Goal: Task Accomplishment & Management: Complete application form

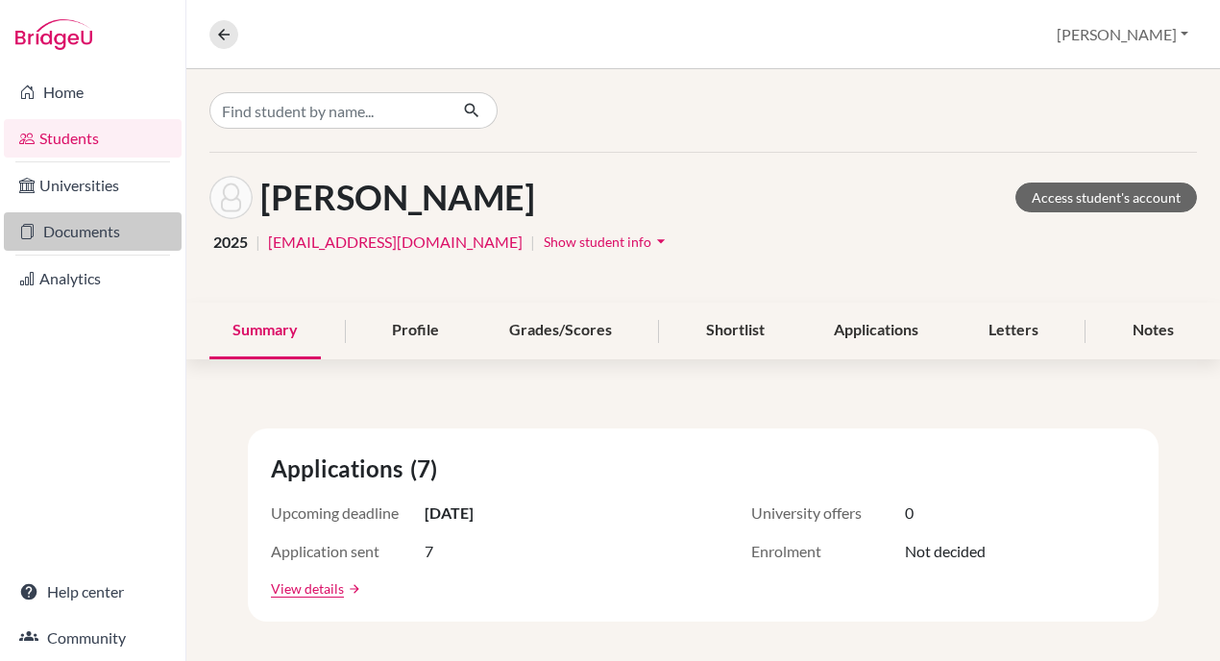
click at [89, 237] on link "Documents" at bounding box center [93, 231] width 178 height 38
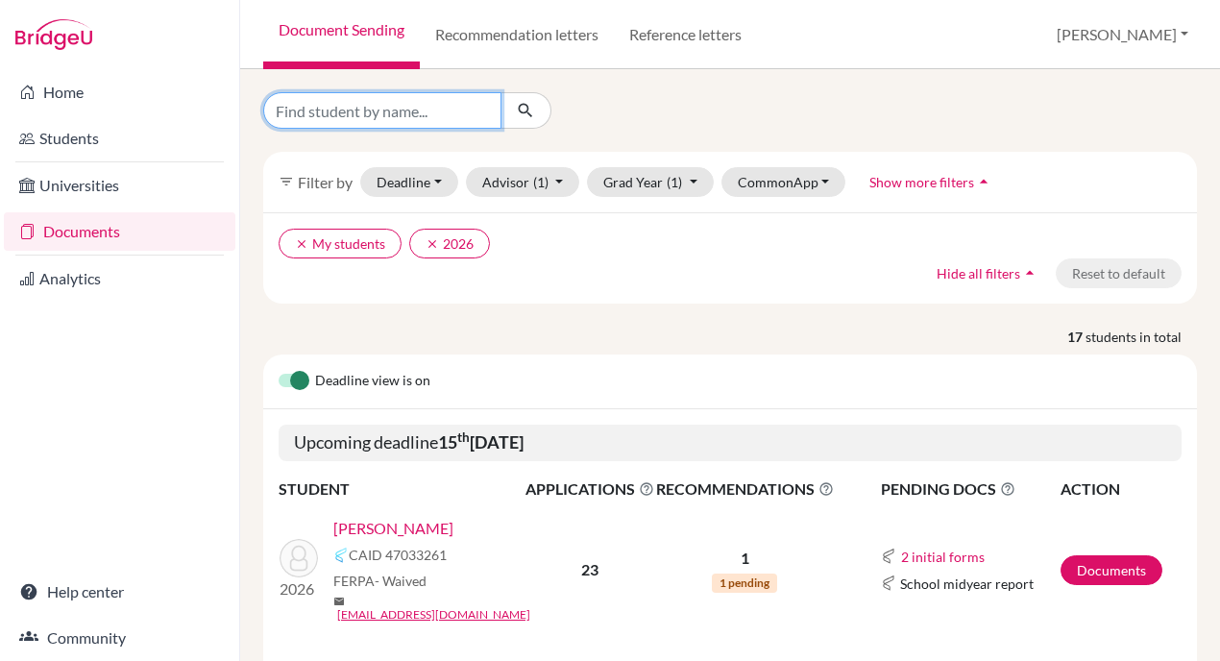
click at [441, 109] on input "Find student by name..." at bounding box center [382, 110] width 238 height 37
type input "jaydeep"
click at [523, 110] on icon "submit" at bounding box center [525, 110] width 19 height 19
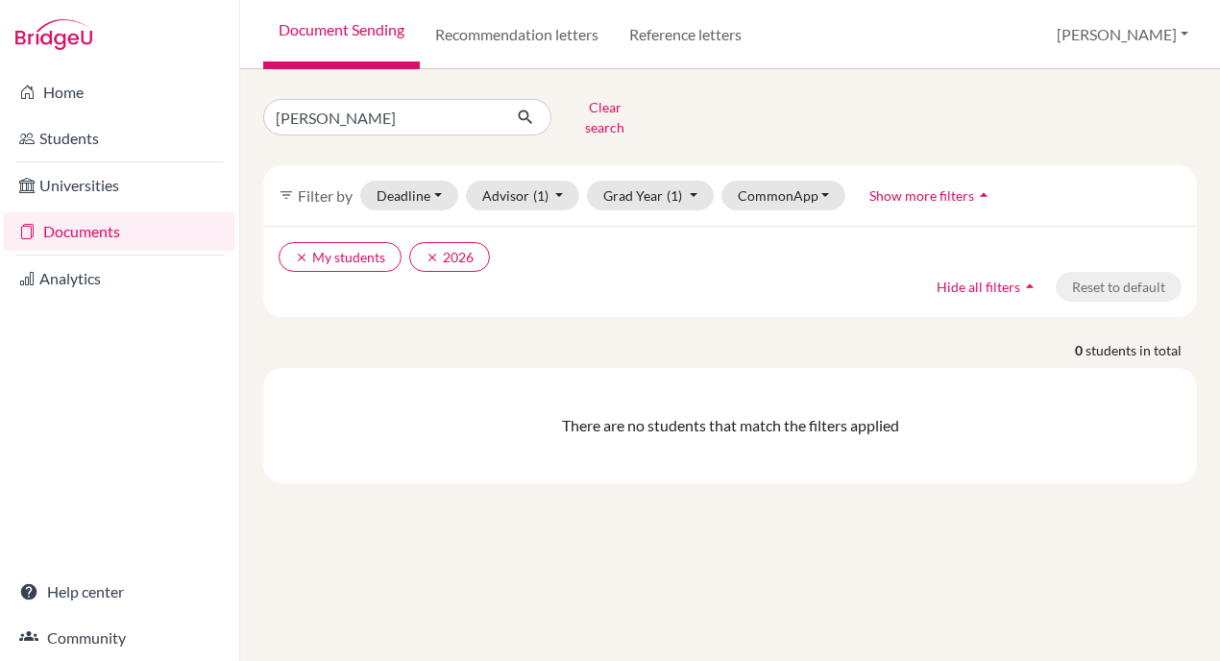
click at [609, 350] on div "0 students in total There are no students that match the filters applied" at bounding box center [730, 411] width 963 height 143
click at [528, 110] on icon "submit" at bounding box center [525, 117] width 19 height 19
click at [471, 117] on input "jaydeep" at bounding box center [382, 117] width 238 height 37
click at [481, 107] on input "jaydeep" at bounding box center [382, 117] width 238 height 37
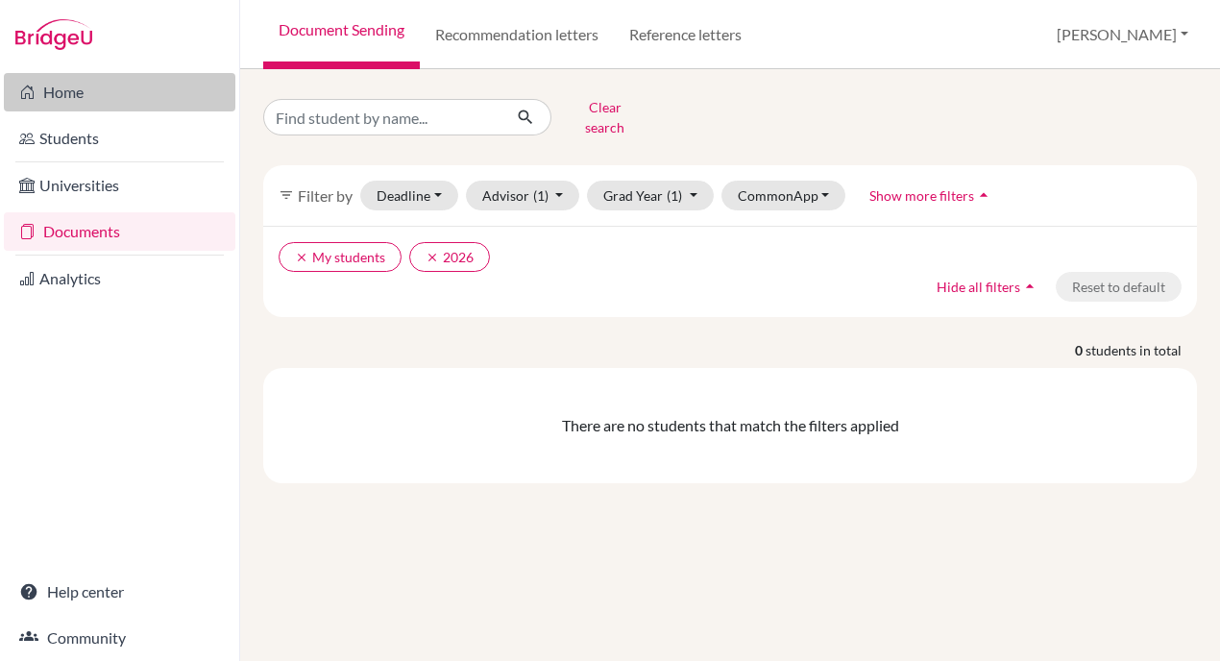
click at [121, 91] on link "Home" at bounding box center [120, 92] width 232 height 38
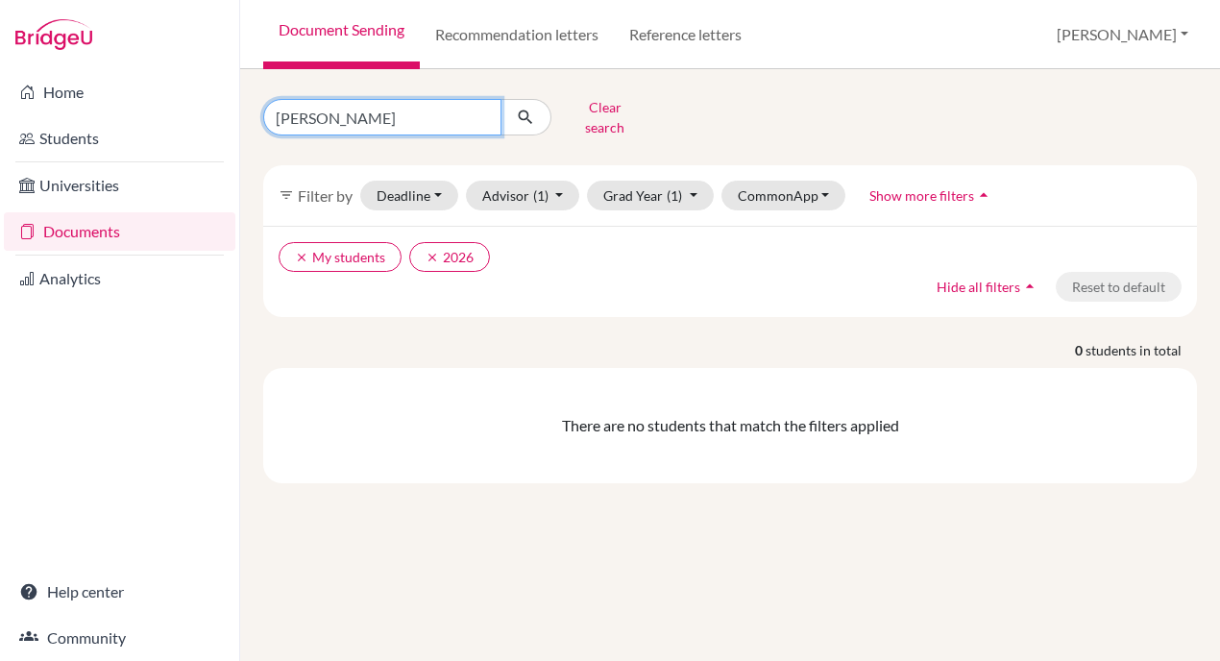
click at [408, 107] on input "jaydeep" at bounding box center [382, 117] width 238 height 37
click at [482, 112] on input "jaydeep" at bounding box center [382, 117] width 238 height 37
type input "Jaydeep"
click button "submit" at bounding box center [526, 117] width 51 height 37
click at [591, 103] on button "Clear search" at bounding box center [605, 117] width 107 height 50
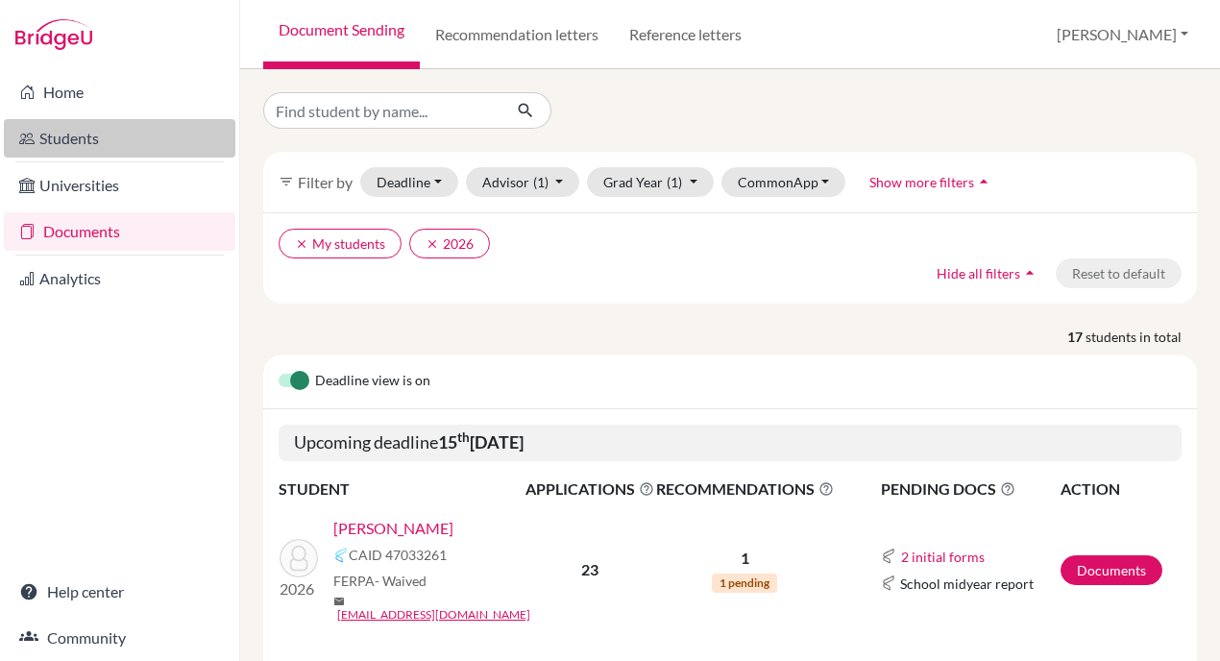
click at [102, 131] on link "Students" at bounding box center [120, 138] width 232 height 38
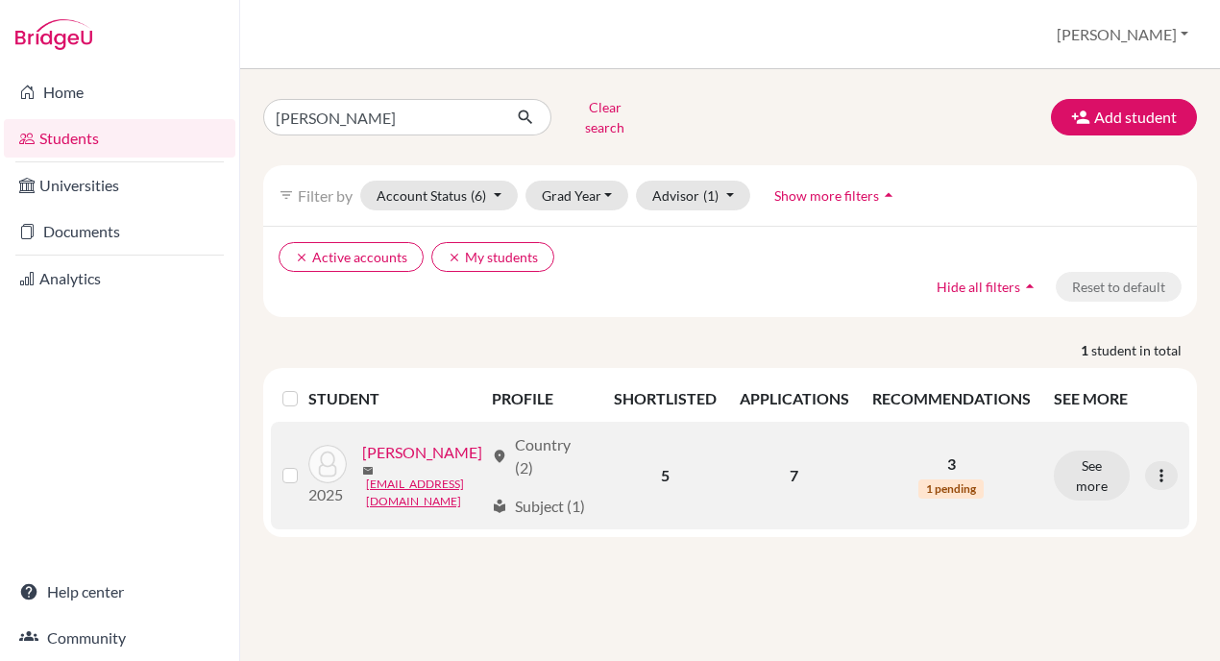
click at [418, 441] on link "Rath , Jaydeep" at bounding box center [422, 452] width 120 height 23
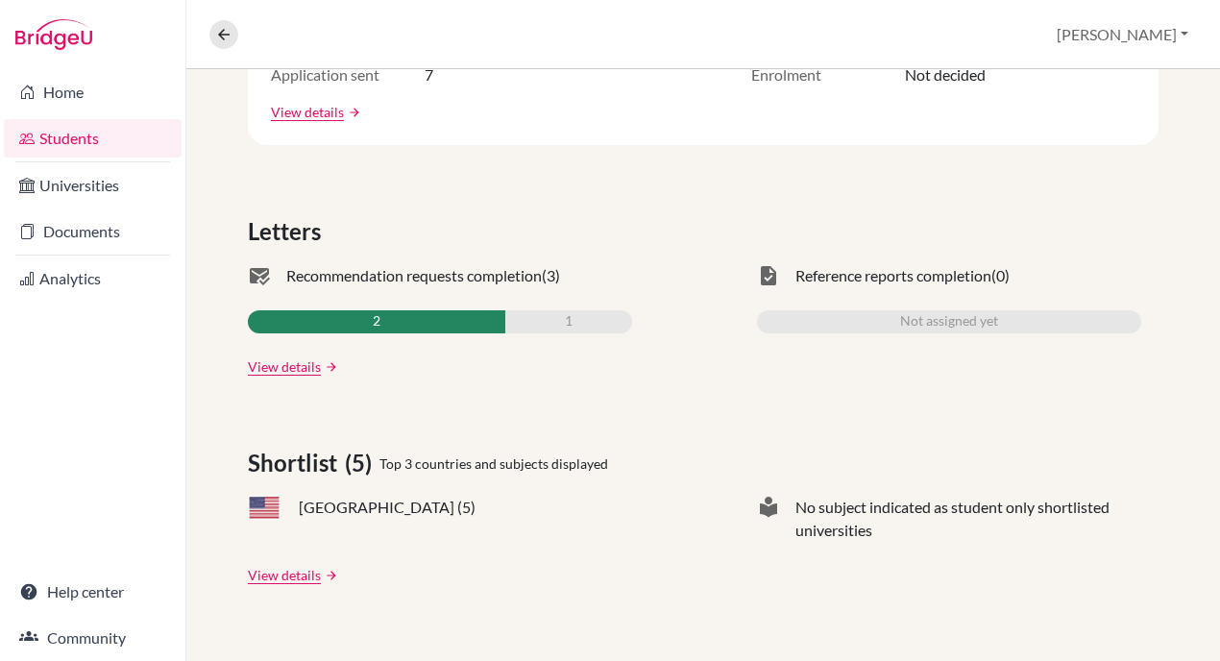
scroll to position [534, 0]
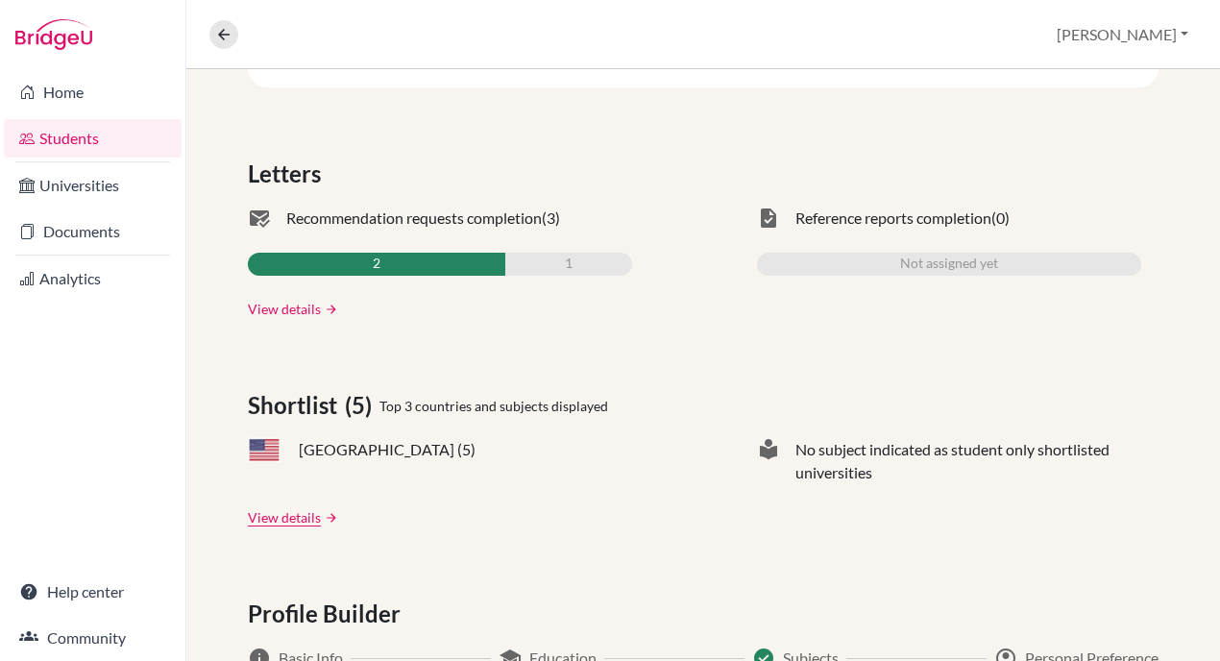
click at [299, 306] on link "View details" at bounding box center [284, 309] width 73 height 20
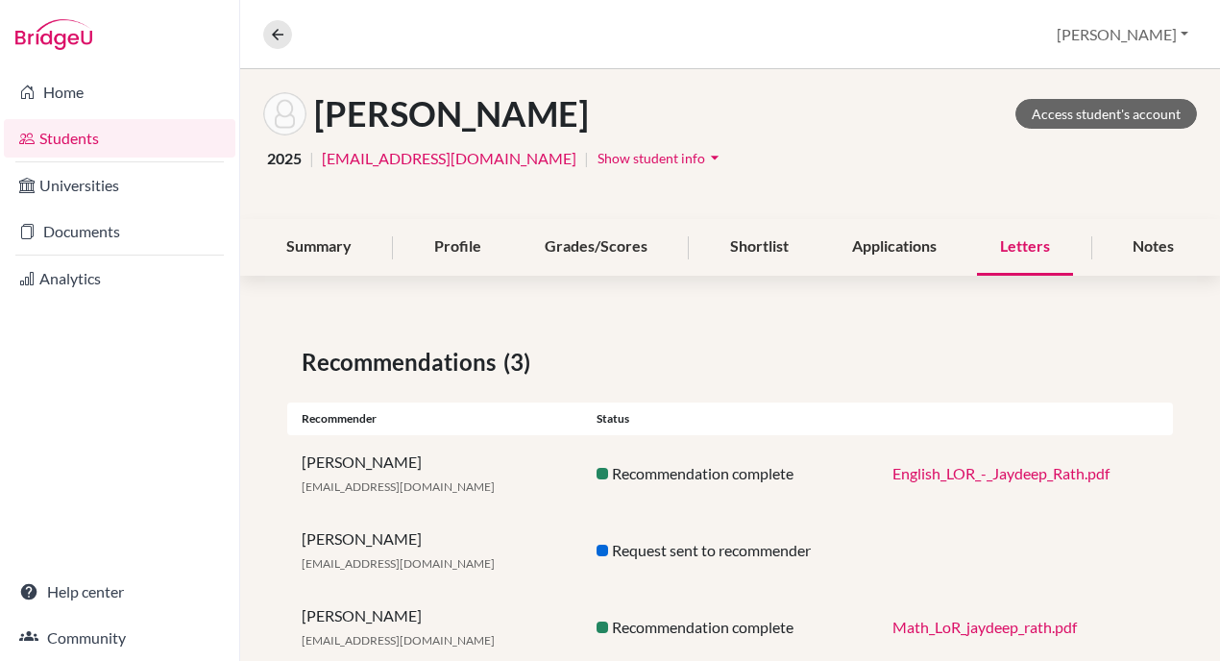
scroll to position [135, 0]
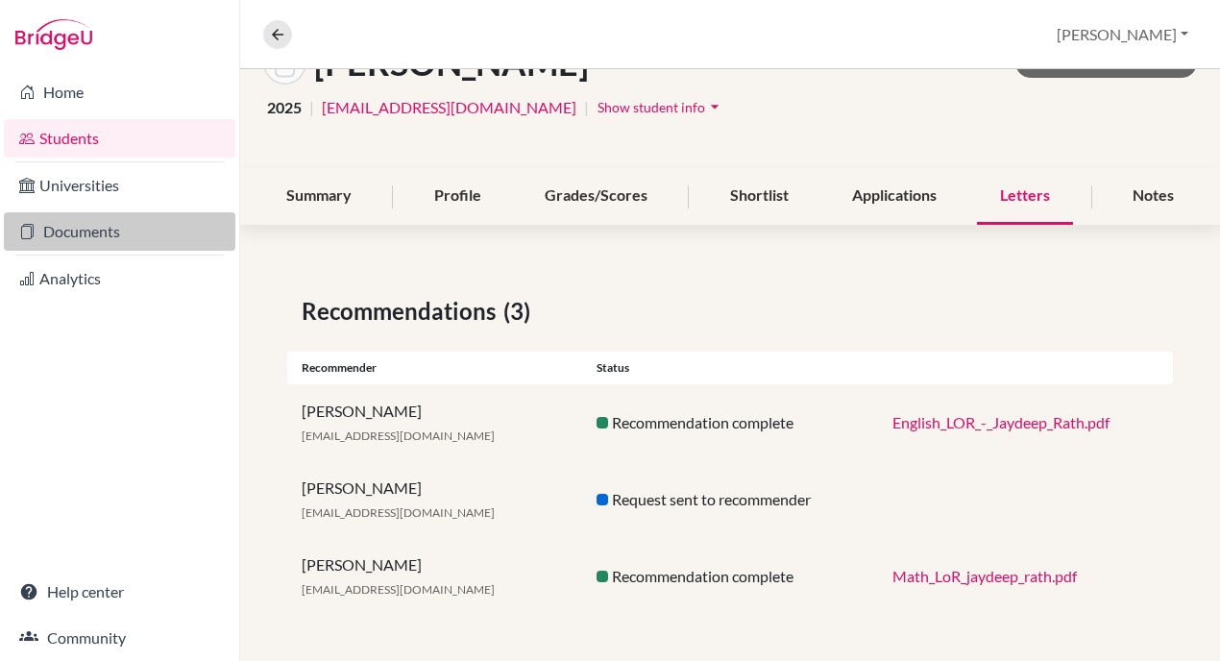
click at [120, 233] on link "Documents" at bounding box center [120, 231] width 232 height 38
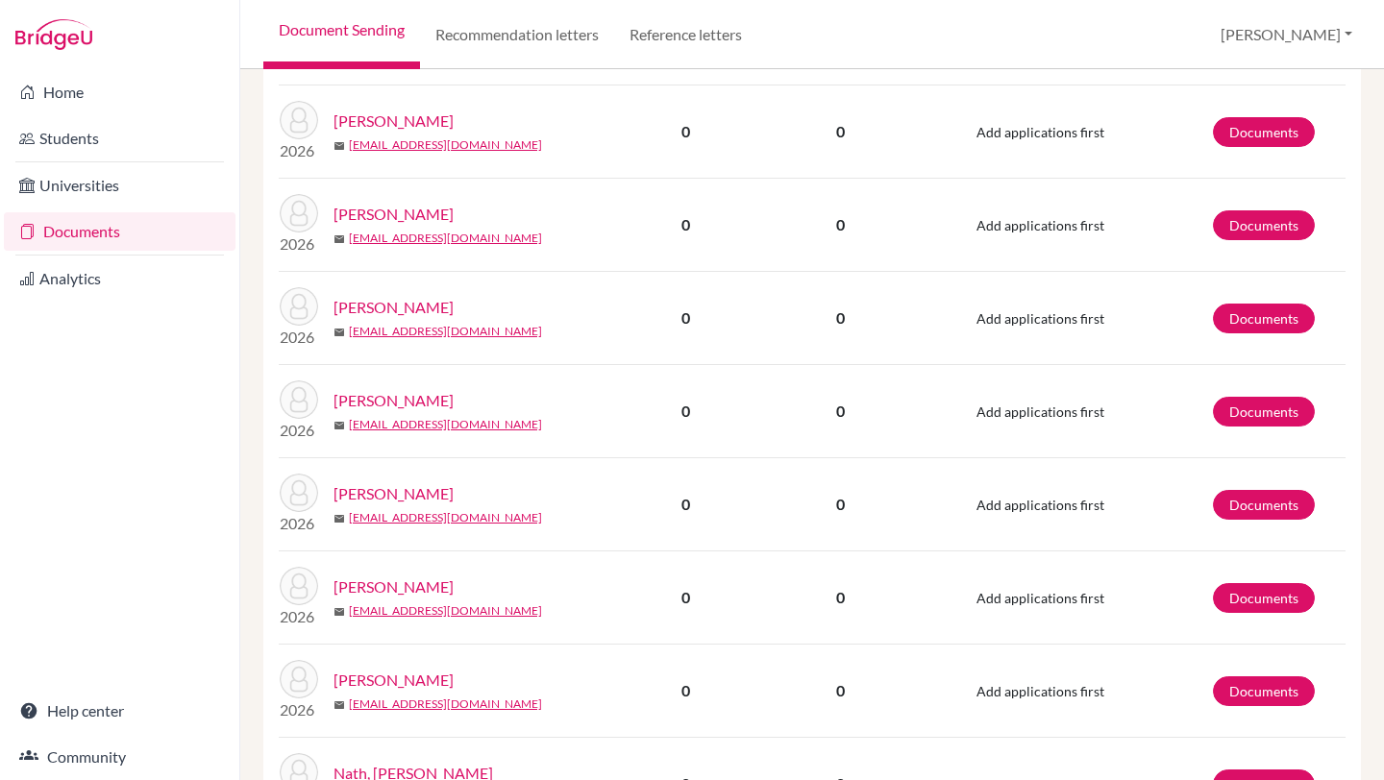
scroll to position [1382, 0]
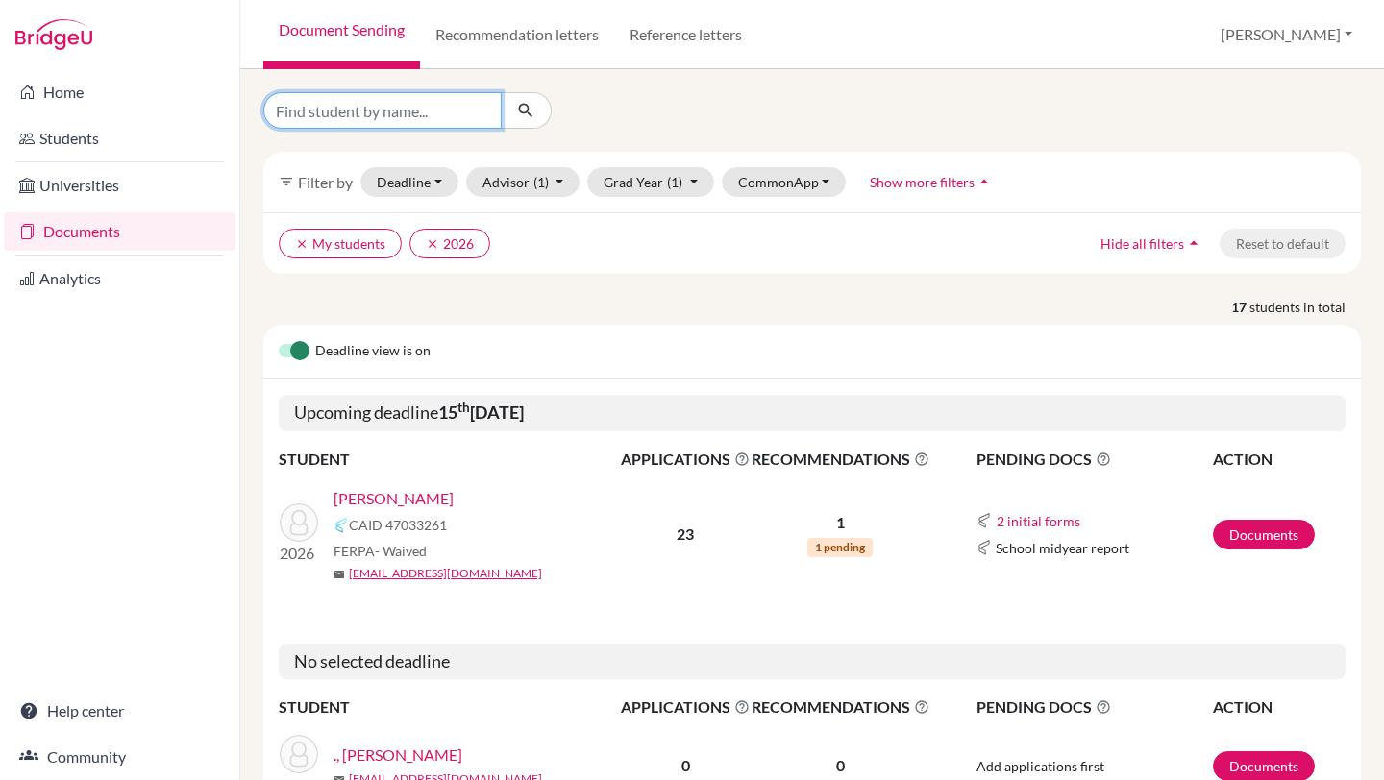
click at [384, 106] on input "Find student by name..." at bounding box center [382, 110] width 238 height 37
type input "Jaydeep"
click at [533, 106] on icon "submit" at bounding box center [525, 110] width 19 height 19
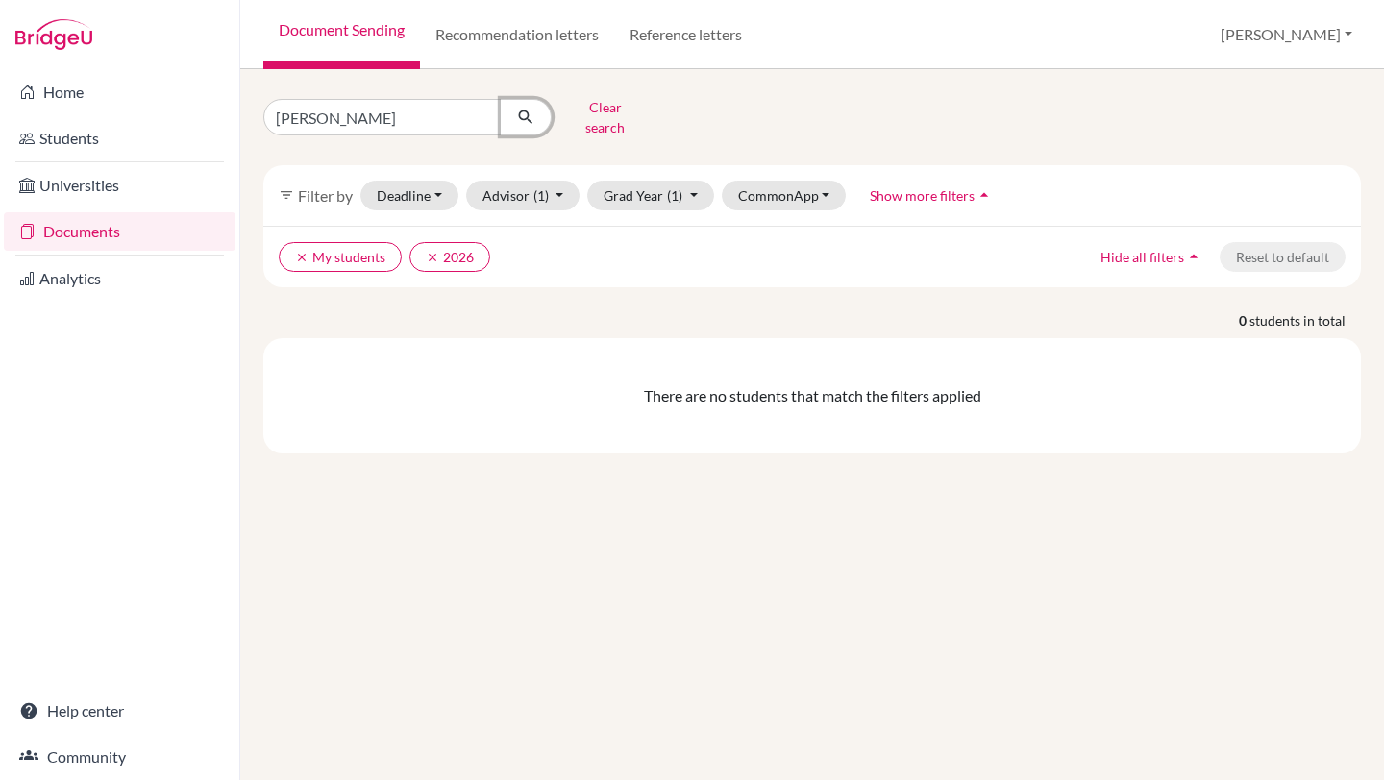
click at [525, 108] on icon "submit" at bounding box center [525, 117] width 19 height 19
click at [473, 109] on input "Jaydeep" at bounding box center [382, 117] width 238 height 37
click at [486, 111] on input "Jaydeep" at bounding box center [382, 117] width 238 height 37
click at [479, 109] on input "Jaydeep" at bounding box center [382, 117] width 238 height 37
type input "Rath"
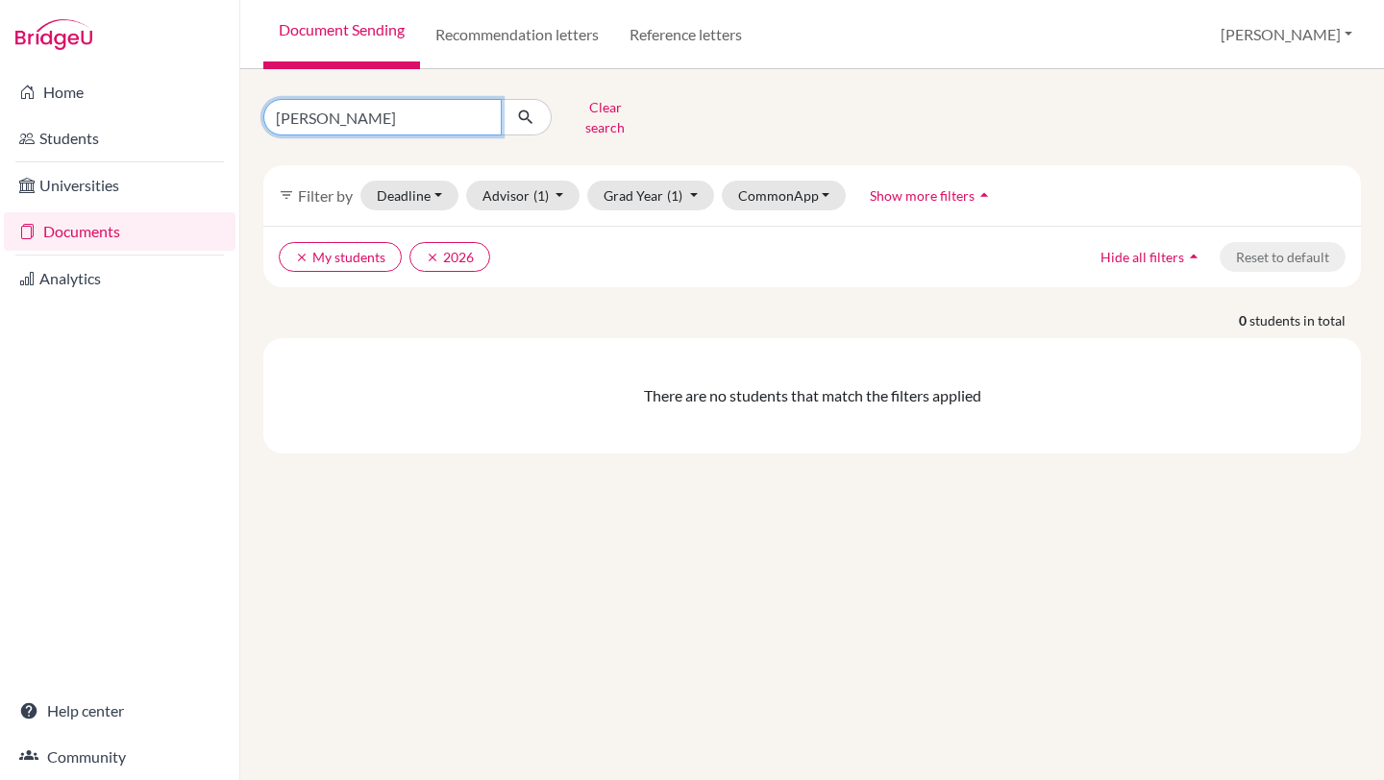
click button "submit" at bounding box center [526, 117] width 51 height 37
click at [572, 109] on button "Clear search" at bounding box center [605, 117] width 107 height 50
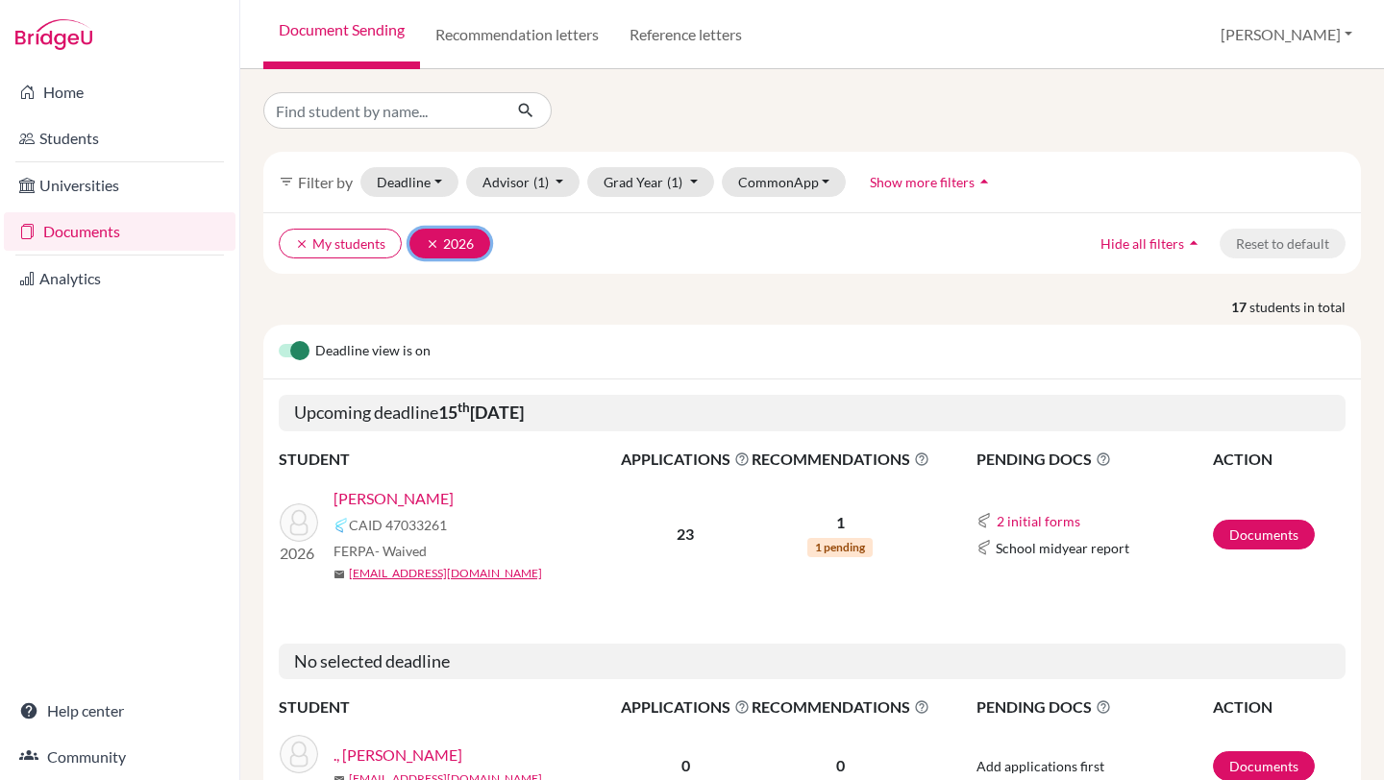
click at [428, 246] on icon "clear" at bounding box center [432, 243] width 13 height 13
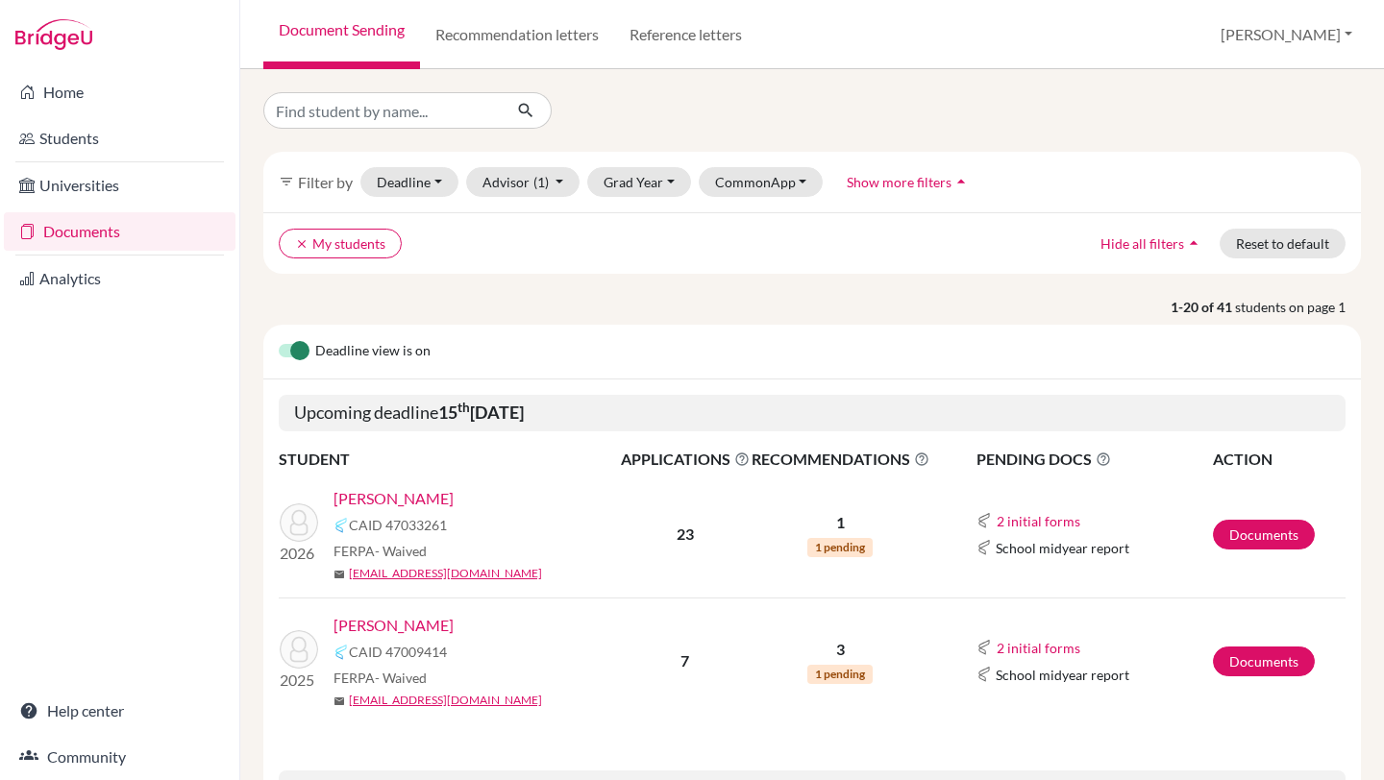
click at [386, 623] on link "Rath , Jaydeep" at bounding box center [393, 625] width 120 height 23
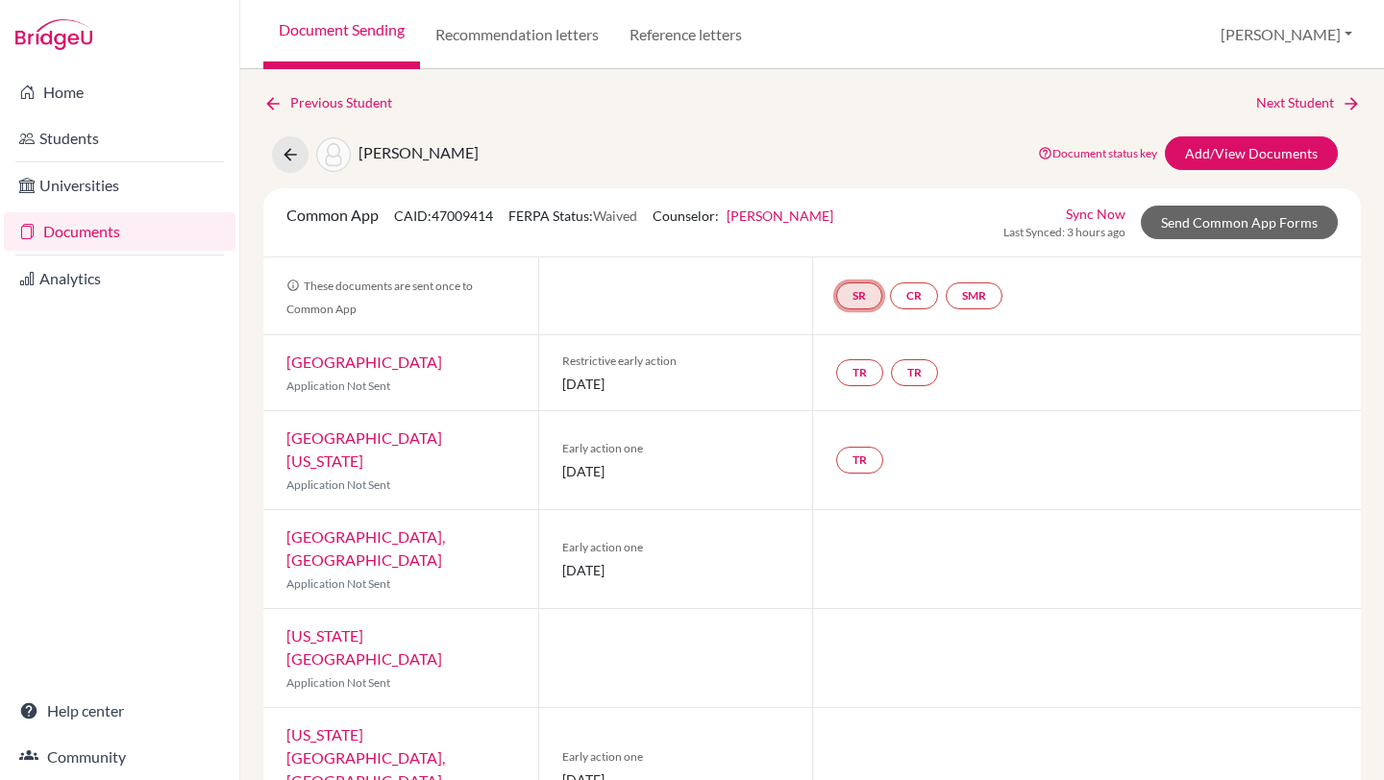
click at [857, 290] on link "SR" at bounding box center [859, 295] width 46 height 27
click at [843, 194] on h3 "School report" at bounding box center [858, 202] width 112 height 35
click at [843, 235] on link "School report" at bounding box center [859, 238] width 82 height 16
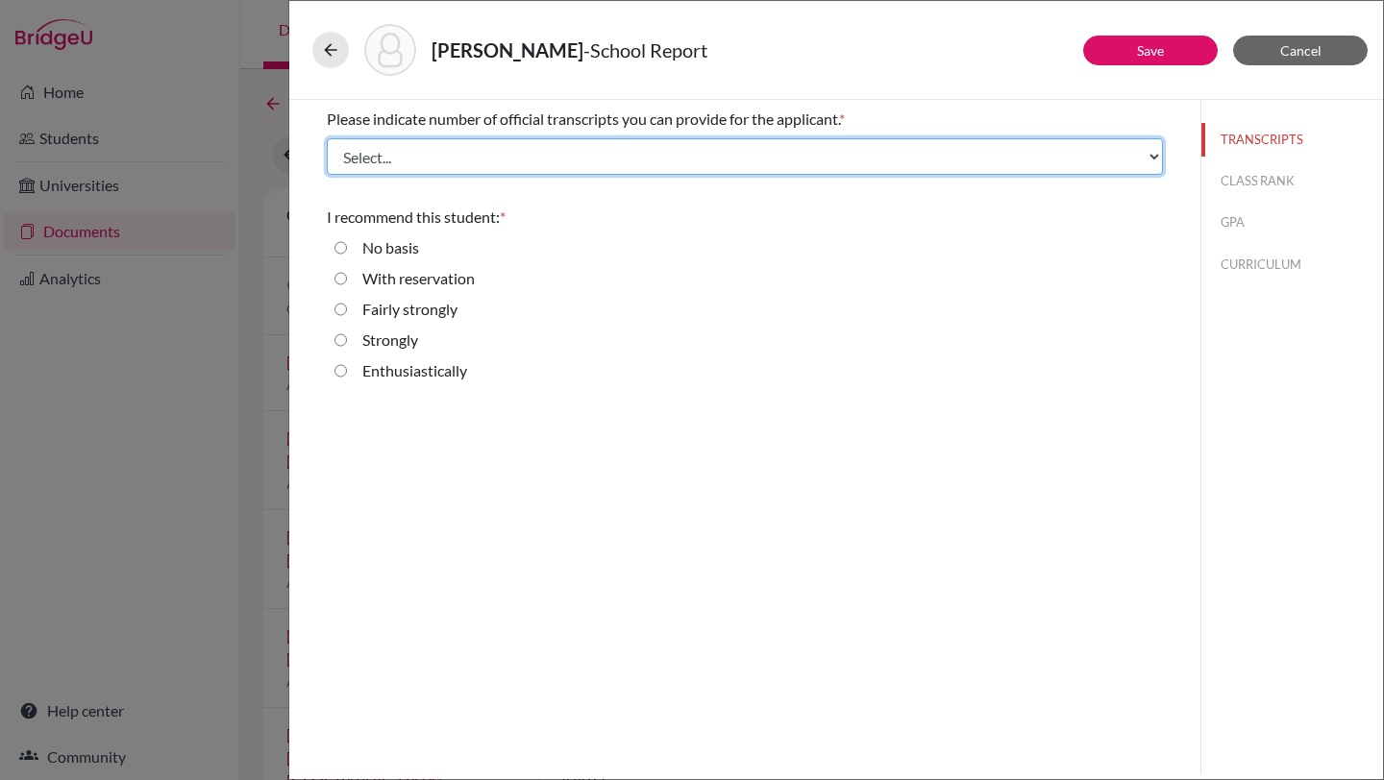
click at [674, 154] on select "Select... 1 2 3 4" at bounding box center [745, 156] width 836 height 37
click at [561, 160] on select "Select... 1 2 3 4" at bounding box center [745, 156] width 836 height 37
select select "4"
click at [327, 138] on select "Select... 1 2 3 4" at bounding box center [745, 156] width 836 height 37
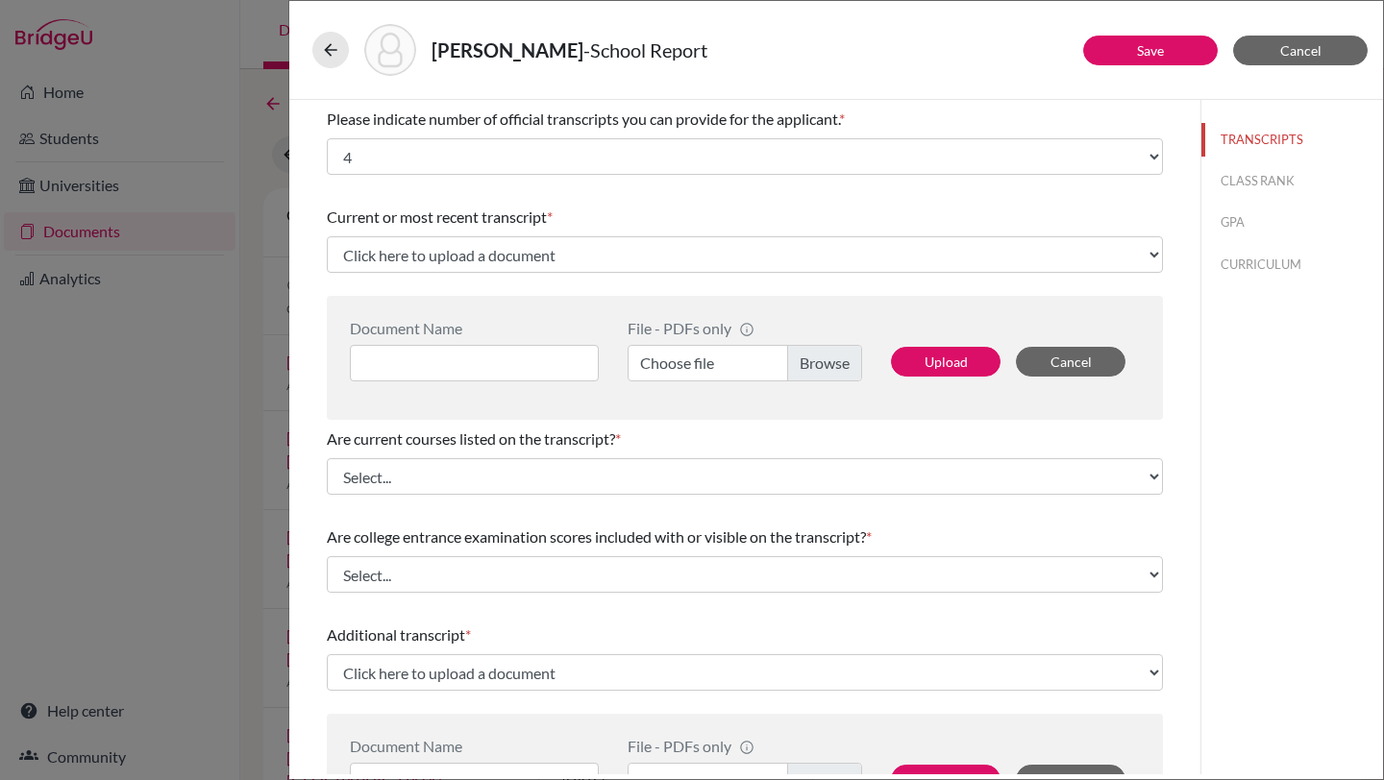
click at [542, 250] on select "Click here to upload a document Upload New File" at bounding box center [745, 254] width 836 height 37
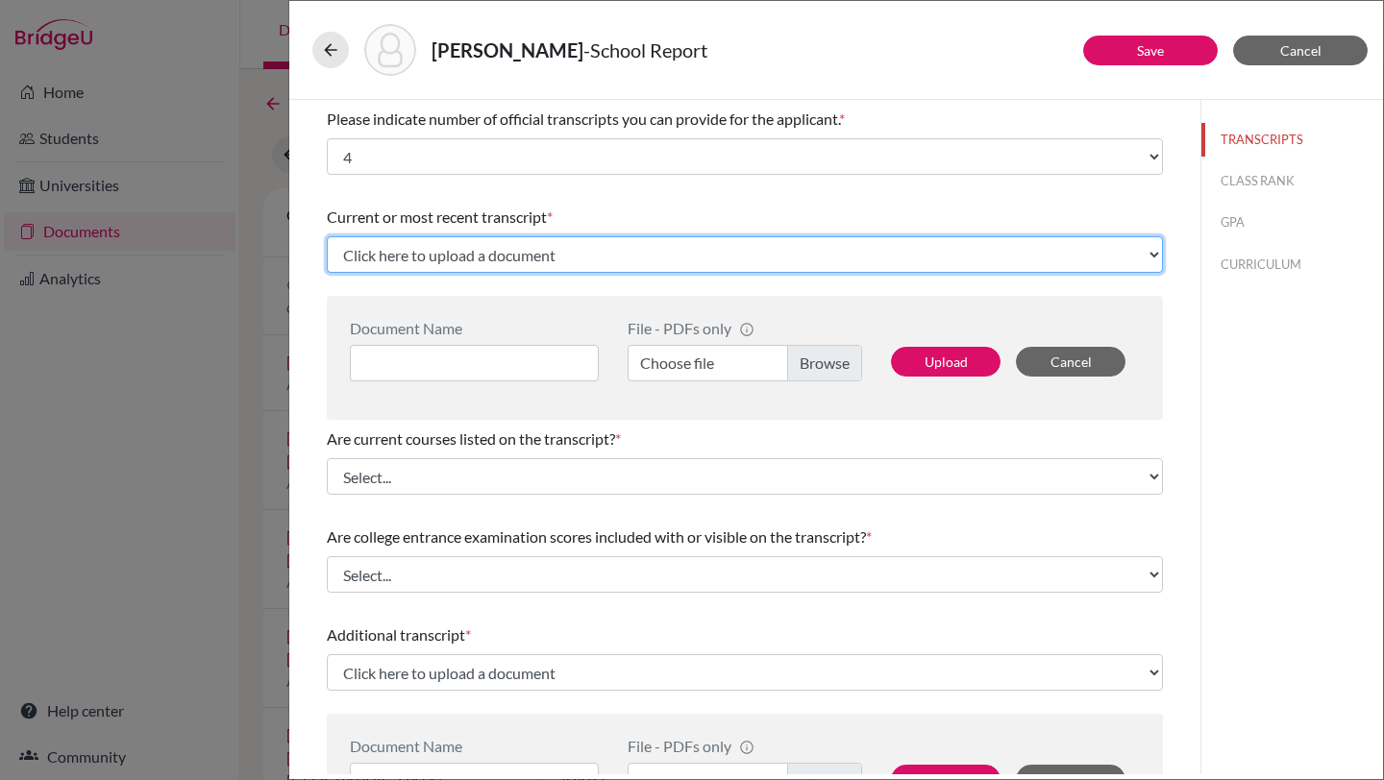
select select "Upload New File"
click at [327, 236] on select "Click here to upload a document Upload New File" at bounding box center [745, 254] width 836 height 37
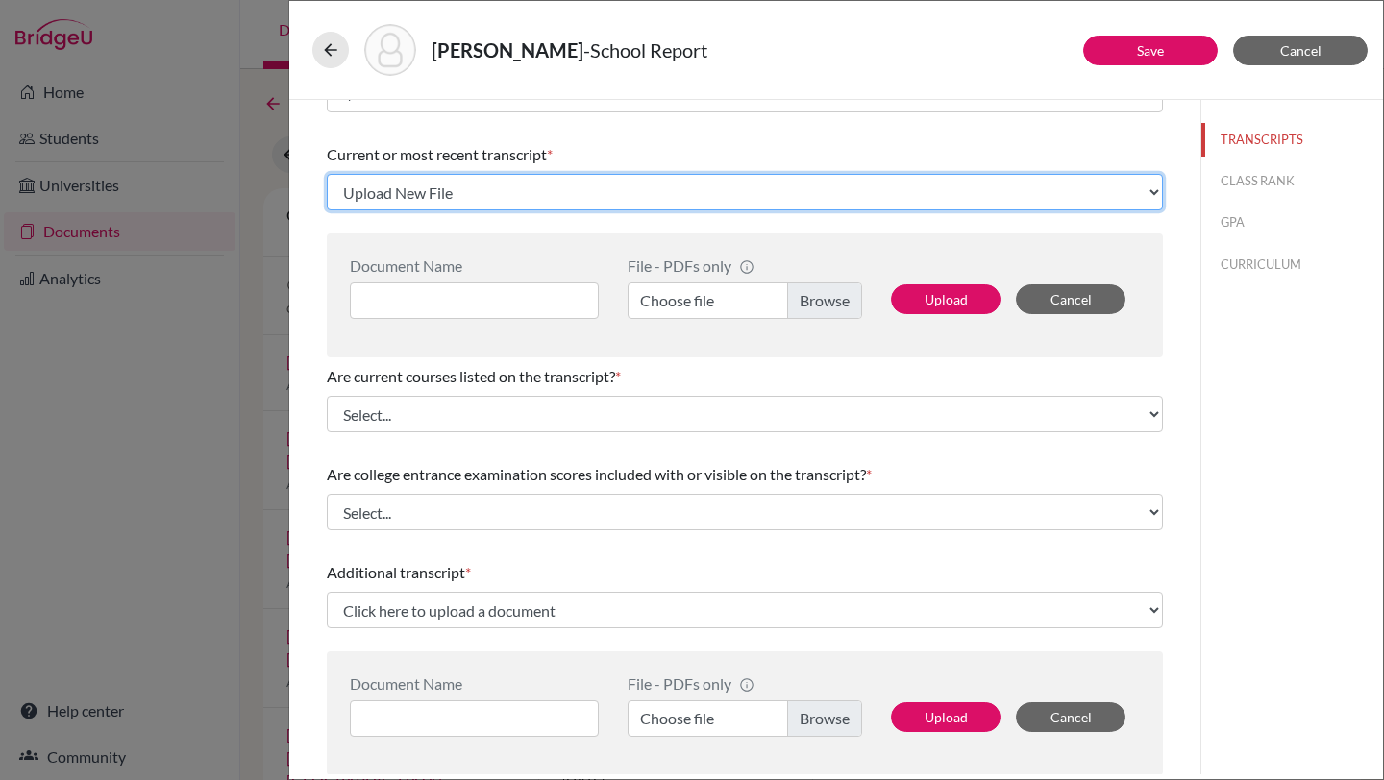
scroll to position [63, 0]
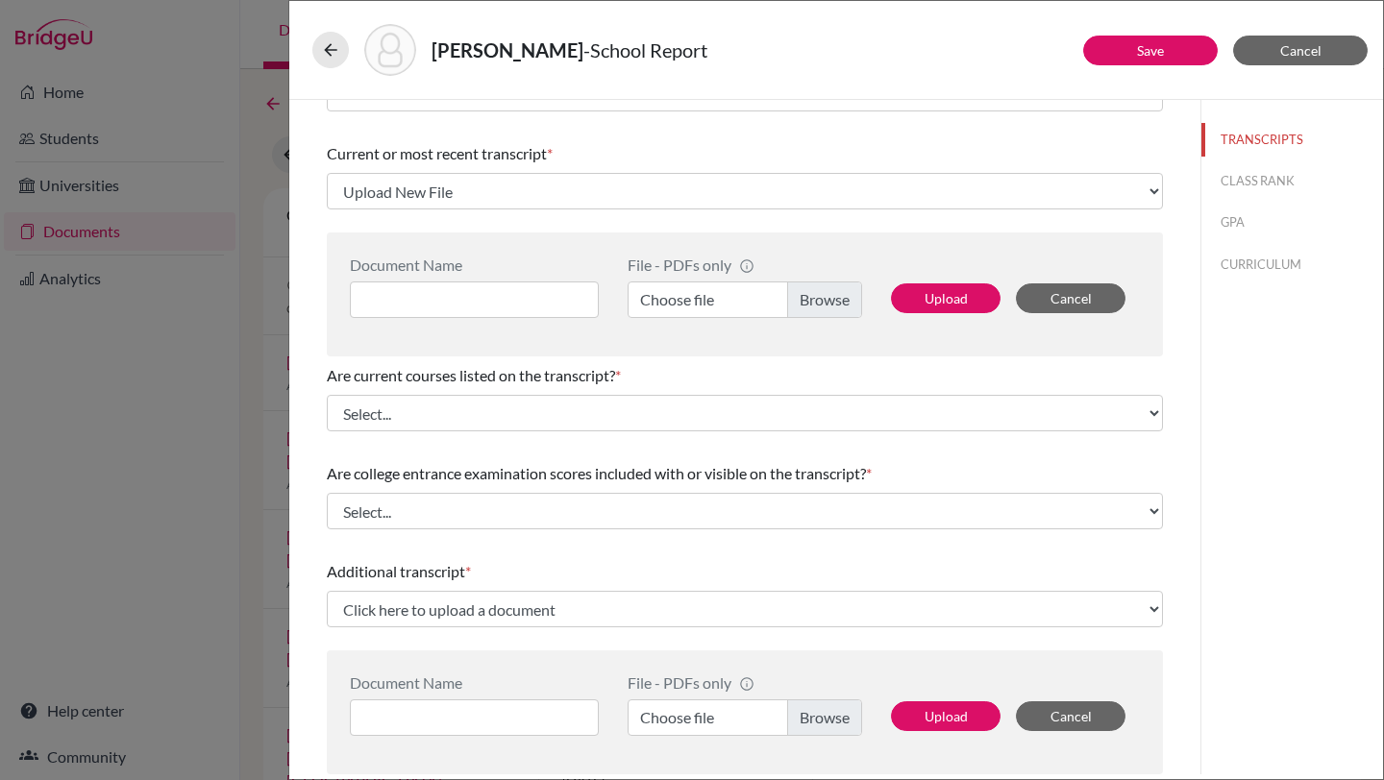
click at [687, 302] on label "Choose file" at bounding box center [744, 300] width 234 height 37
click at [687, 302] on input "Choose file" at bounding box center [744, 300] width 234 height 37
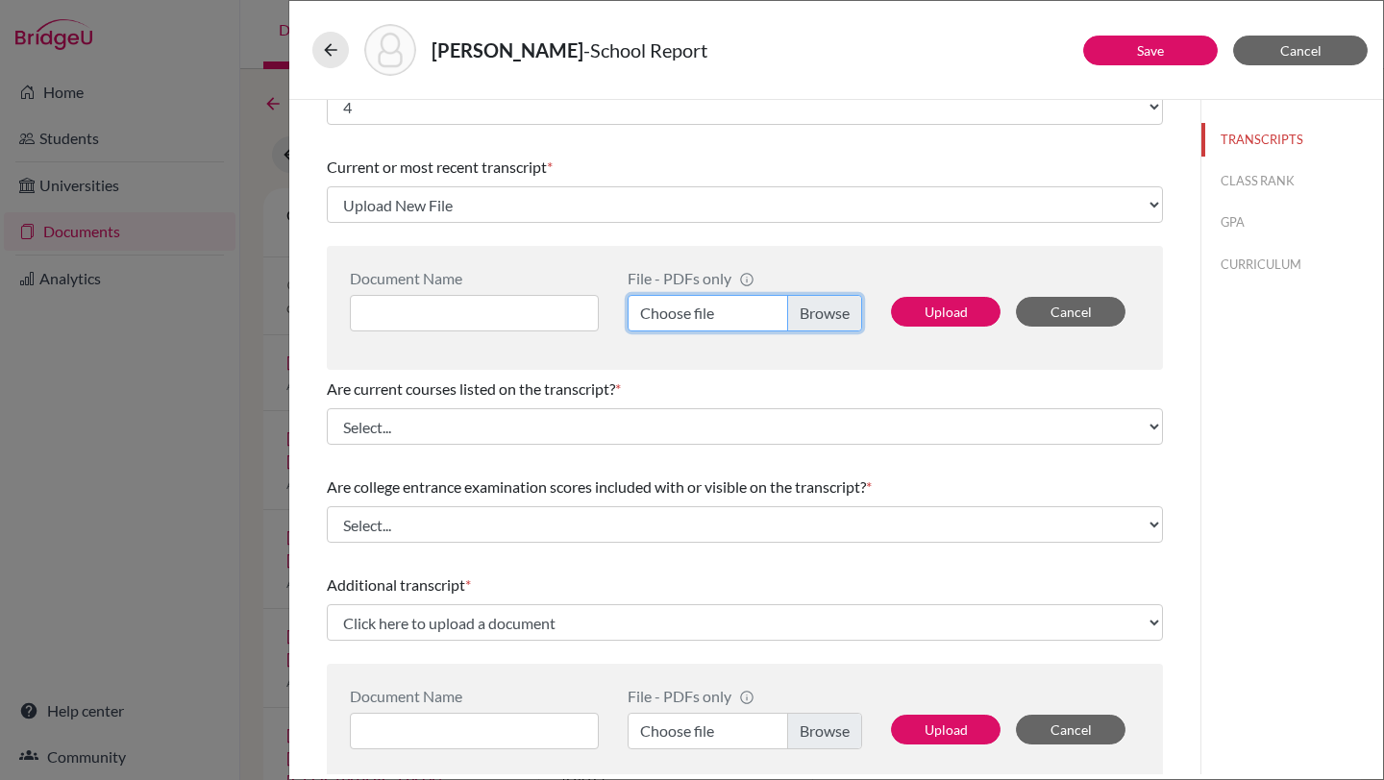
scroll to position [0, 0]
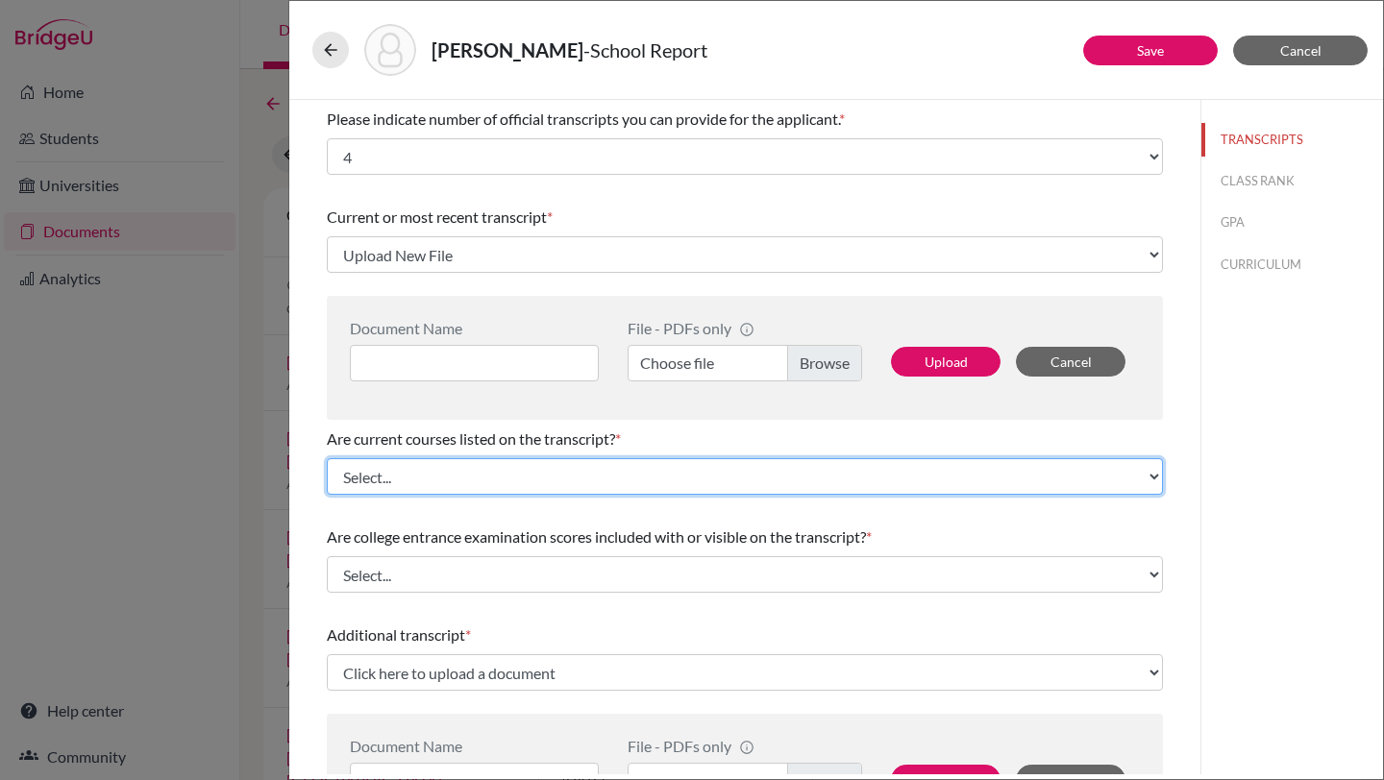
click at [536, 470] on select "Select... Yes No" at bounding box center [745, 476] width 836 height 37
select select "0"
click at [327, 458] on select "Select... Yes No" at bounding box center [745, 476] width 836 height 37
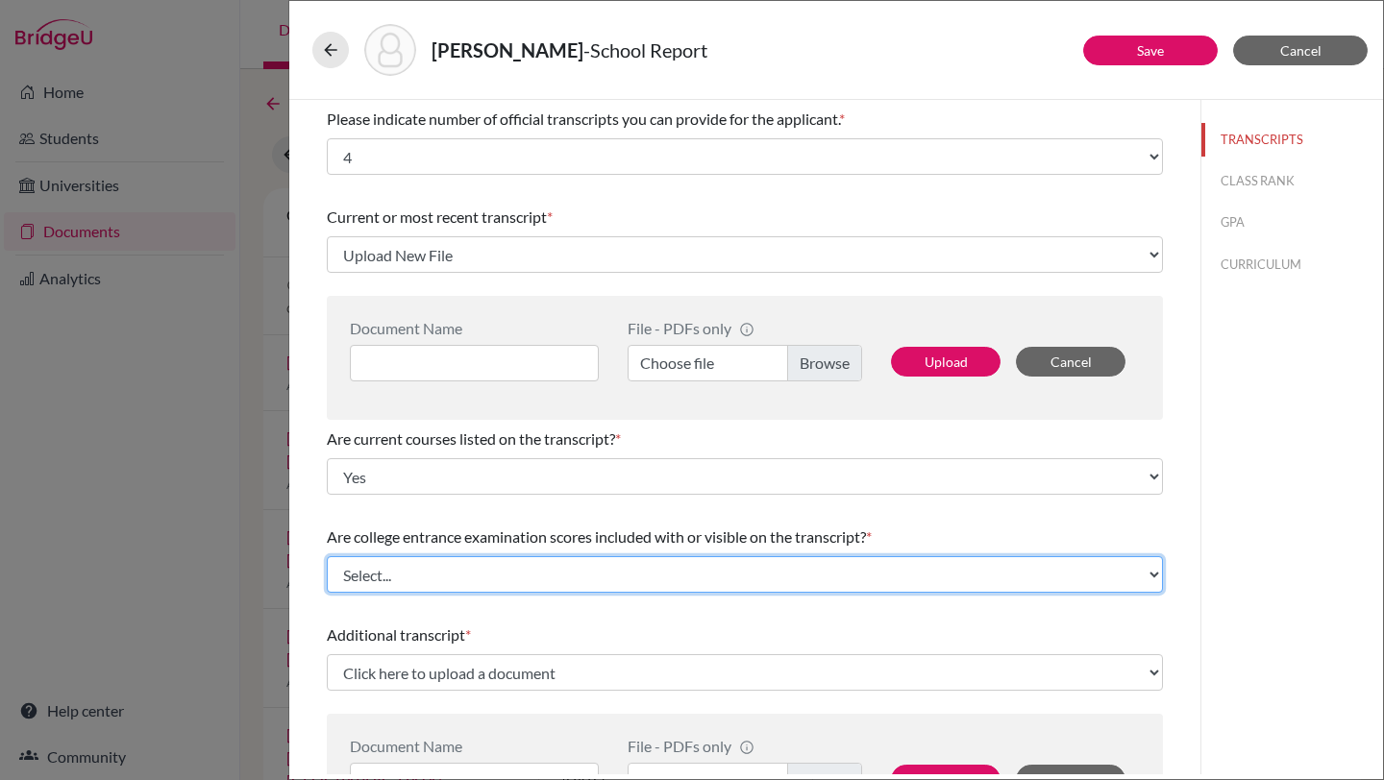
click at [517, 578] on select "Select... Yes No" at bounding box center [745, 574] width 836 height 37
select select "1"
click at [327, 556] on select "Select... Yes No" at bounding box center [745, 574] width 836 height 37
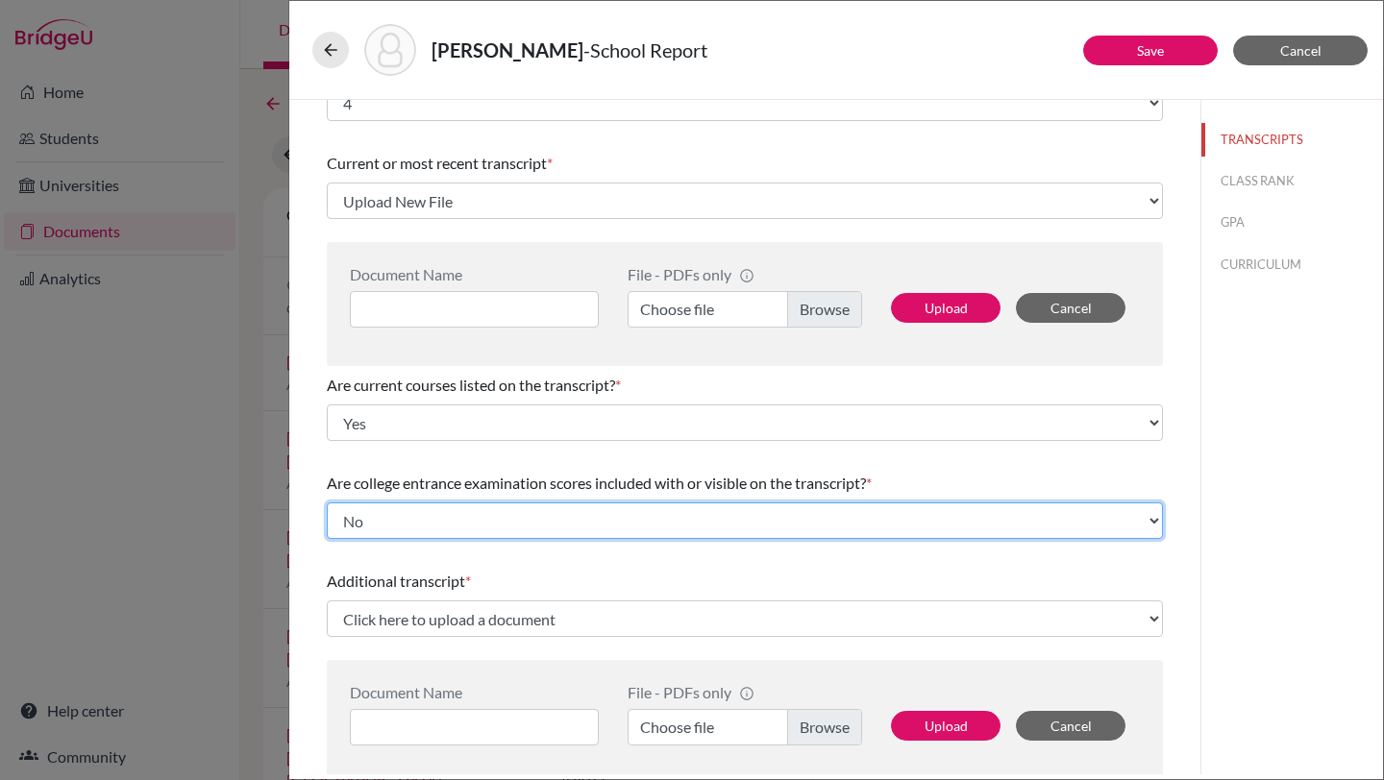
scroll to position [71, 0]
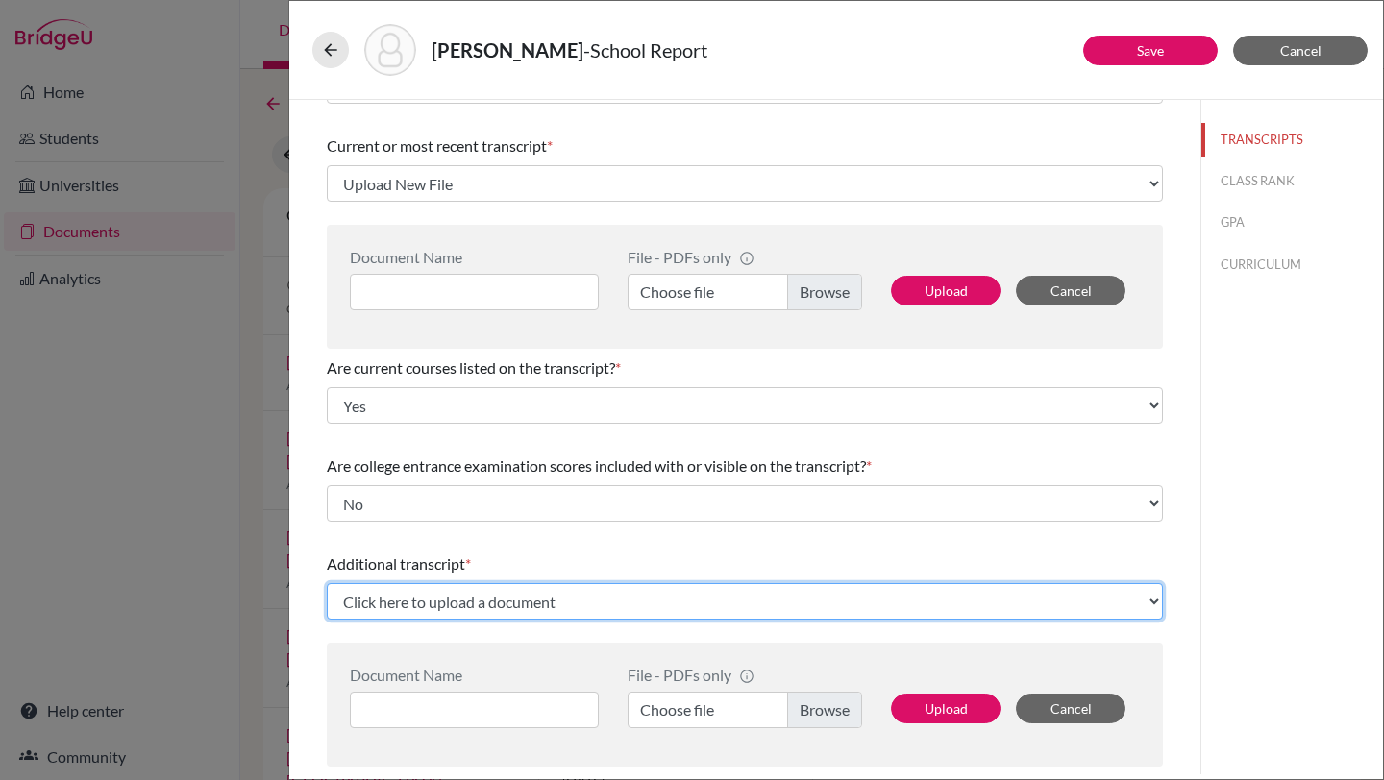
click at [487, 599] on select "Click here to upload a document Upload New File" at bounding box center [745, 601] width 836 height 37
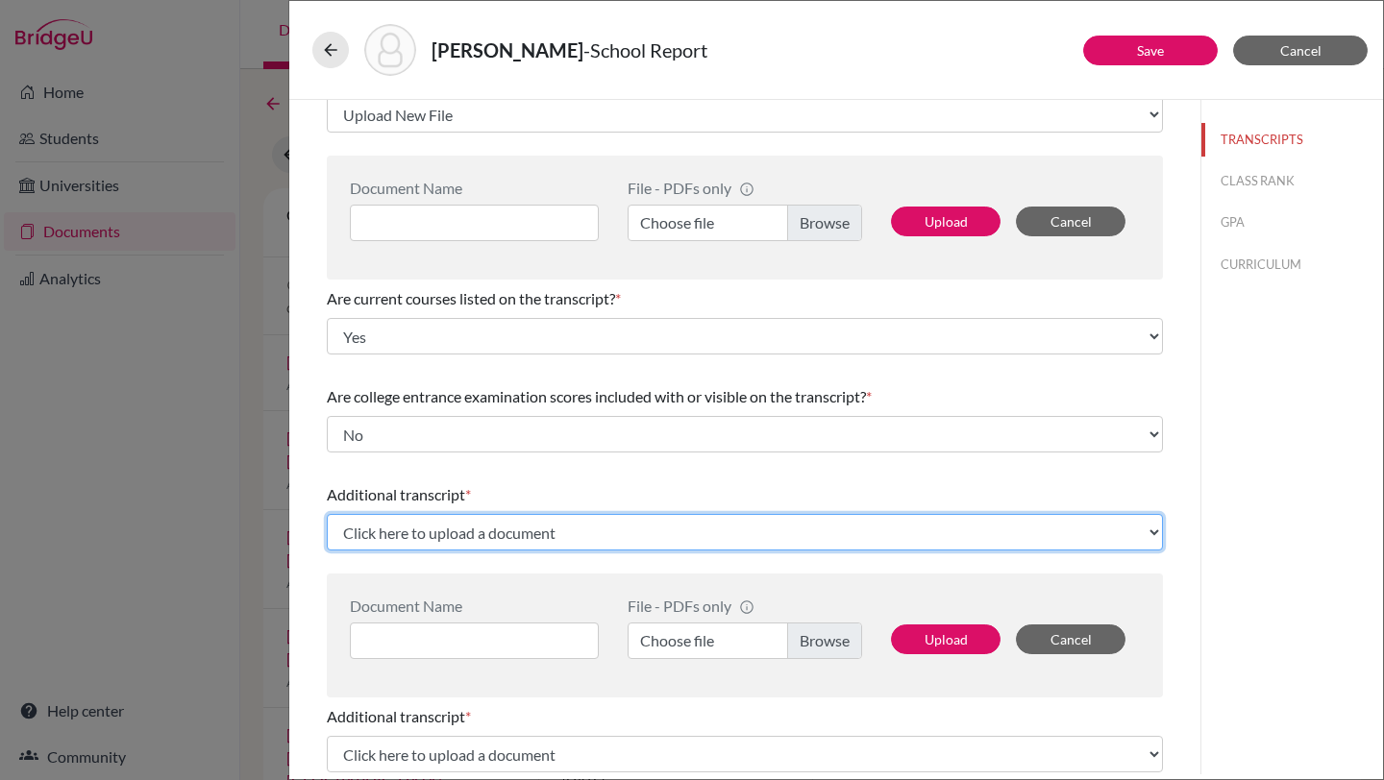
scroll to position [0, 0]
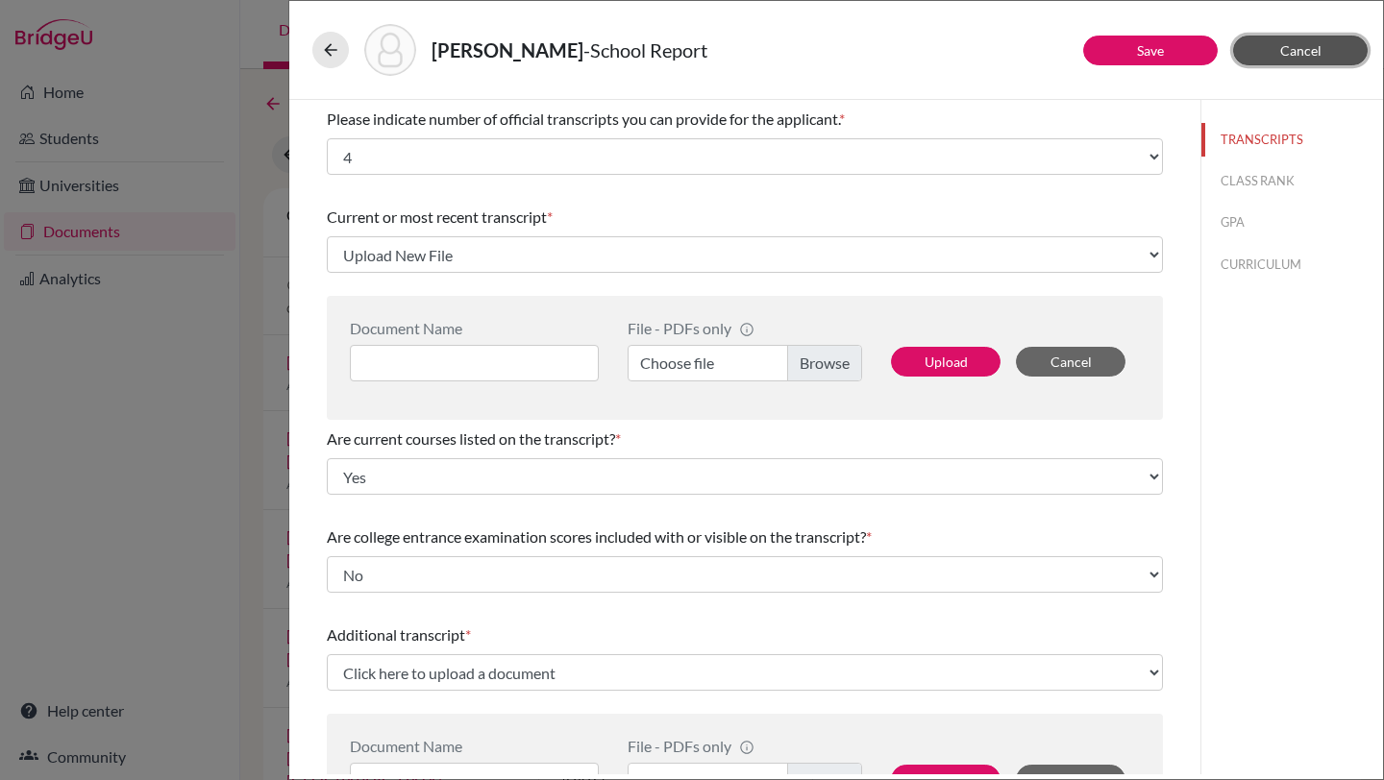
click at [1328, 49] on button "Cancel" at bounding box center [1300, 51] width 135 height 30
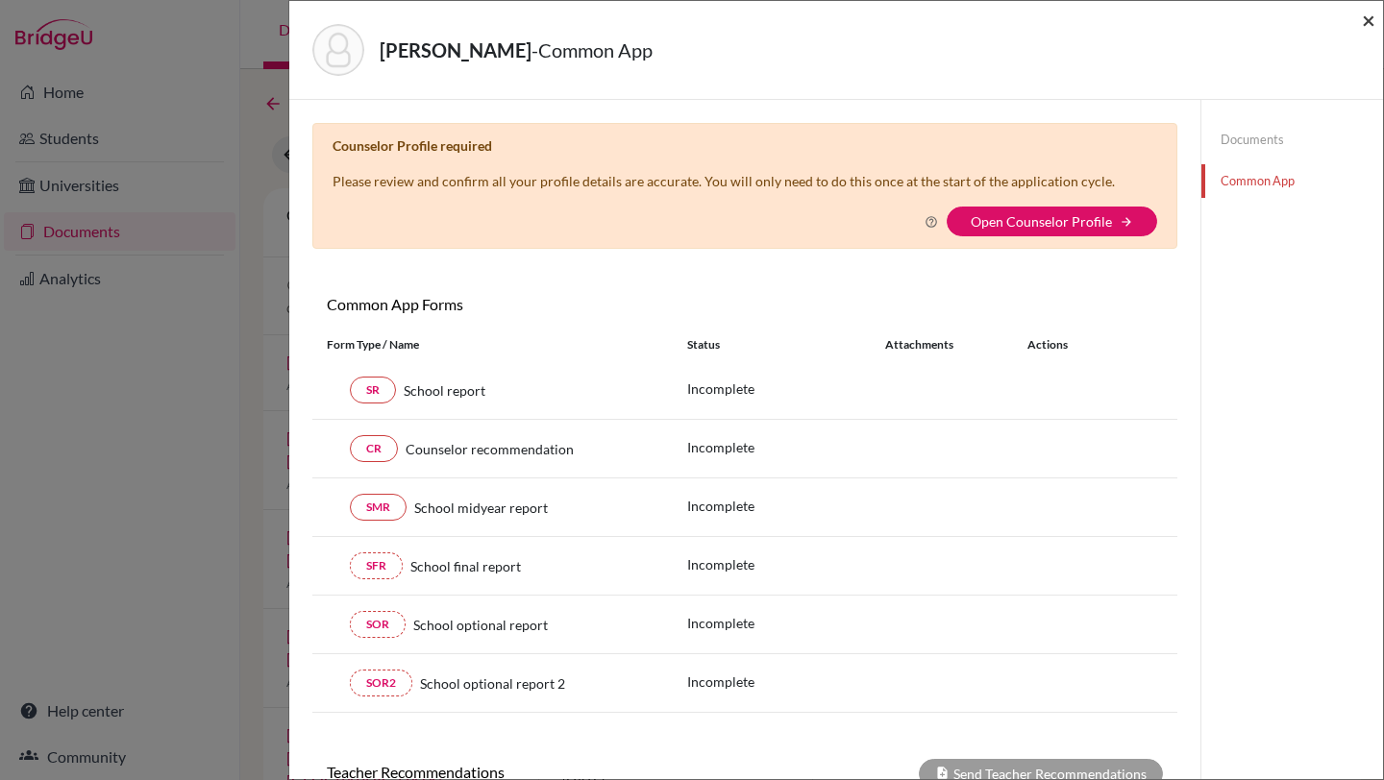
click at [1364, 16] on span "×" at bounding box center [1368, 20] width 13 height 28
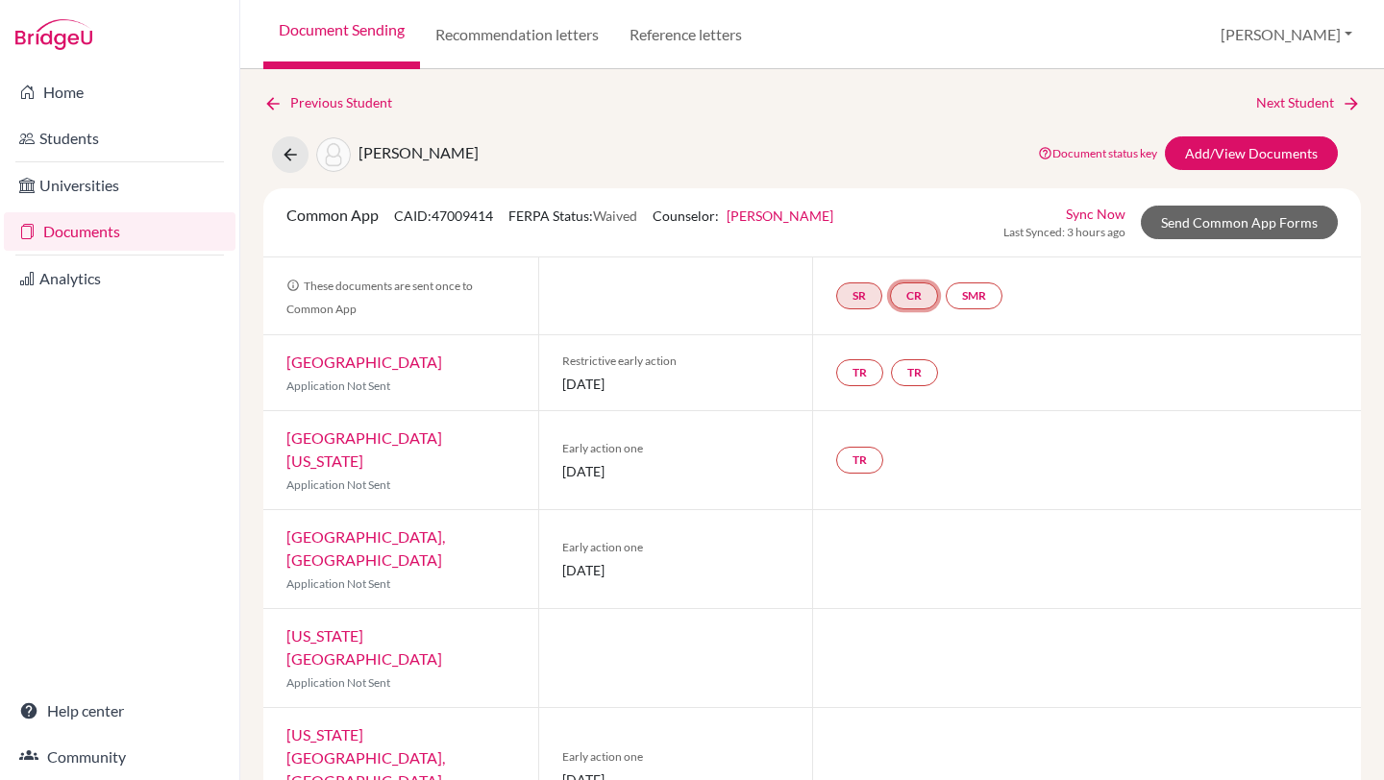
click at [906, 297] on link "CR" at bounding box center [914, 295] width 48 height 27
click at [902, 233] on link "Counselor recommendation" at bounding box center [916, 238] width 168 height 16
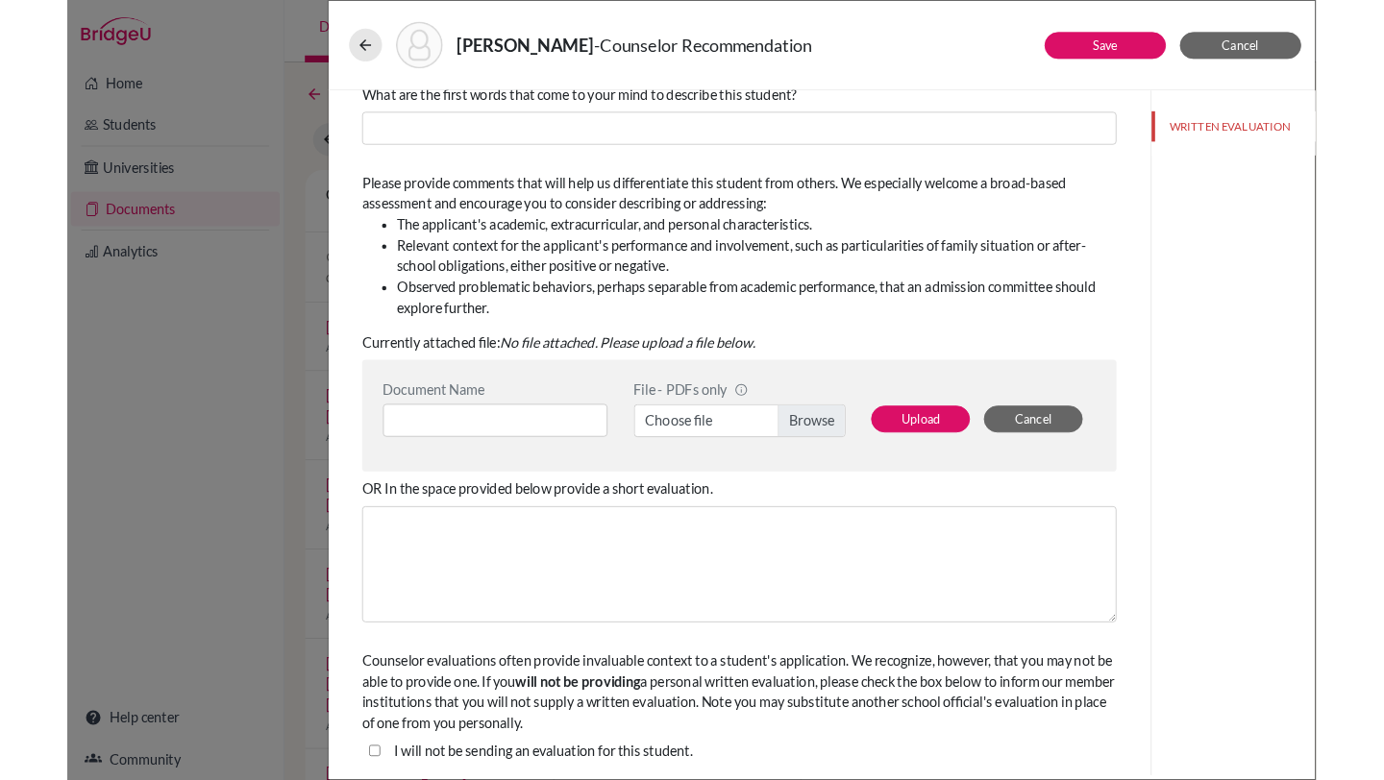
scroll to position [205, 0]
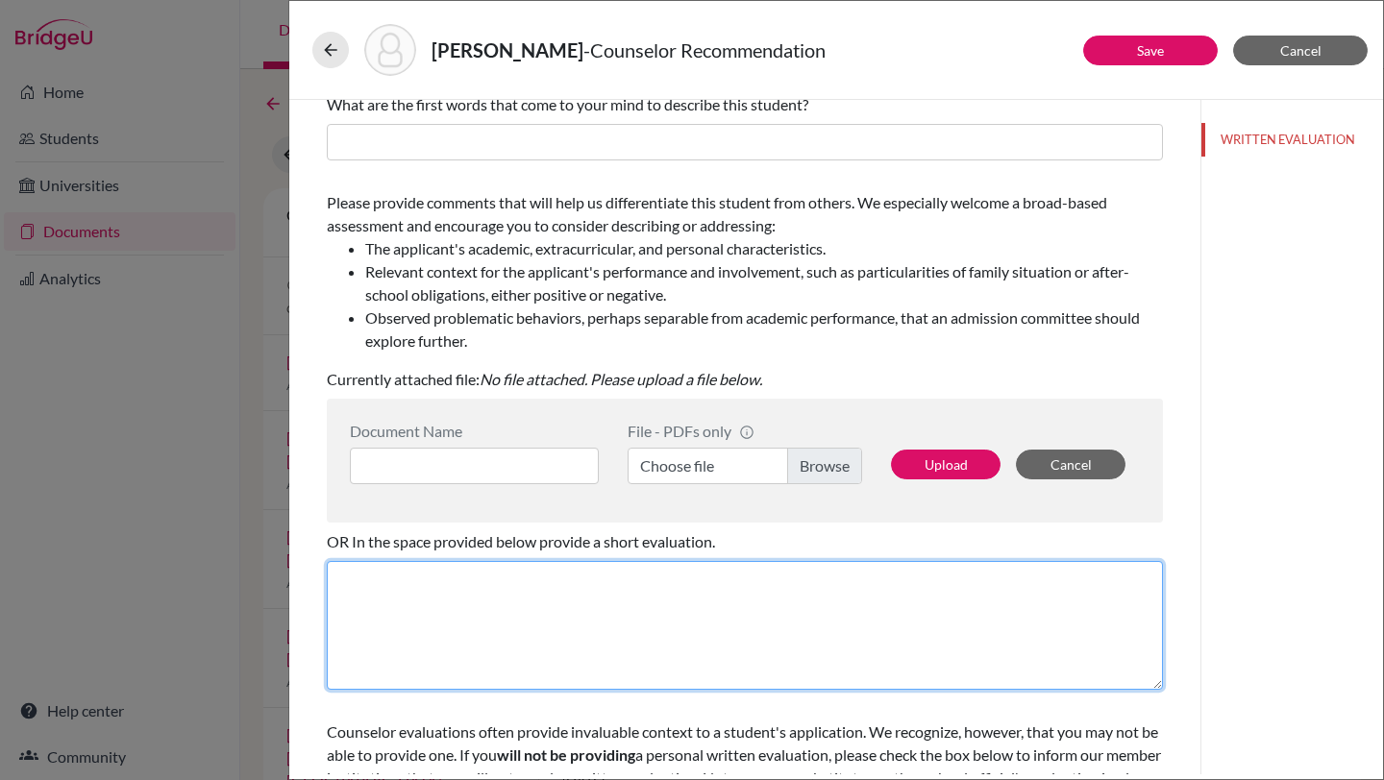
click at [470, 595] on textarea at bounding box center [745, 625] width 836 height 129
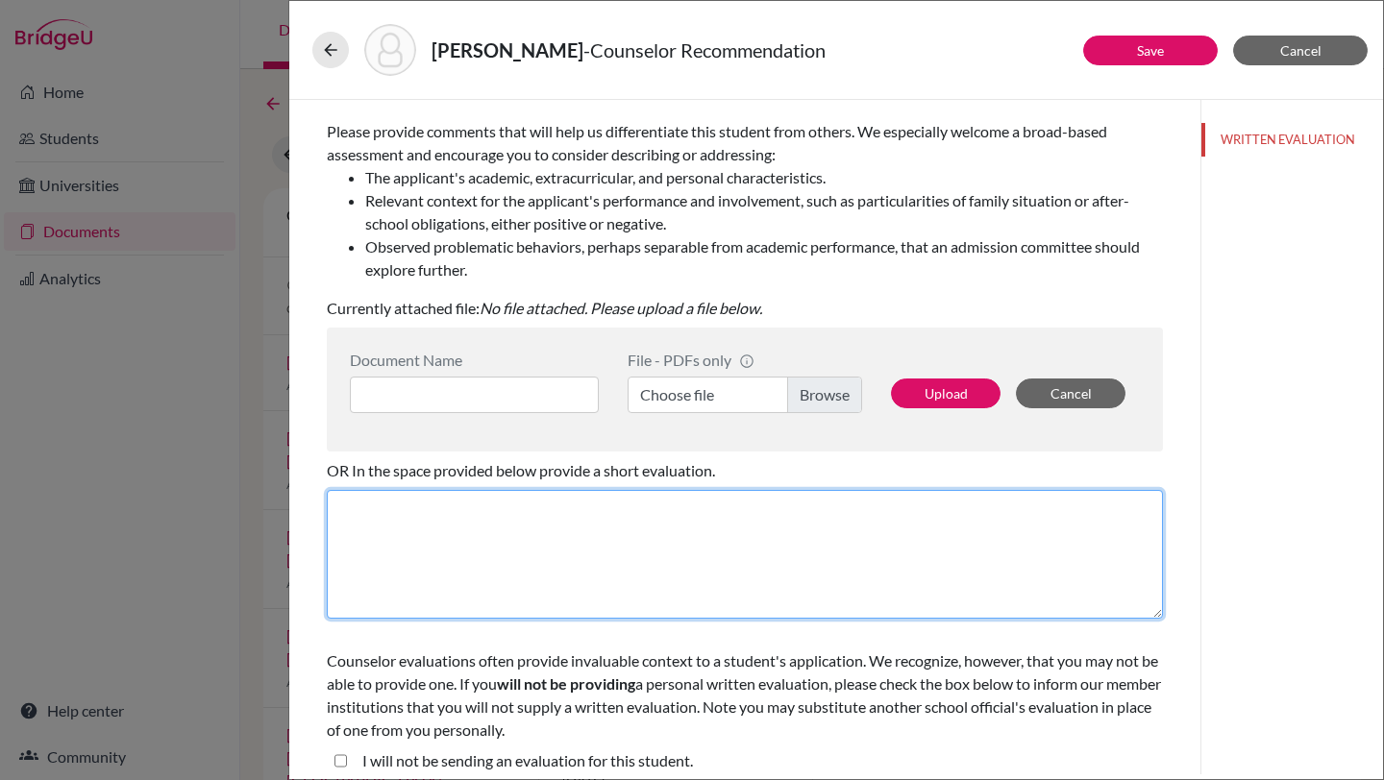
scroll to position [289, 0]
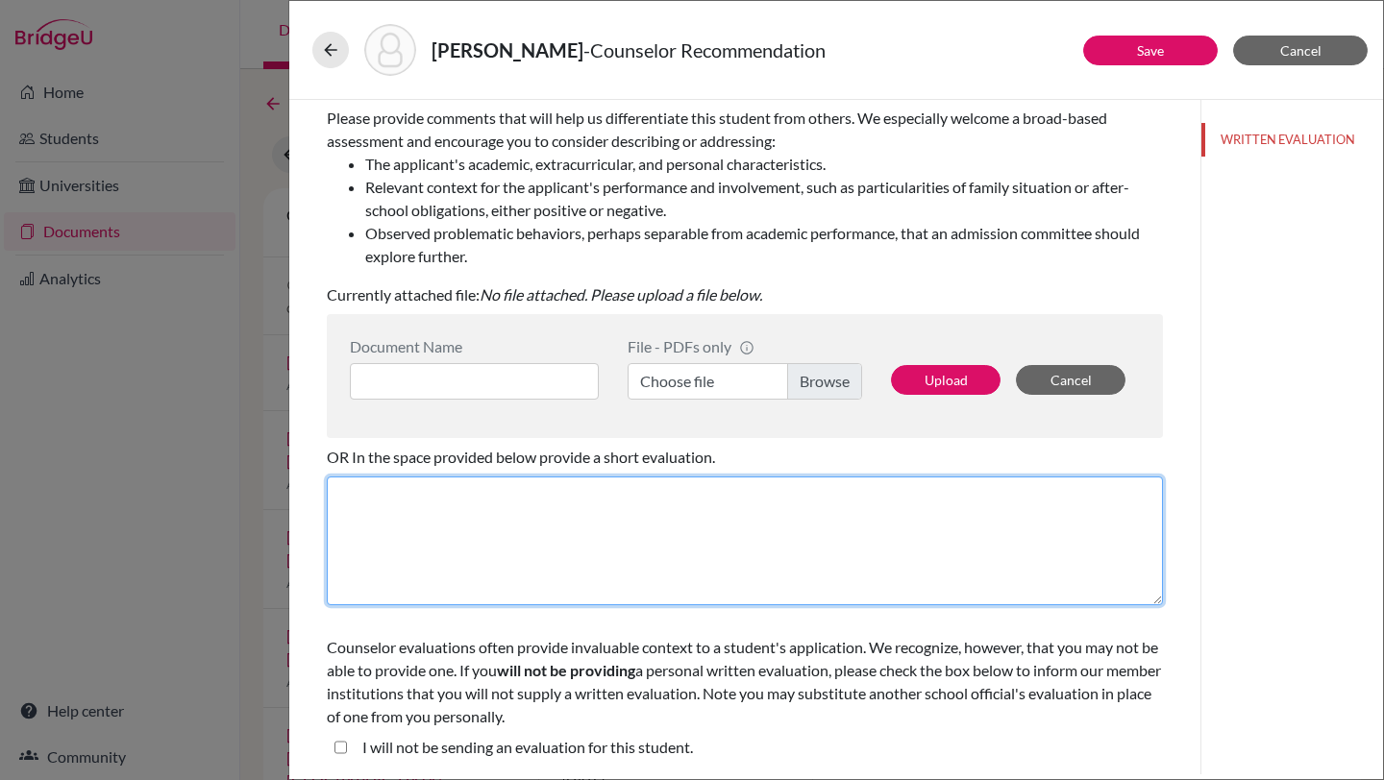
paste textarea "Dear Admissions Committee, It is with great joy that I write this letter to rec…"
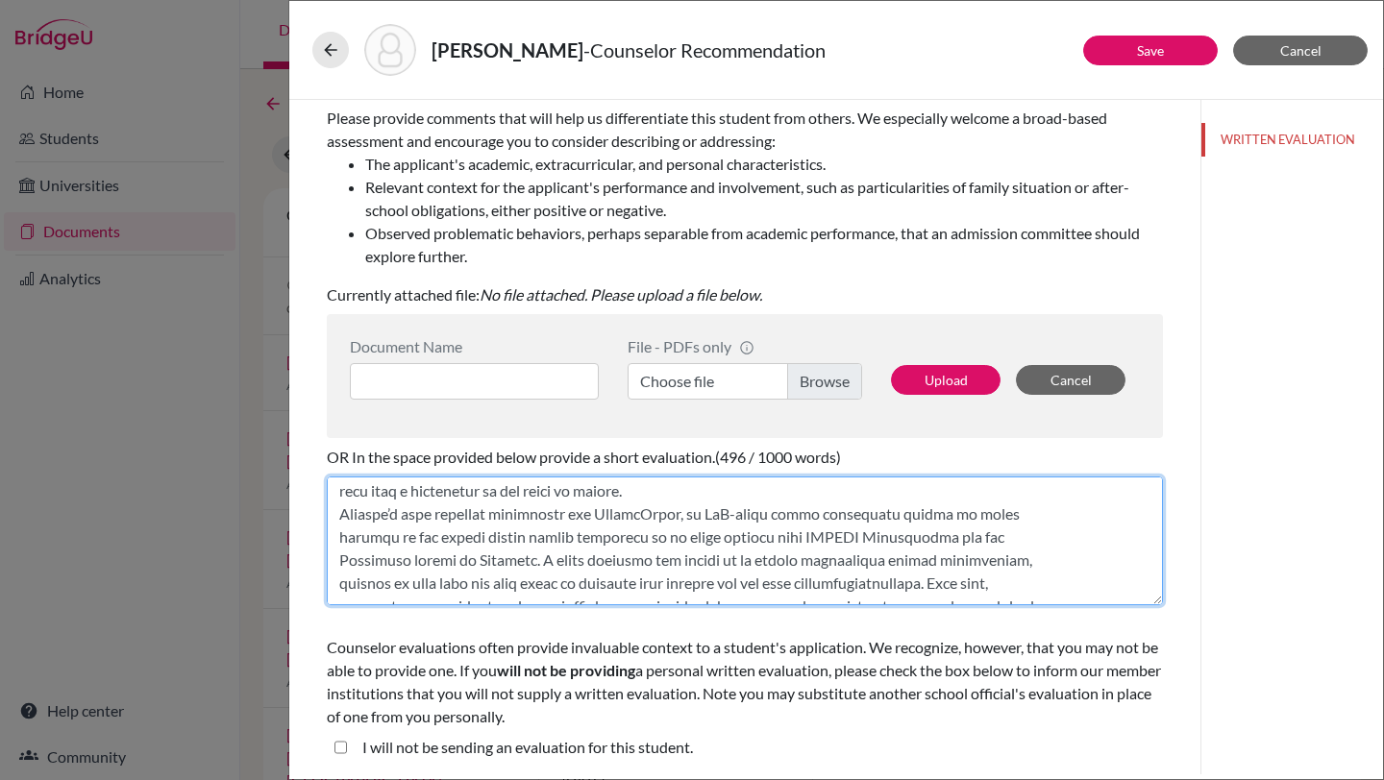
scroll to position [0, 0]
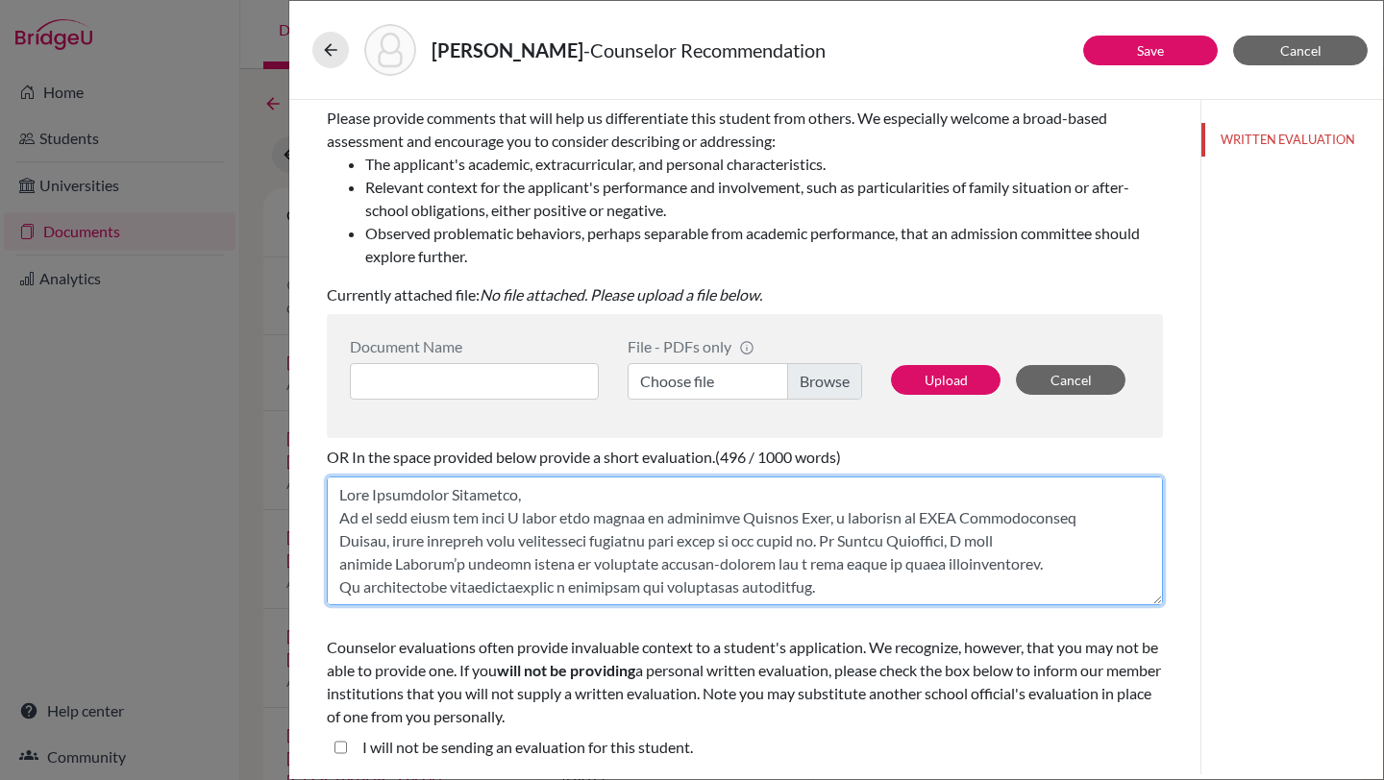
click at [737, 506] on textarea at bounding box center [745, 541] width 836 height 129
click at [540, 502] on textarea at bounding box center [745, 541] width 836 height 129
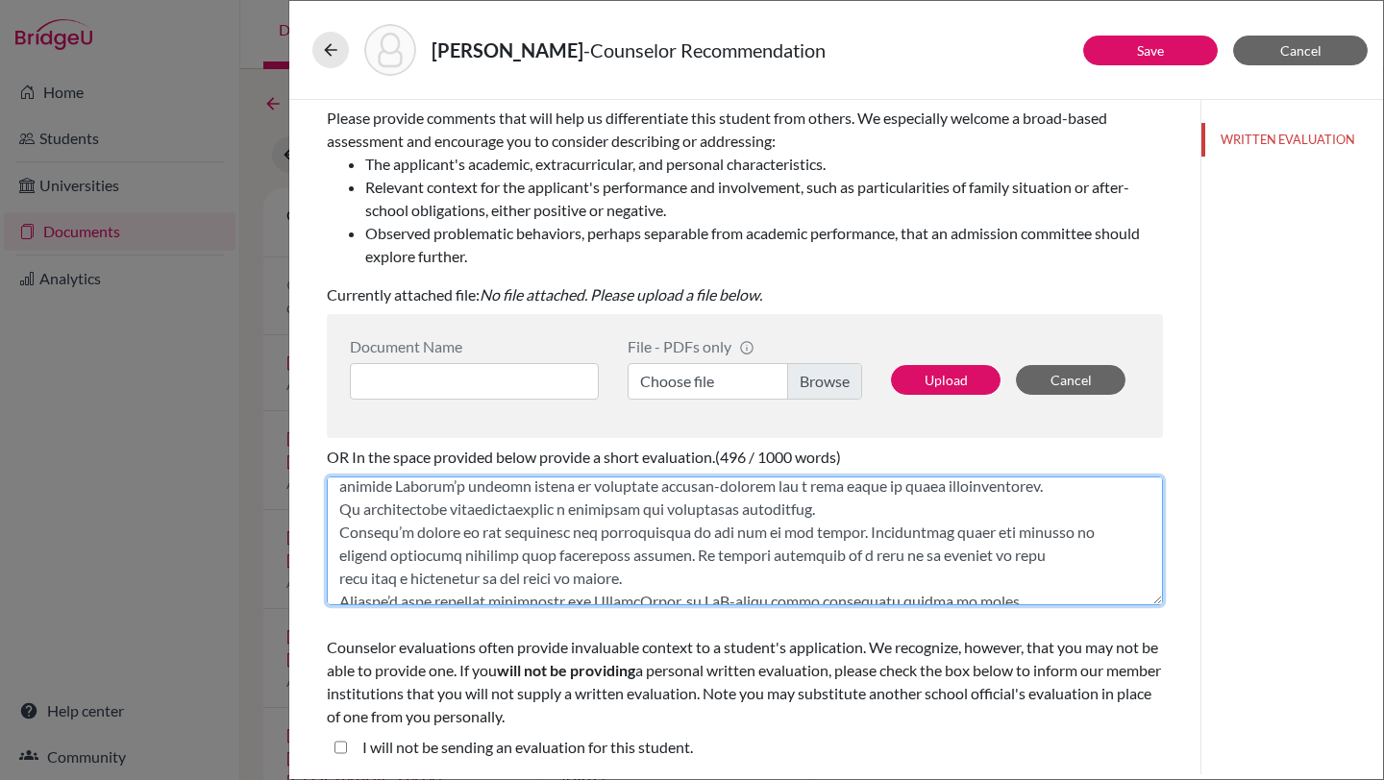
scroll to position [82, 0]
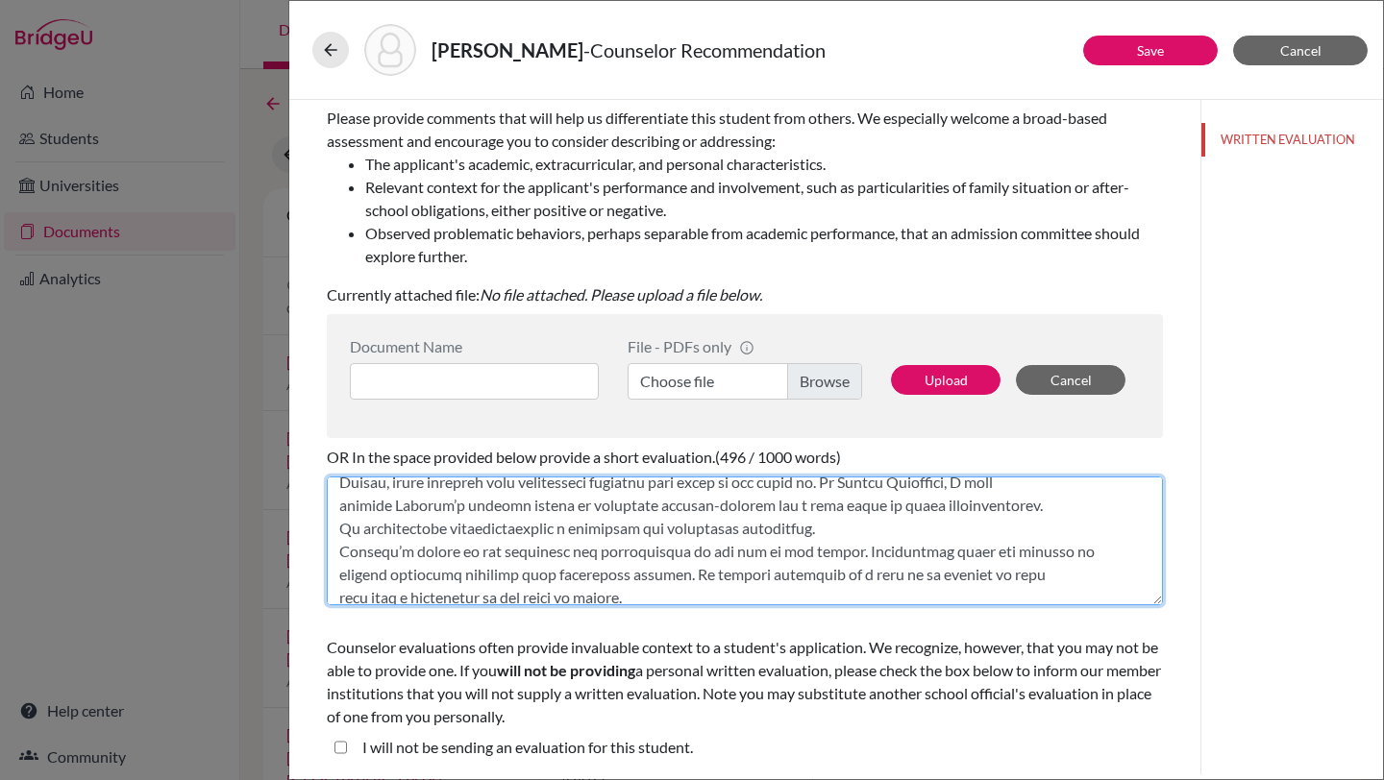
click at [877, 530] on textarea at bounding box center [745, 541] width 836 height 129
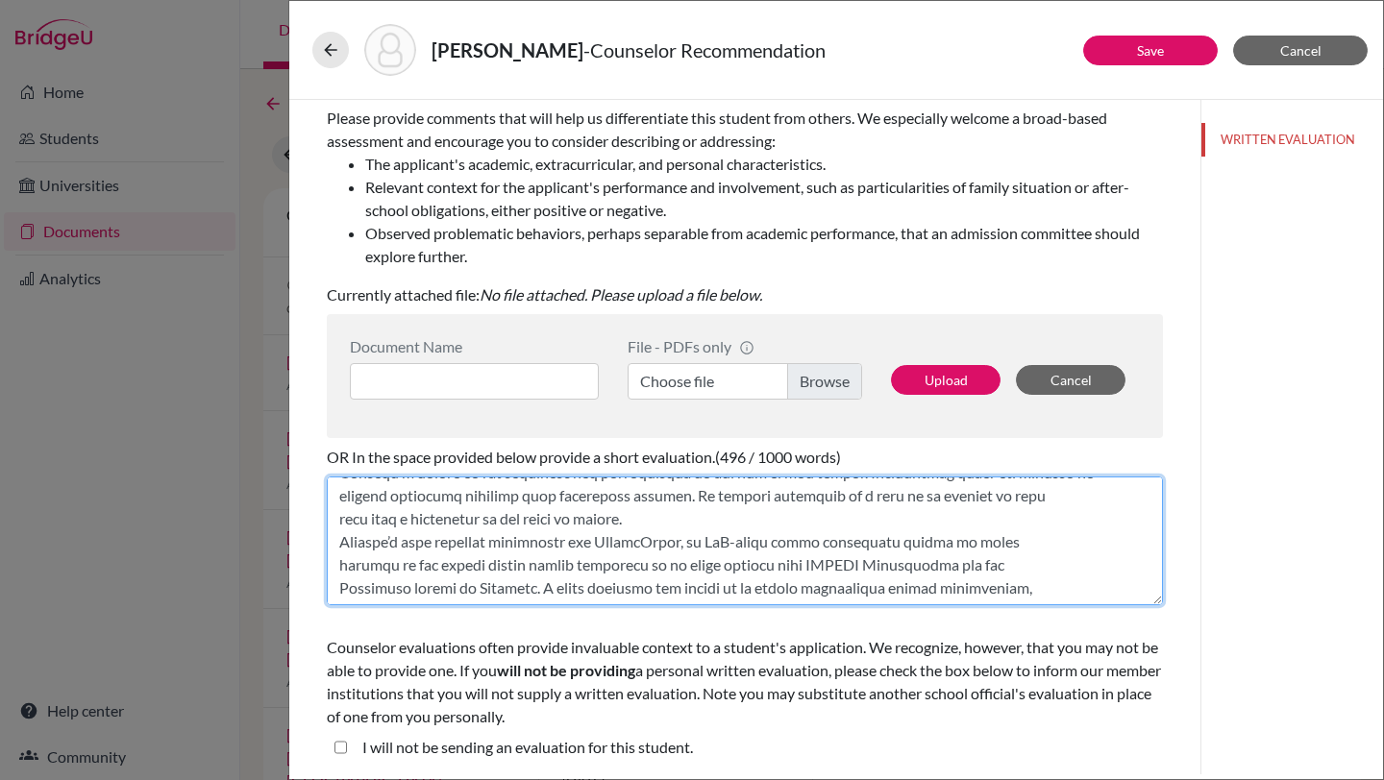
scroll to position [210, 0]
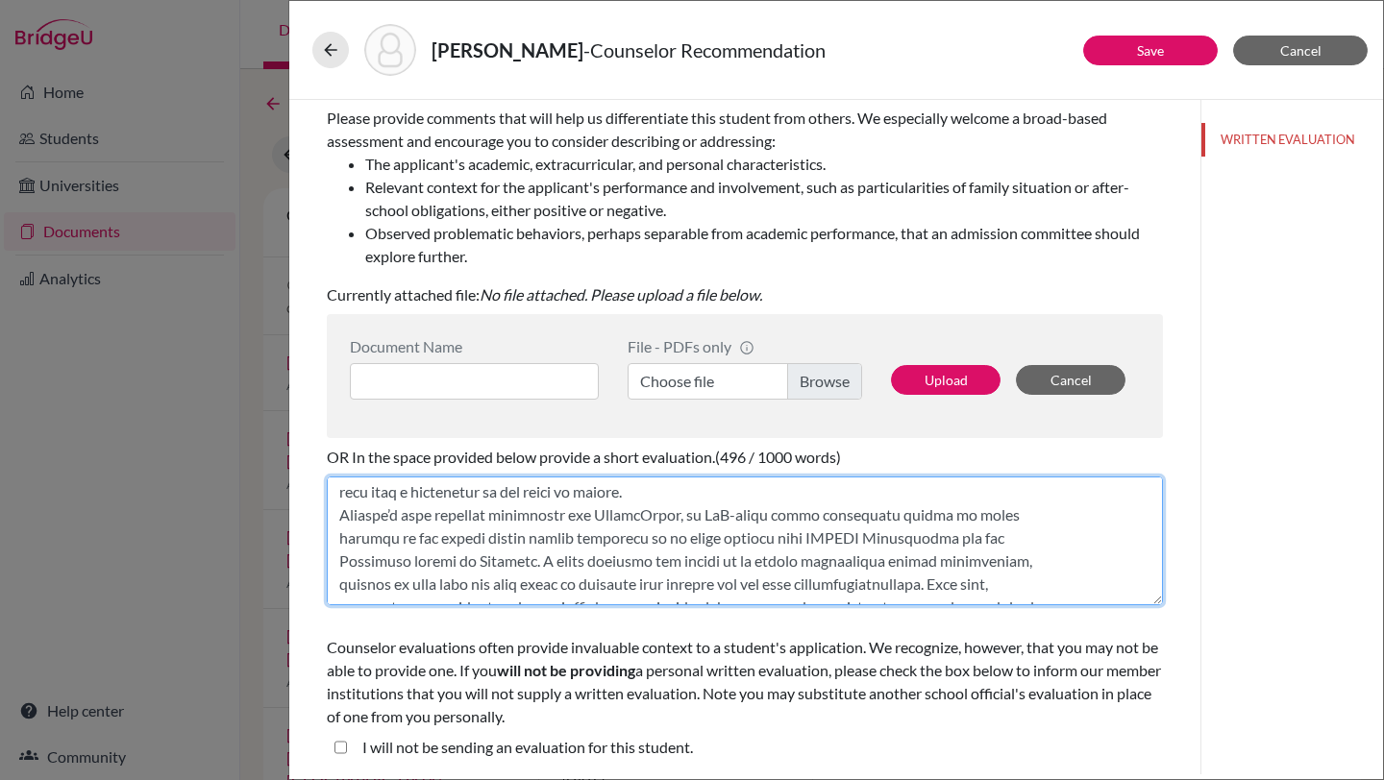
click at [795, 493] on textarea at bounding box center [745, 541] width 836 height 129
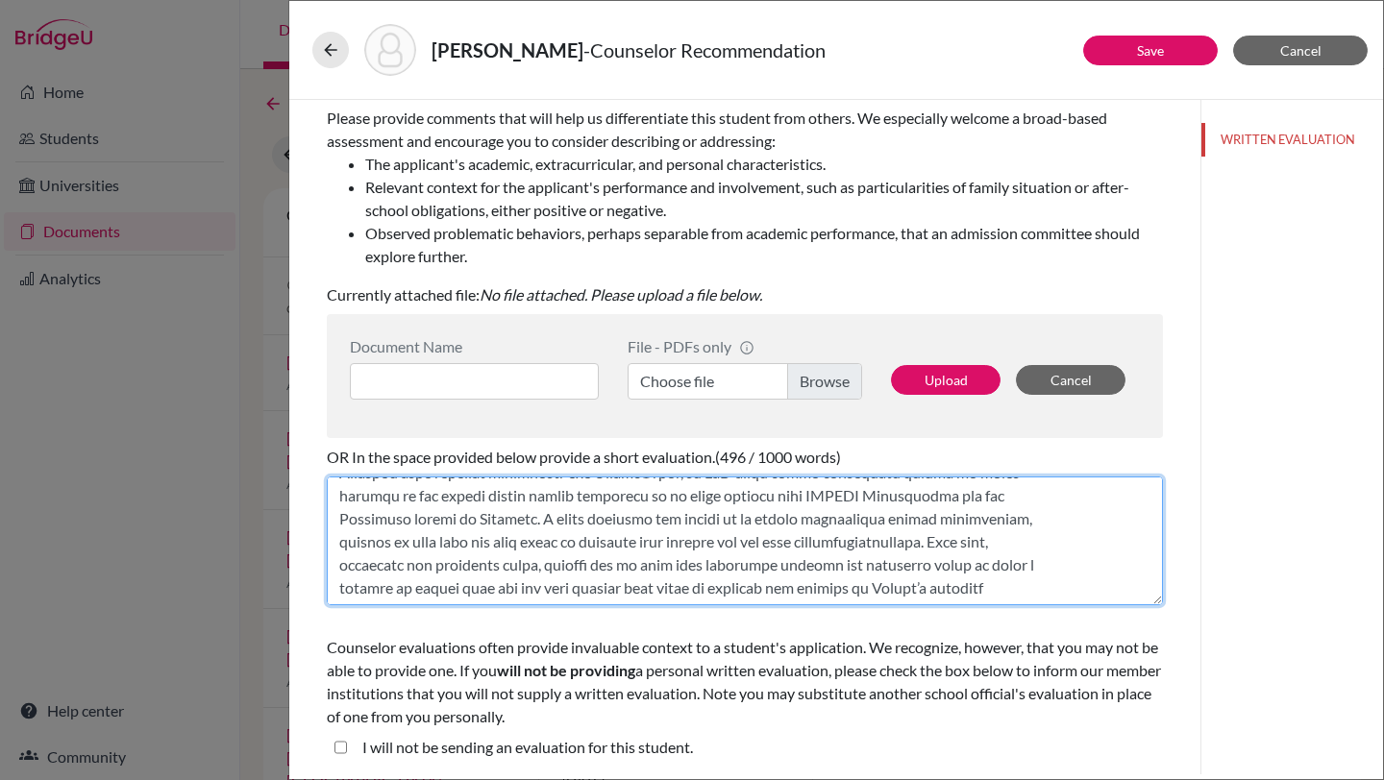
scroll to position [346, 0]
click at [782, 543] on textarea at bounding box center [745, 541] width 836 height 129
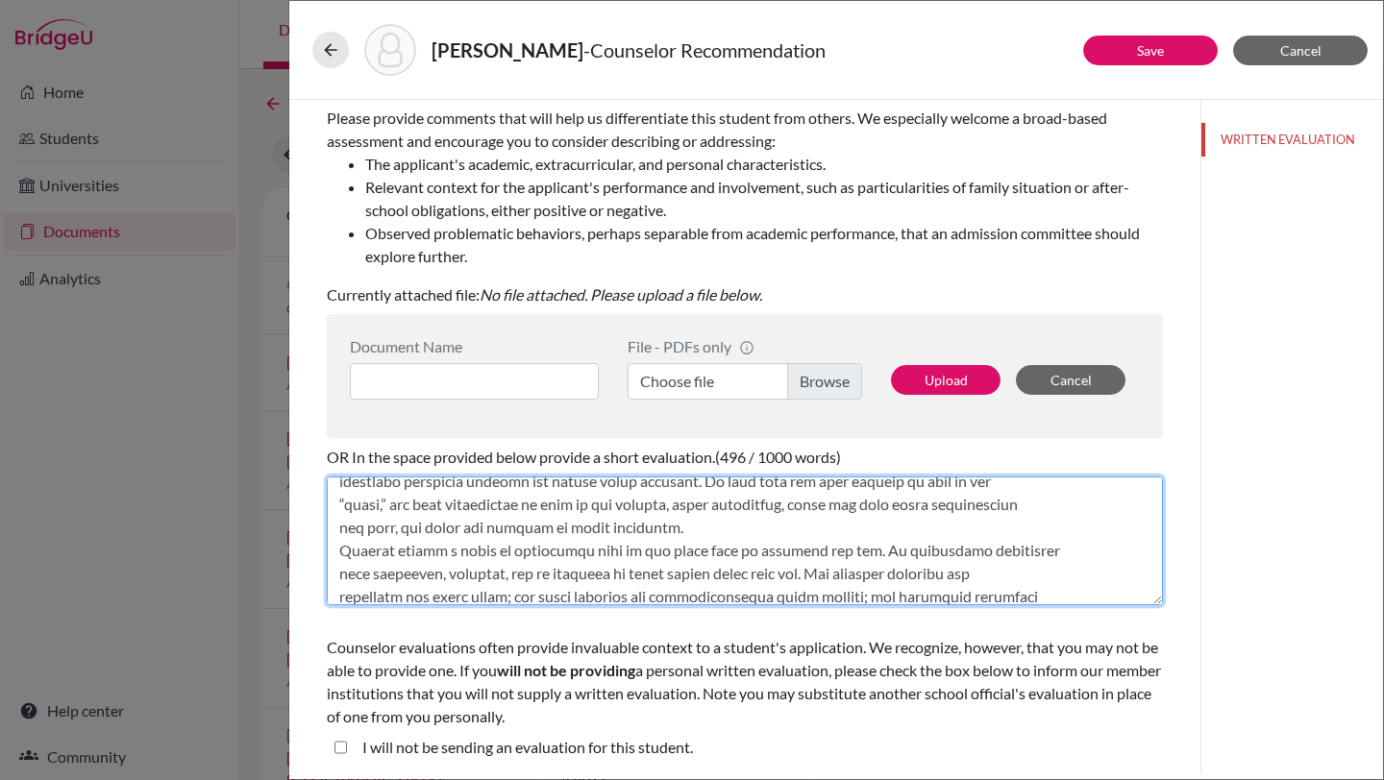
click at [705, 534] on textarea at bounding box center [745, 541] width 836 height 129
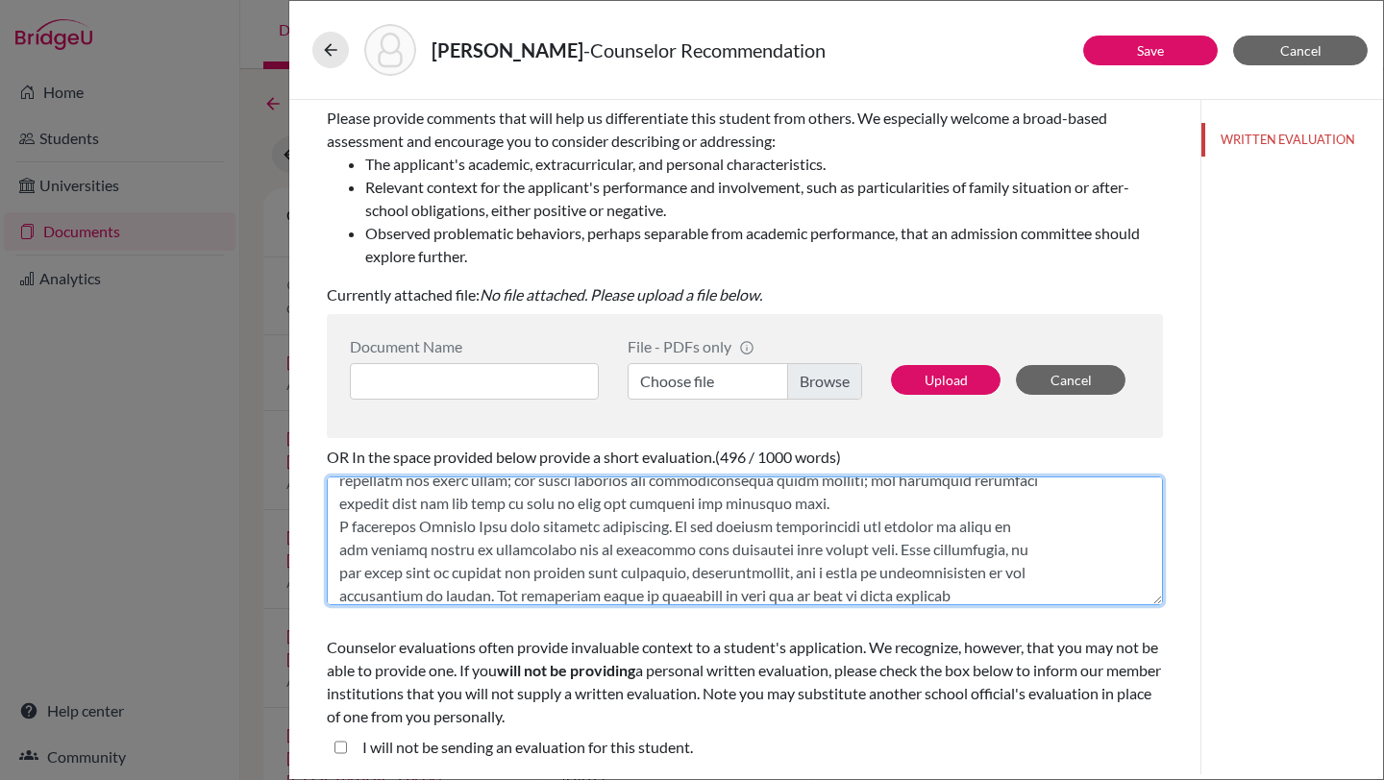
scroll to position [766, 0]
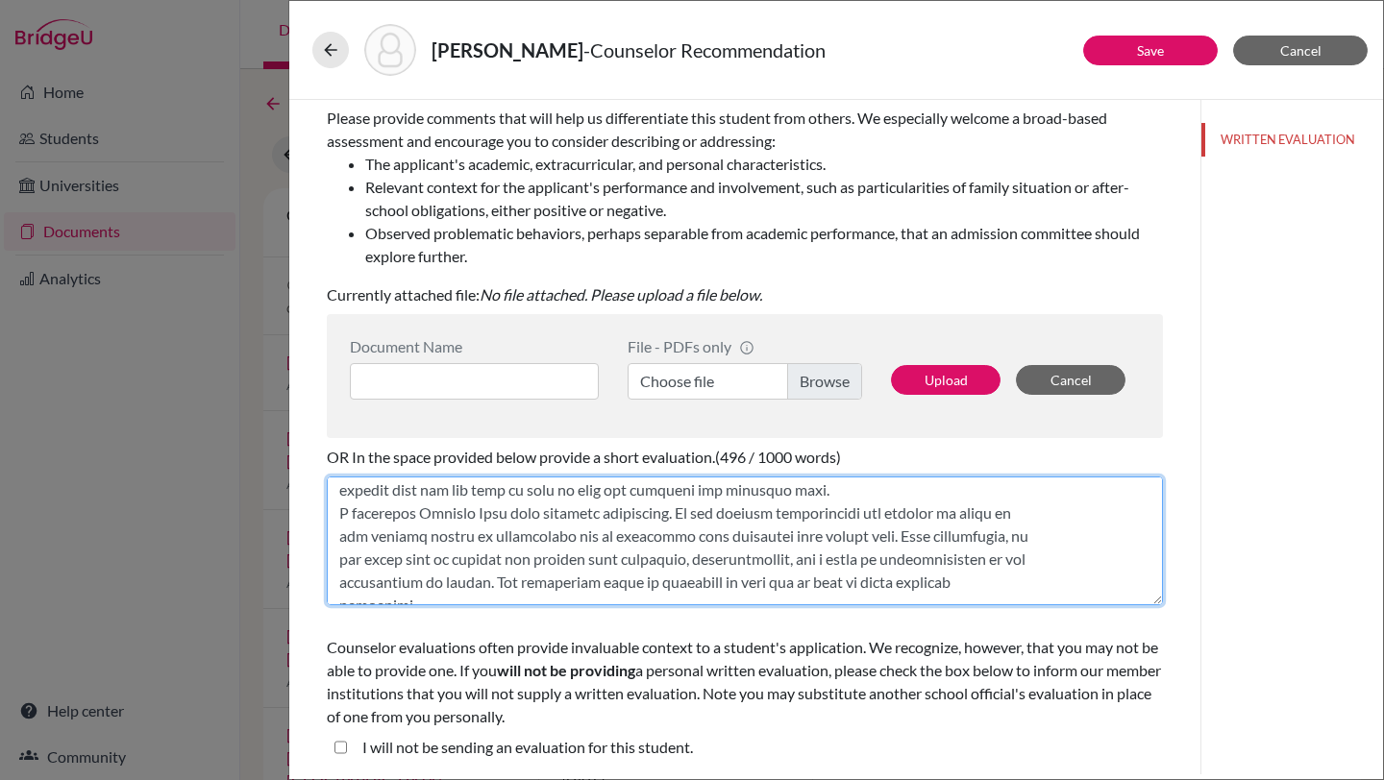
click at [821, 494] on textarea at bounding box center [745, 541] width 836 height 129
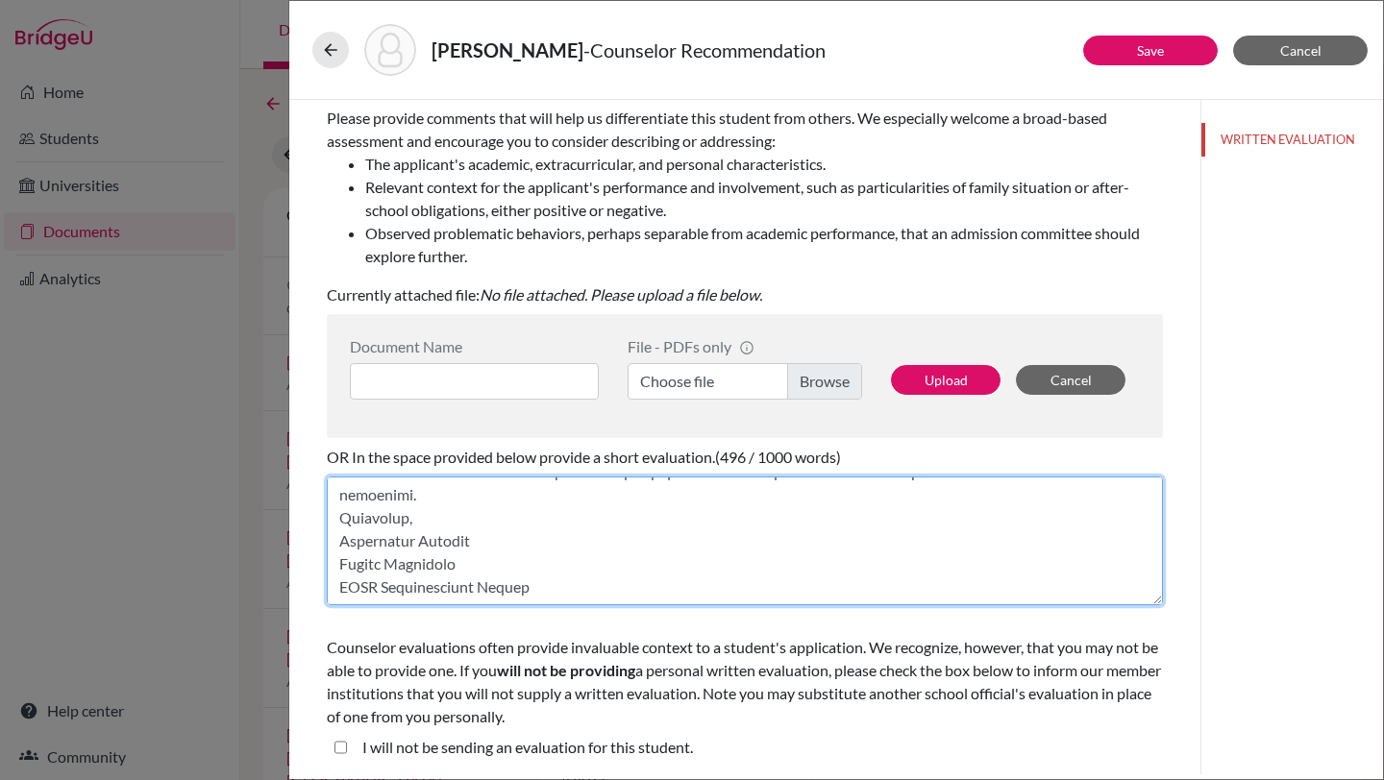
scroll to position [874, 0]
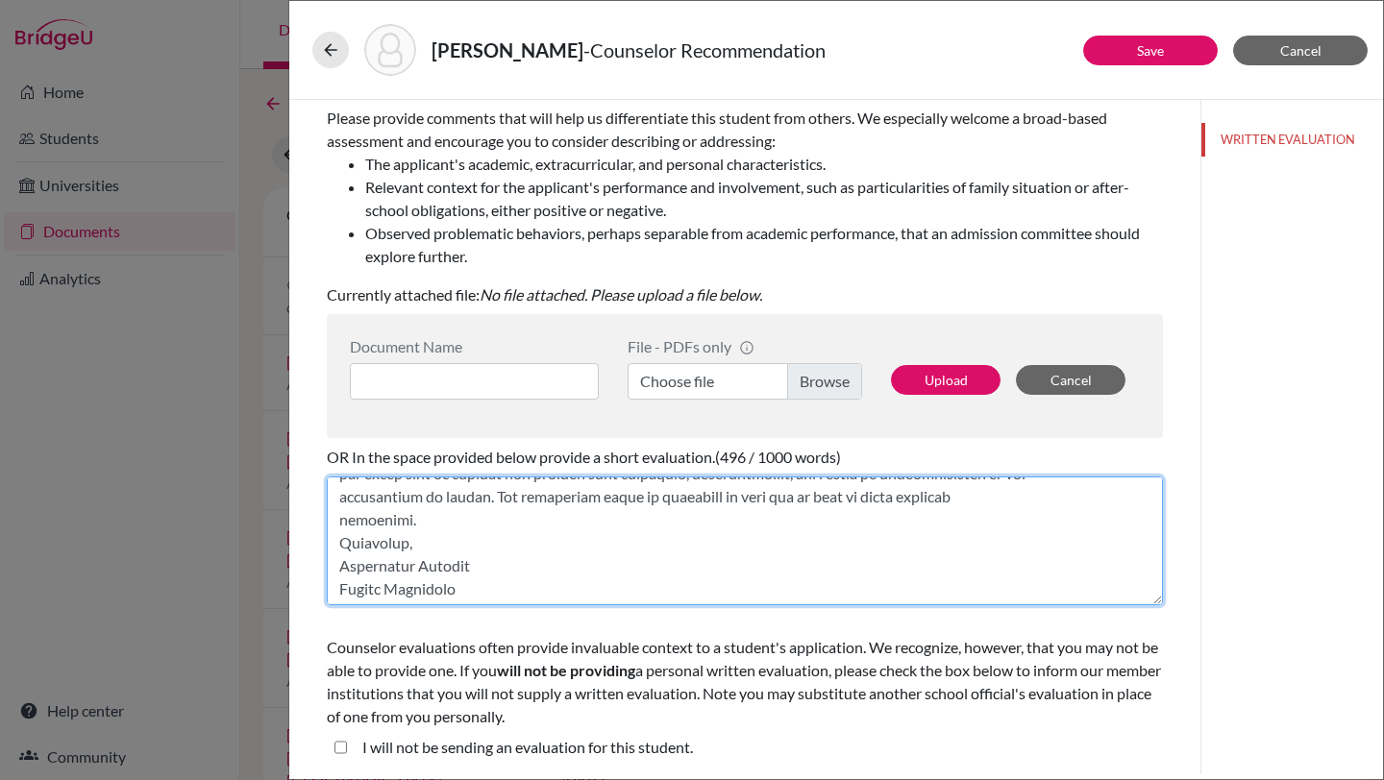
click at [486, 527] on textarea at bounding box center [745, 541] width 836 height 129
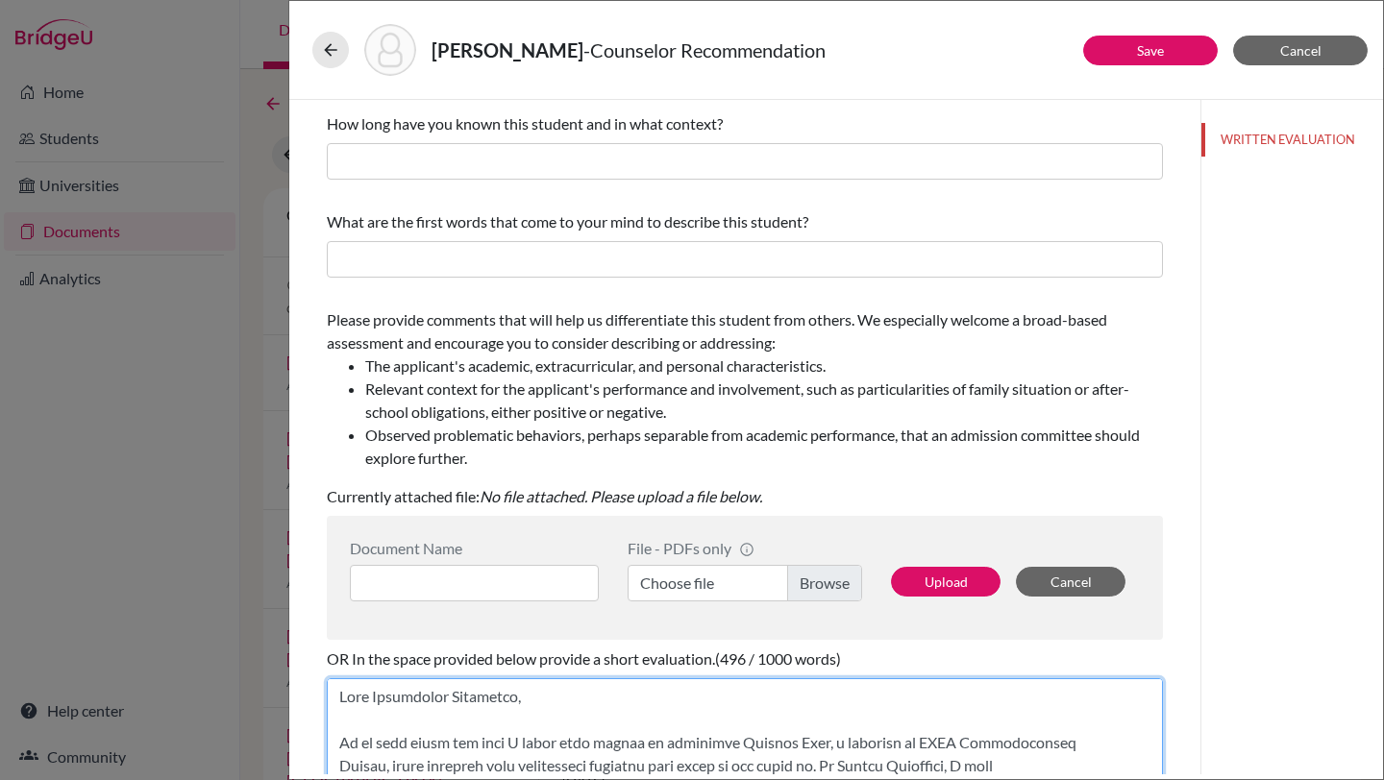
scroll to position [0, 0]
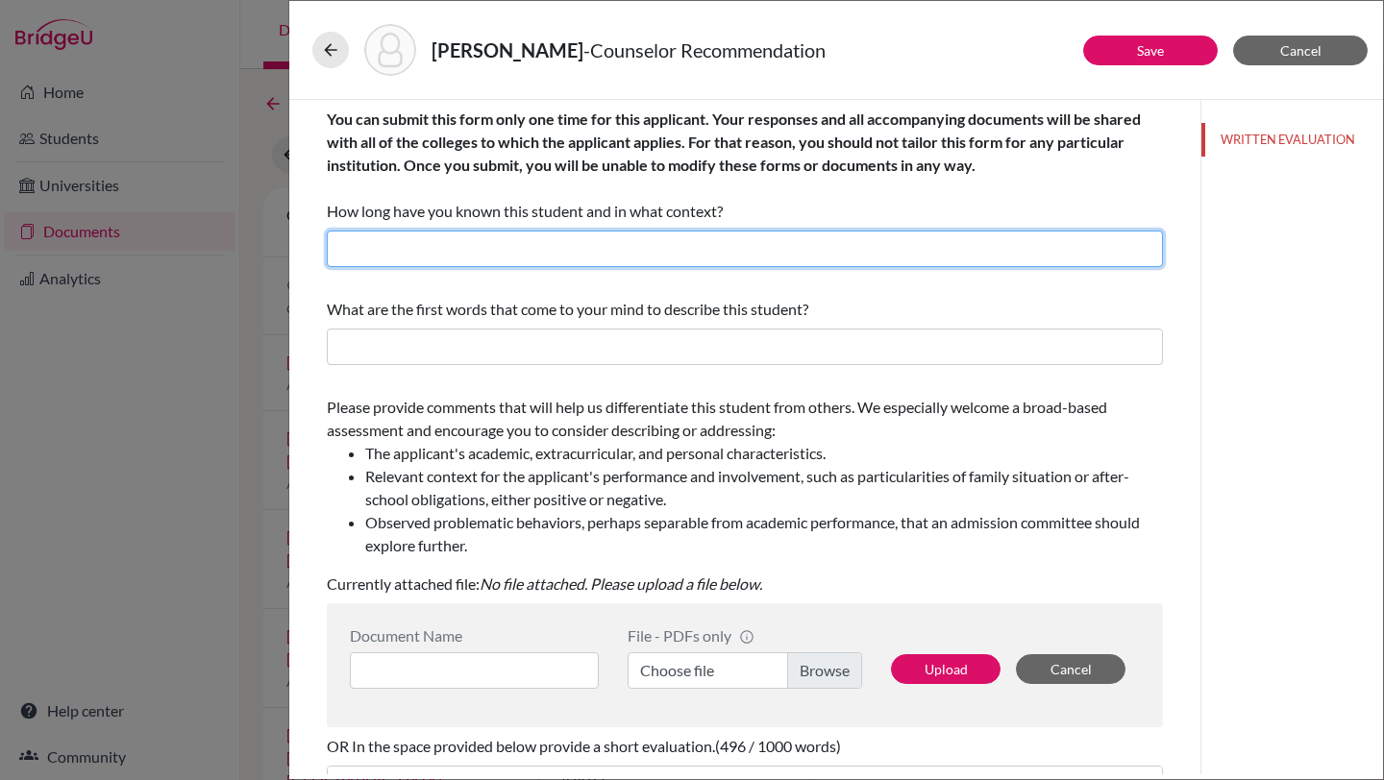
click at [635, 248] on input "text" at bounding box center [745, 249] width 836 height 37
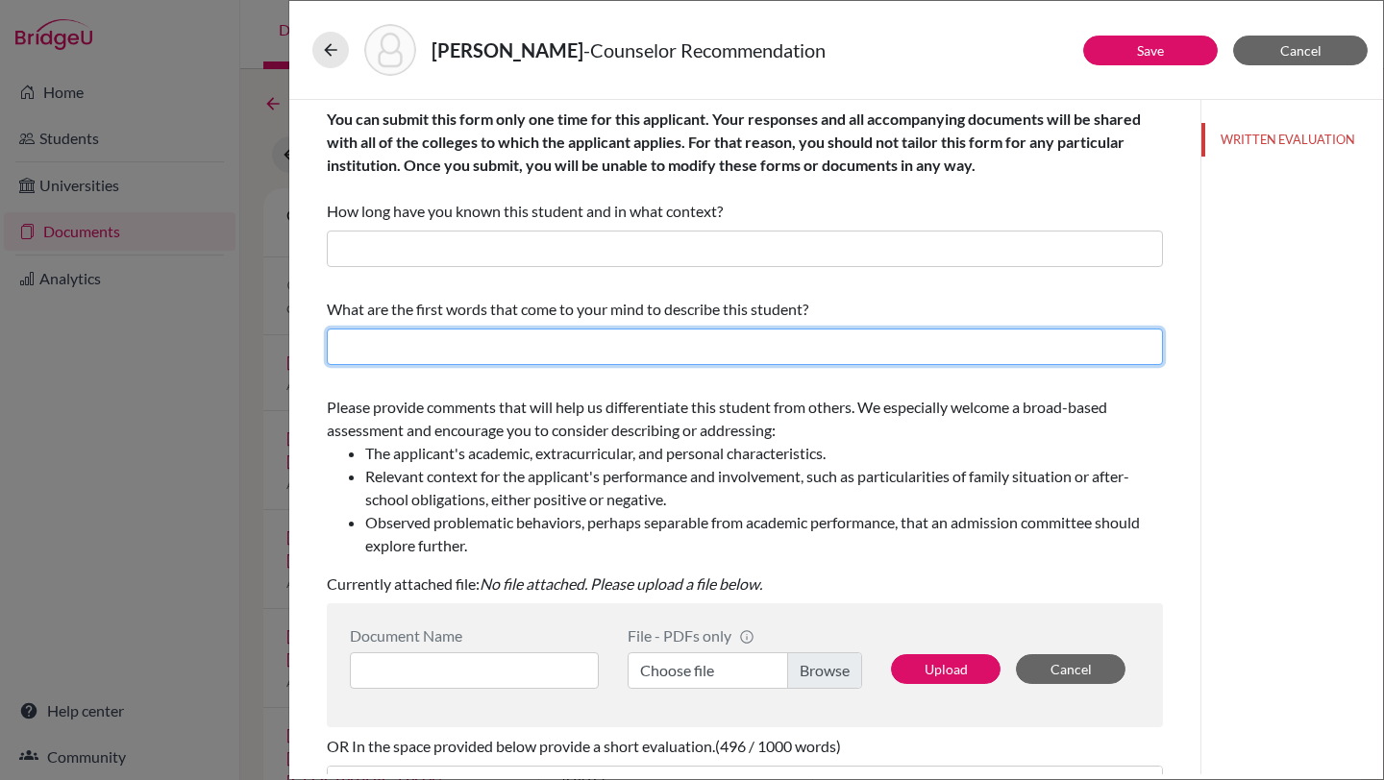
click at [578, 356] on input "text" at bounding box center [745, 347] width 836 height 37
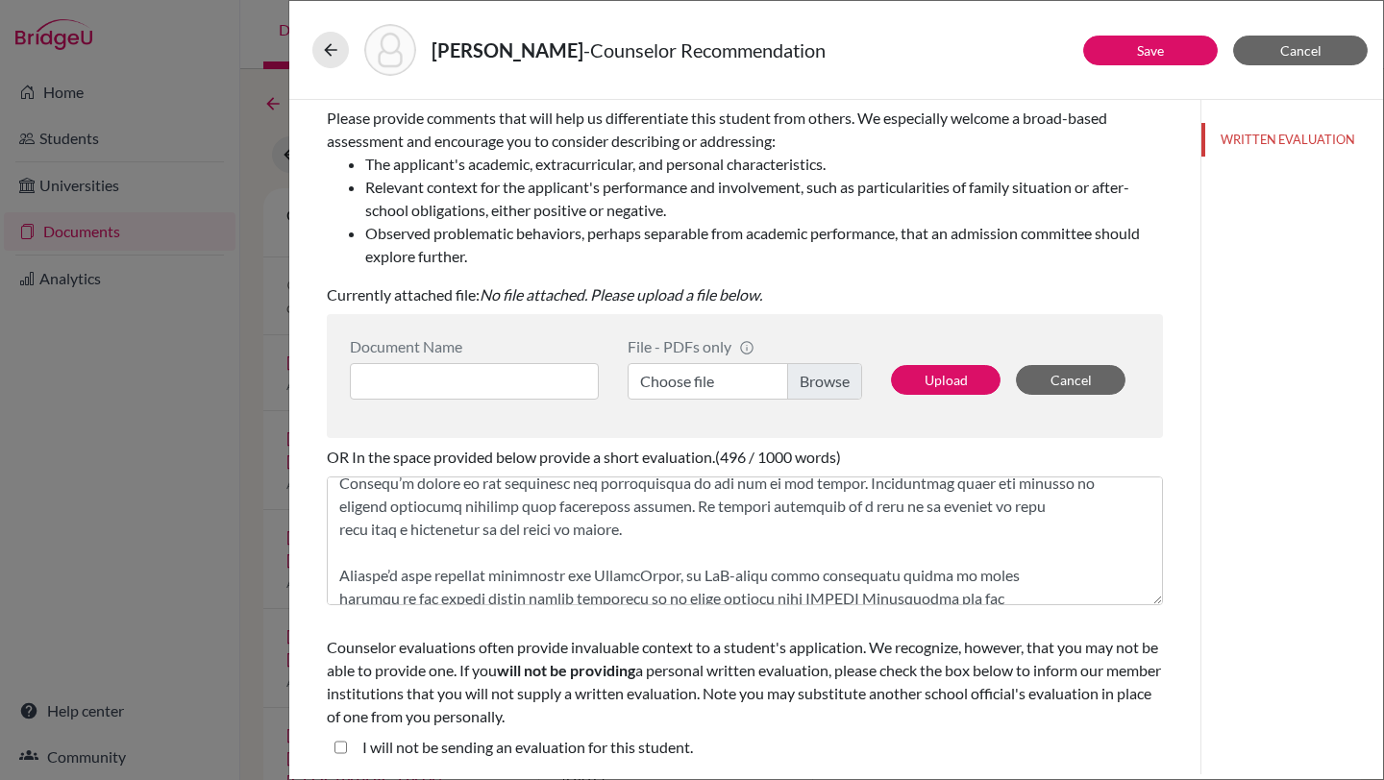
scroll to position [164, 0]
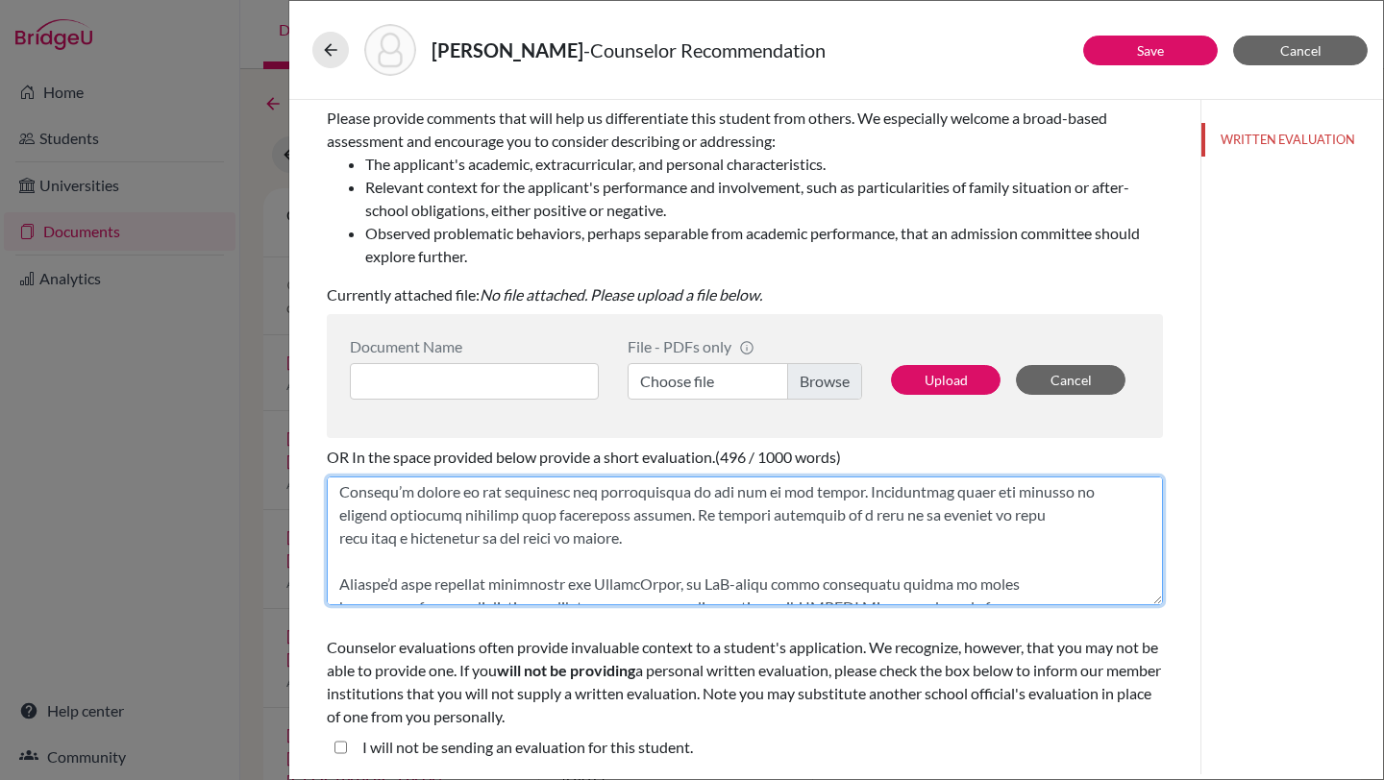
click at [858, 492] on textarea at bounding box center [745, 541] width 836 height 129
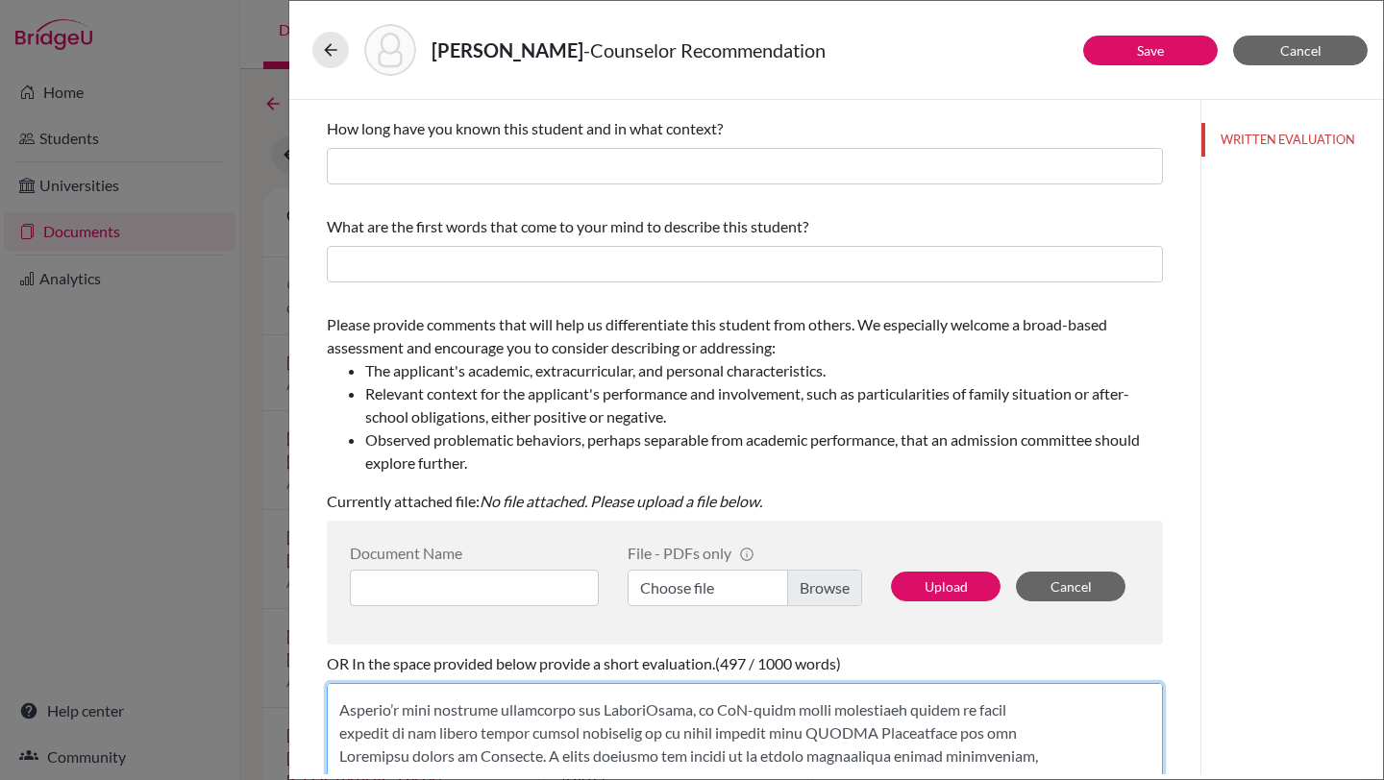
scroll to position [0, 0]
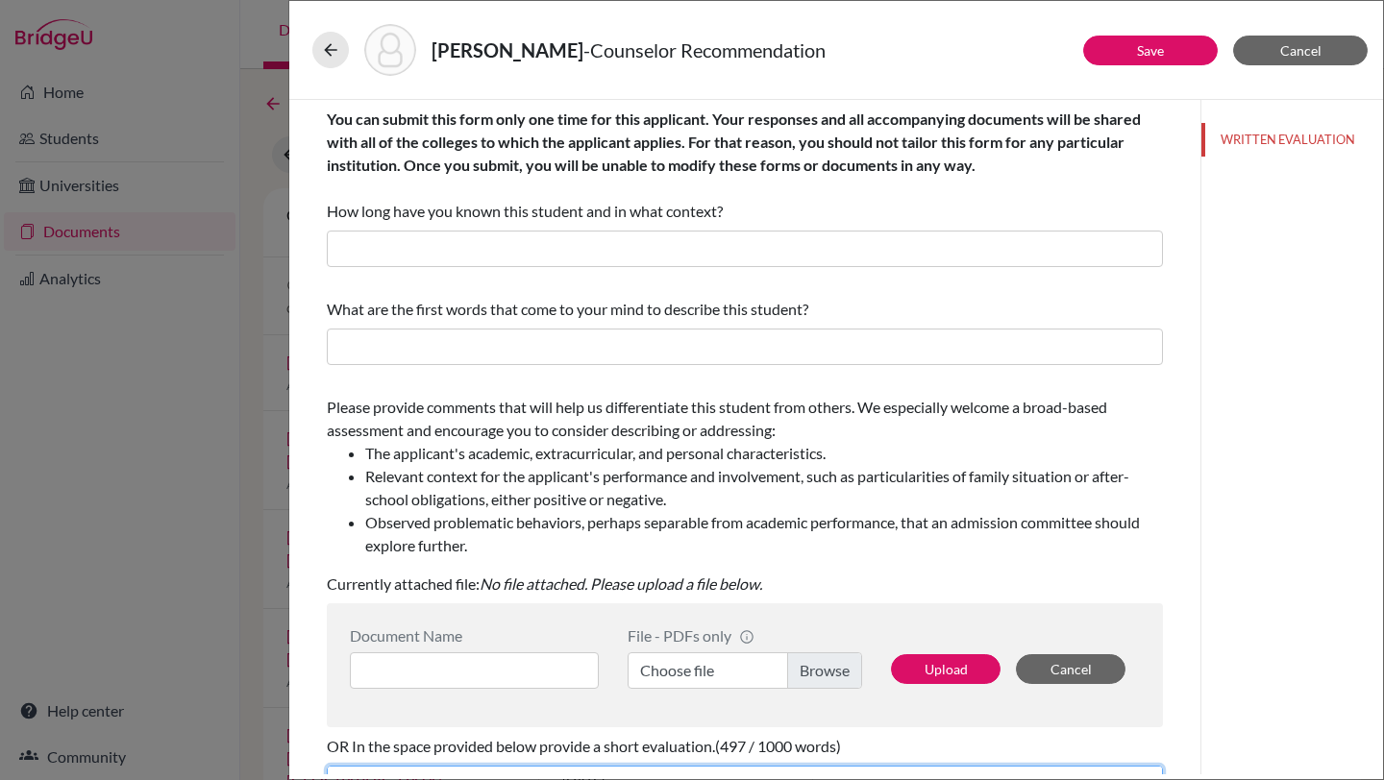
type textarea "Dear Admissions Committee, It is with great joy that I write this letter to rec…"
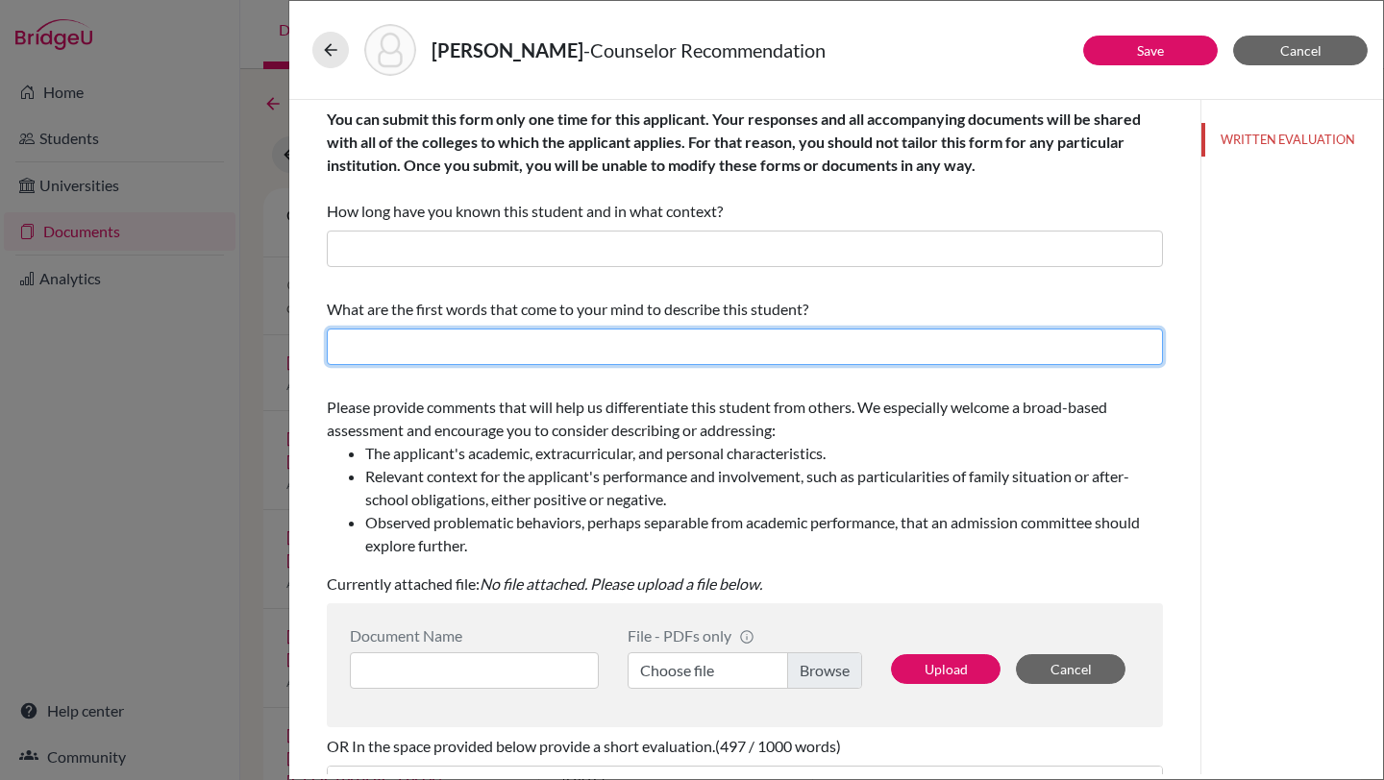
click at [501, 349] on input "text" at bounding box center [745, 347] width 836 height 37
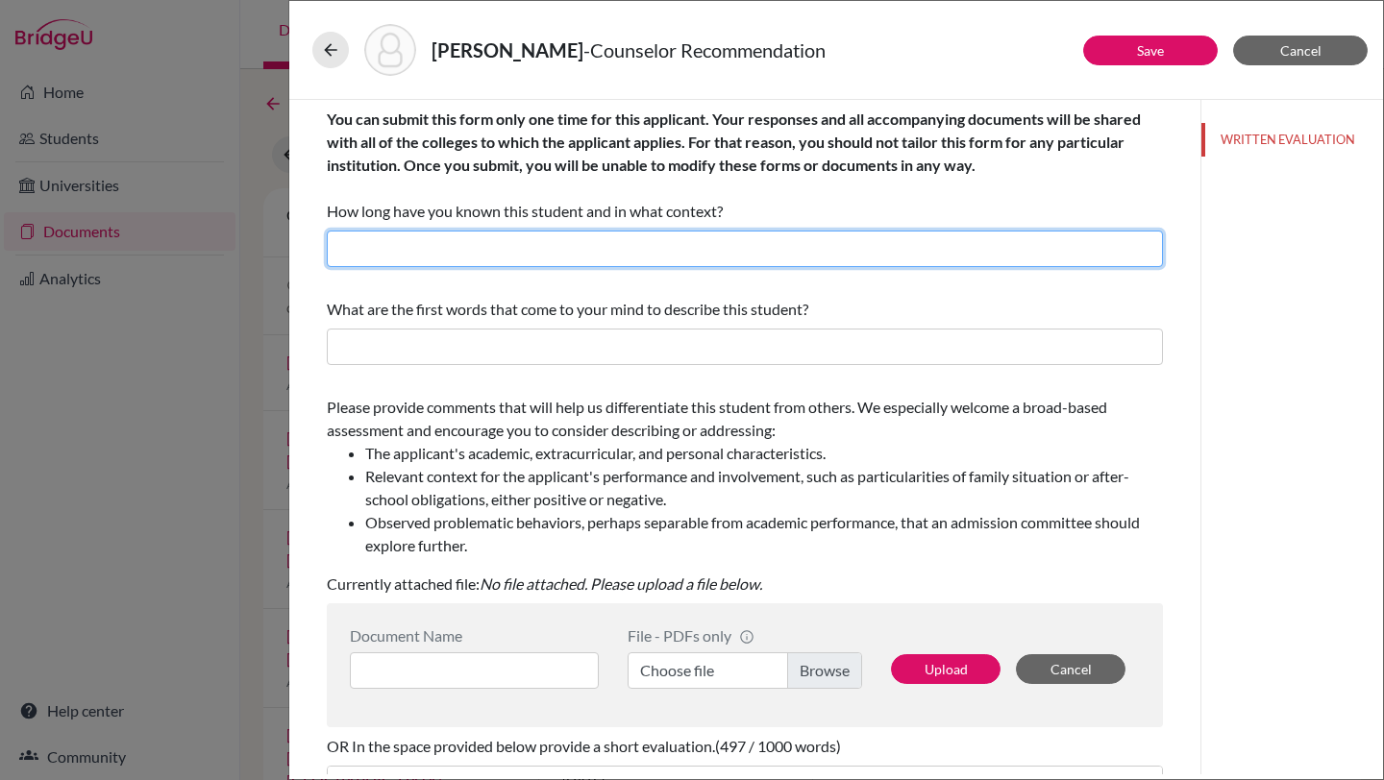
click at [408, 252] on input "text" at bounding box center [745, 249] width 836 height 37
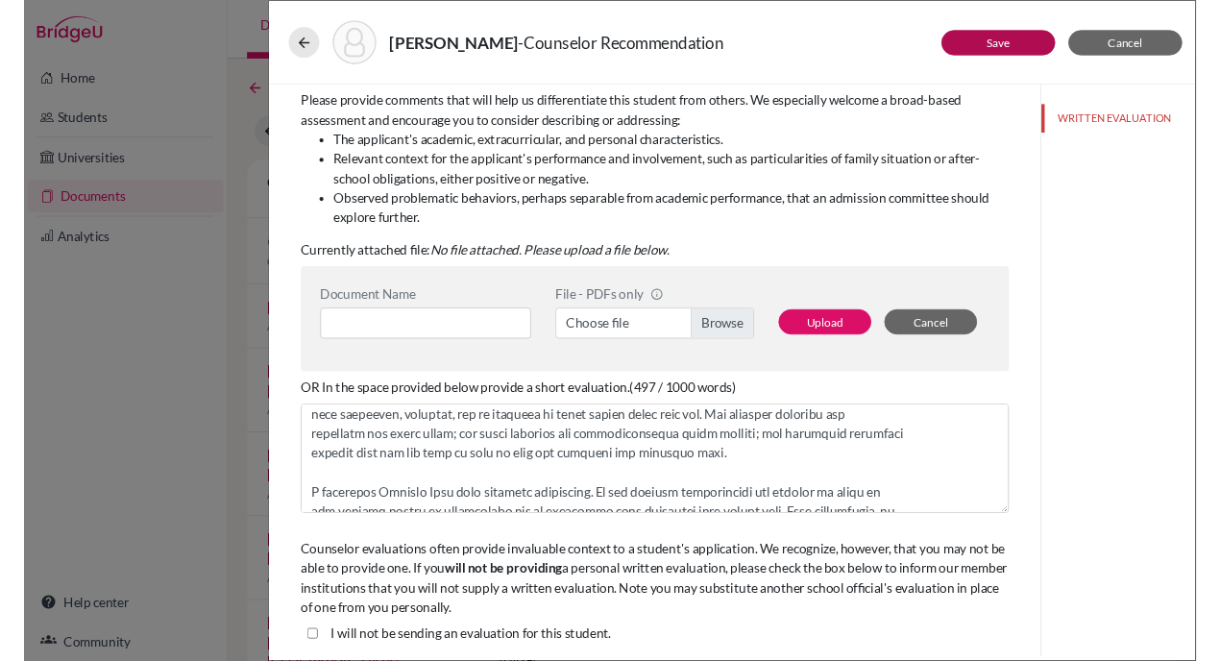
scroll to position [732, 0]
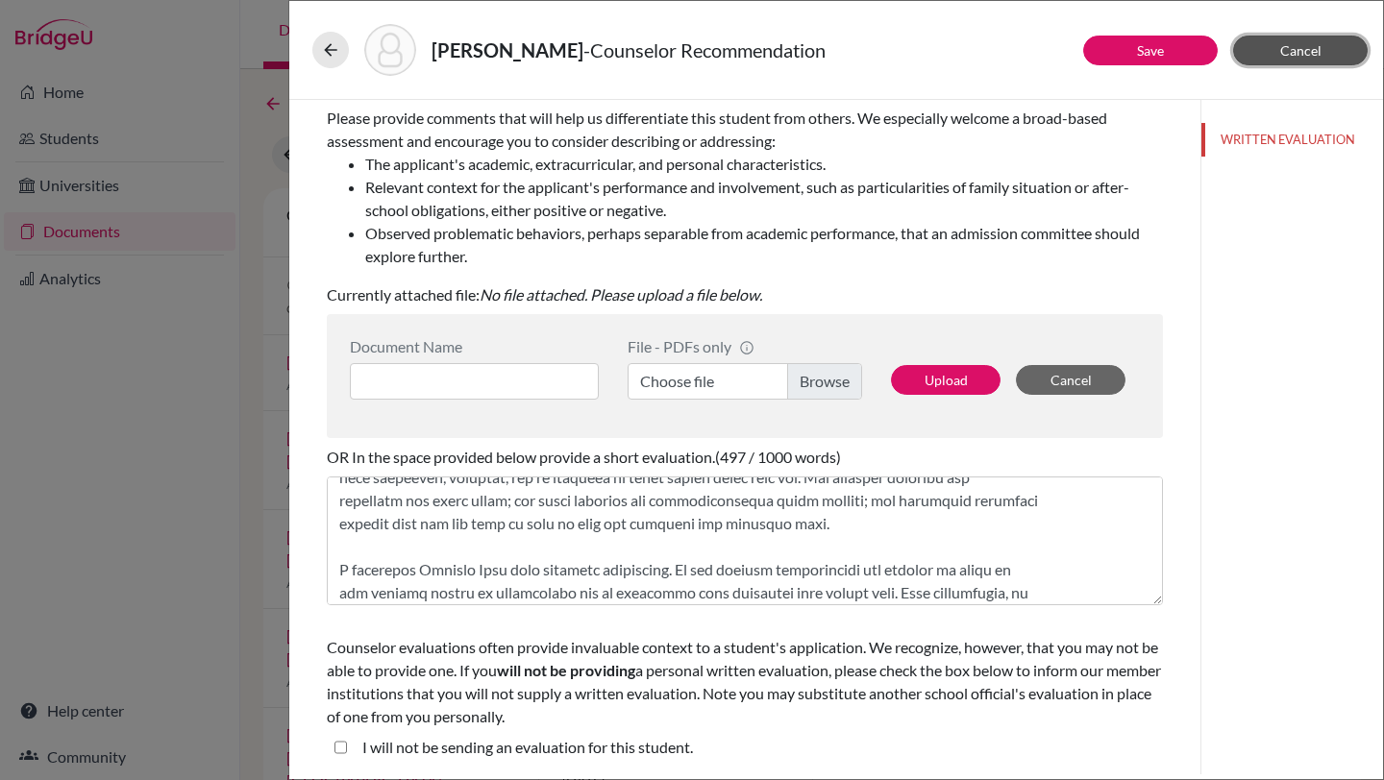
click at [1285, 42] on span "Cancel" at bounding box center [1300, 50] width 41 height 16
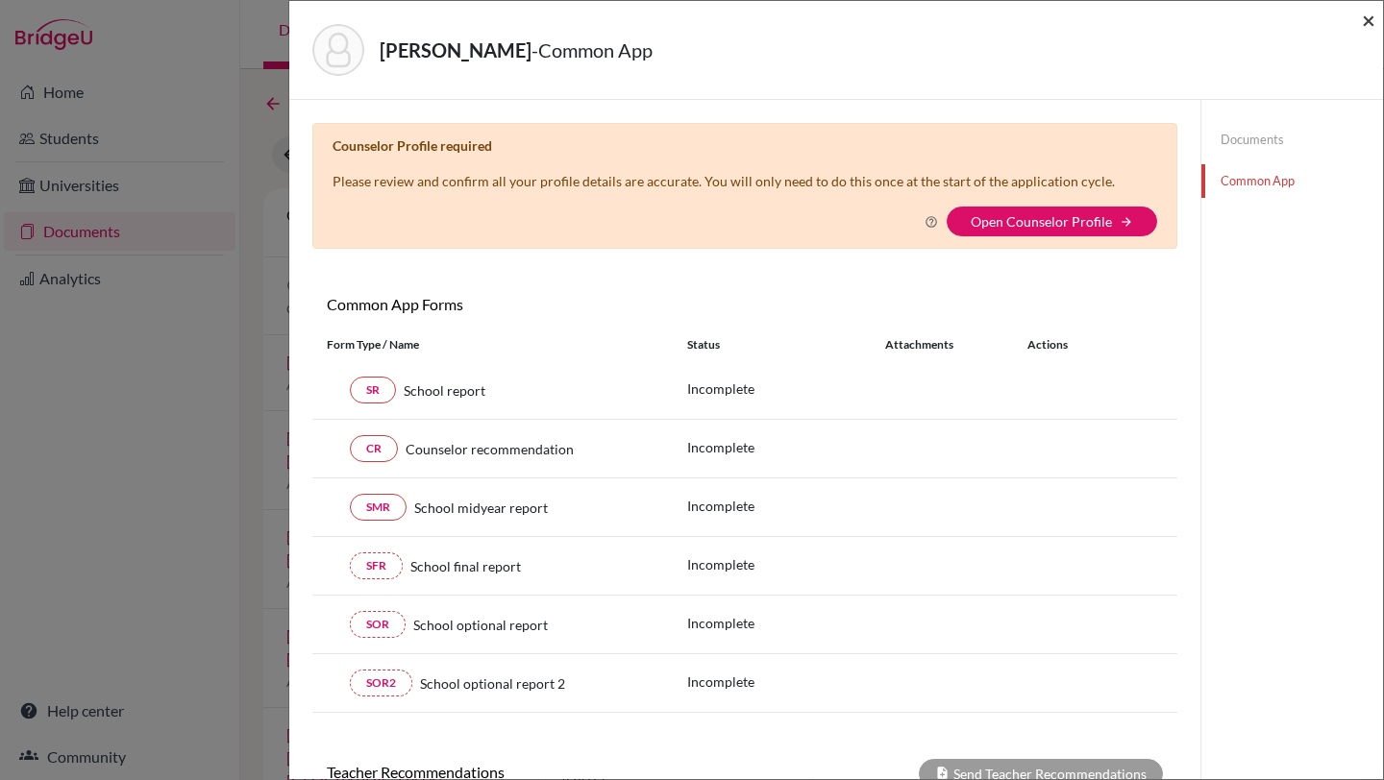
click at [1367, 22] on span "×" at bounding box center [1368, 20] width 13 height 28
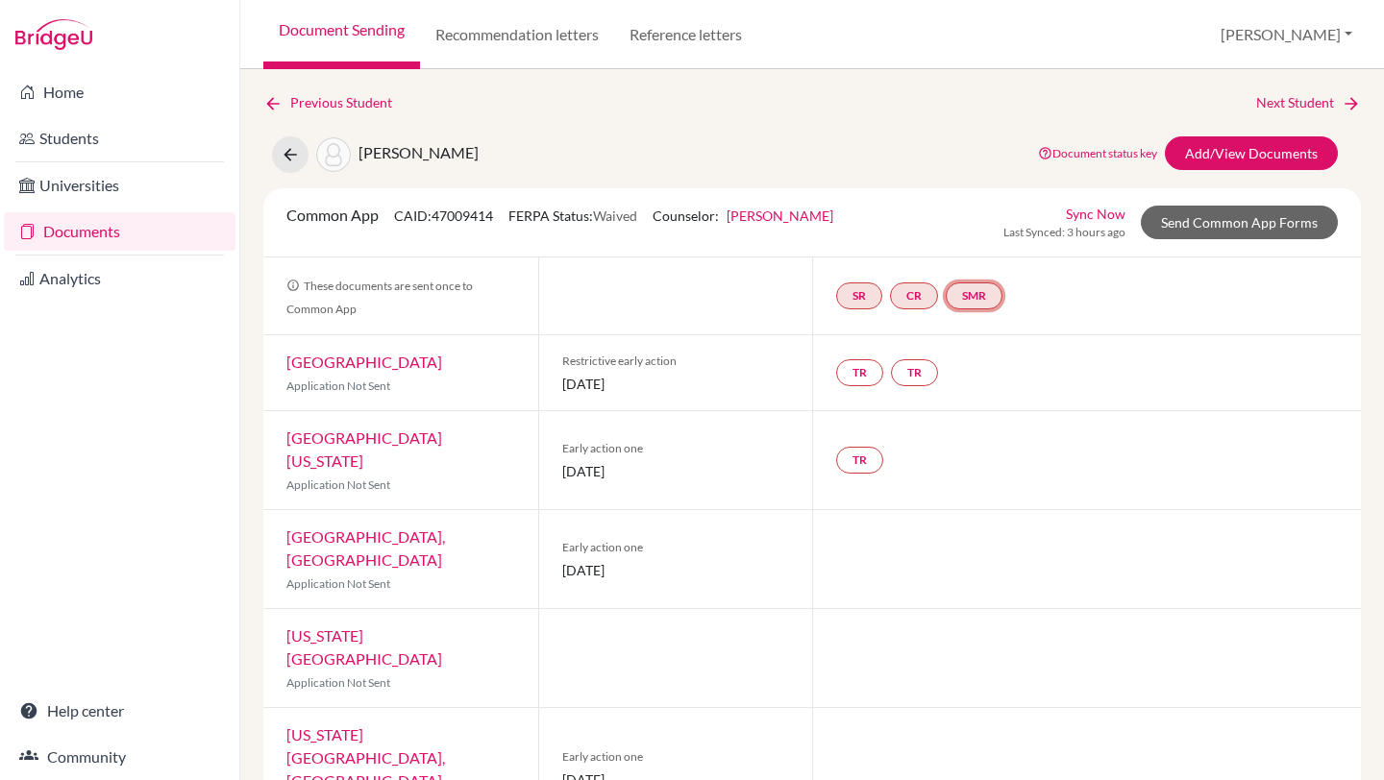
click at [974, 300] on link "SMR" at bounding box center [974, 295] width 57 height 27
click at [855, 298] on link "SR" at bounding box center [859, 295] width 46 height 27
click at [897, 149] on div "Rath, Jaydeep Document status key TR Requirement. Document not uploaded yet. TR…" at bounding box center [812, 154] width 1126 height 37
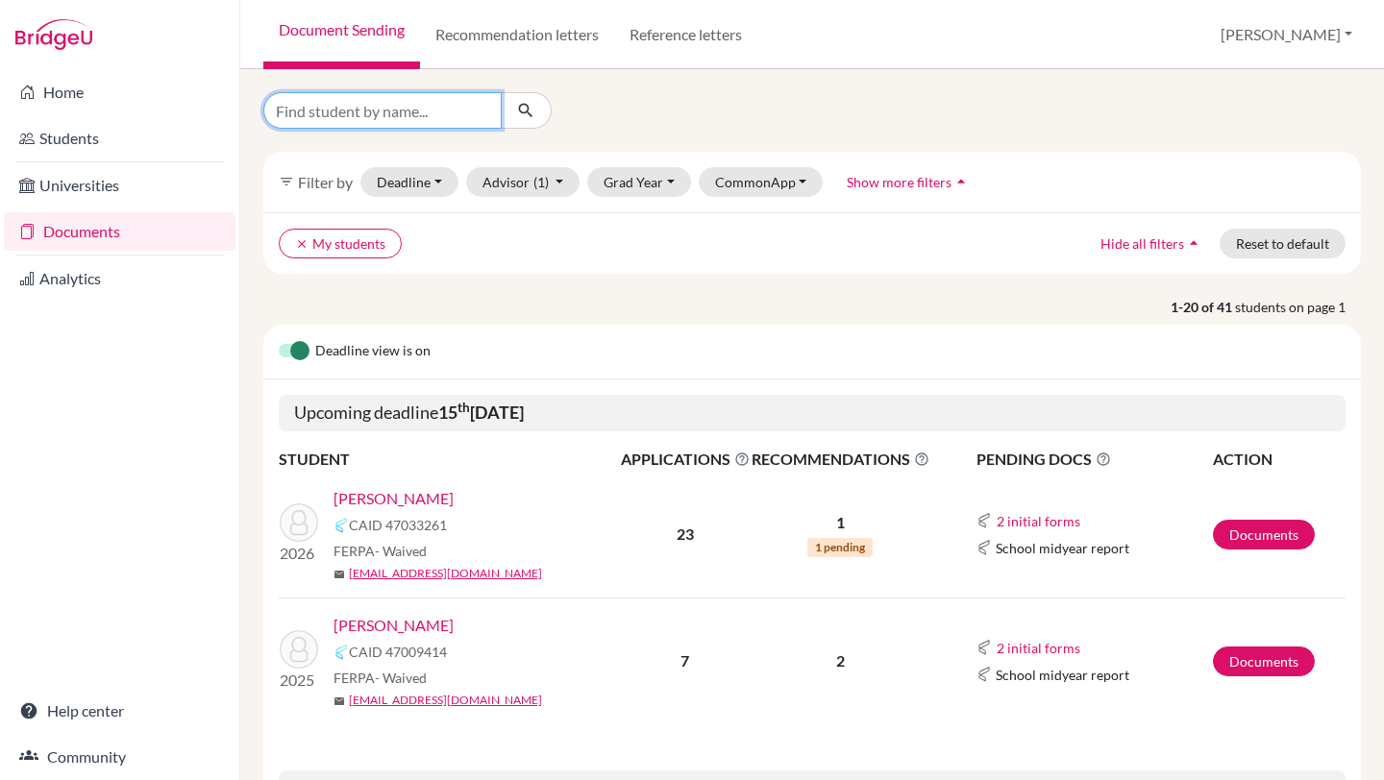
click at [341, 100] on input "Find student by name..." at bounding box center [382, 110] width 238 height 37
type input "jaydeep"
click at [393, 628] on link "Rath , Jaydeep" at bounding box center [393, 625] width 120 height 23
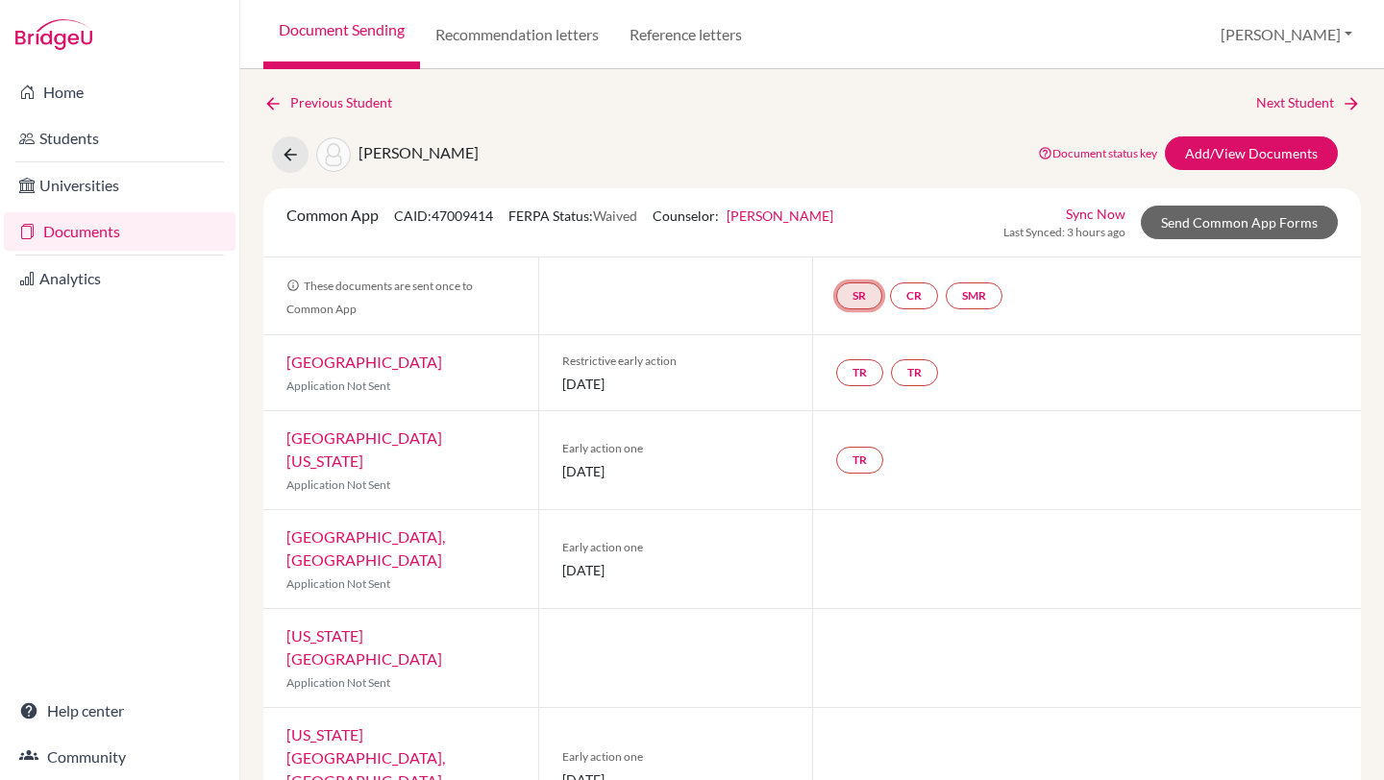
click at [862, 297] on link "SR" at bounding box center [859, 295] width 46 height 27
click at [865, 254] on small "Incomplete" at bounding box center [858, 256] width 89 height 17
click at [865, 237] on link "School report" at bounding box center [859, 238] width 82 height 16
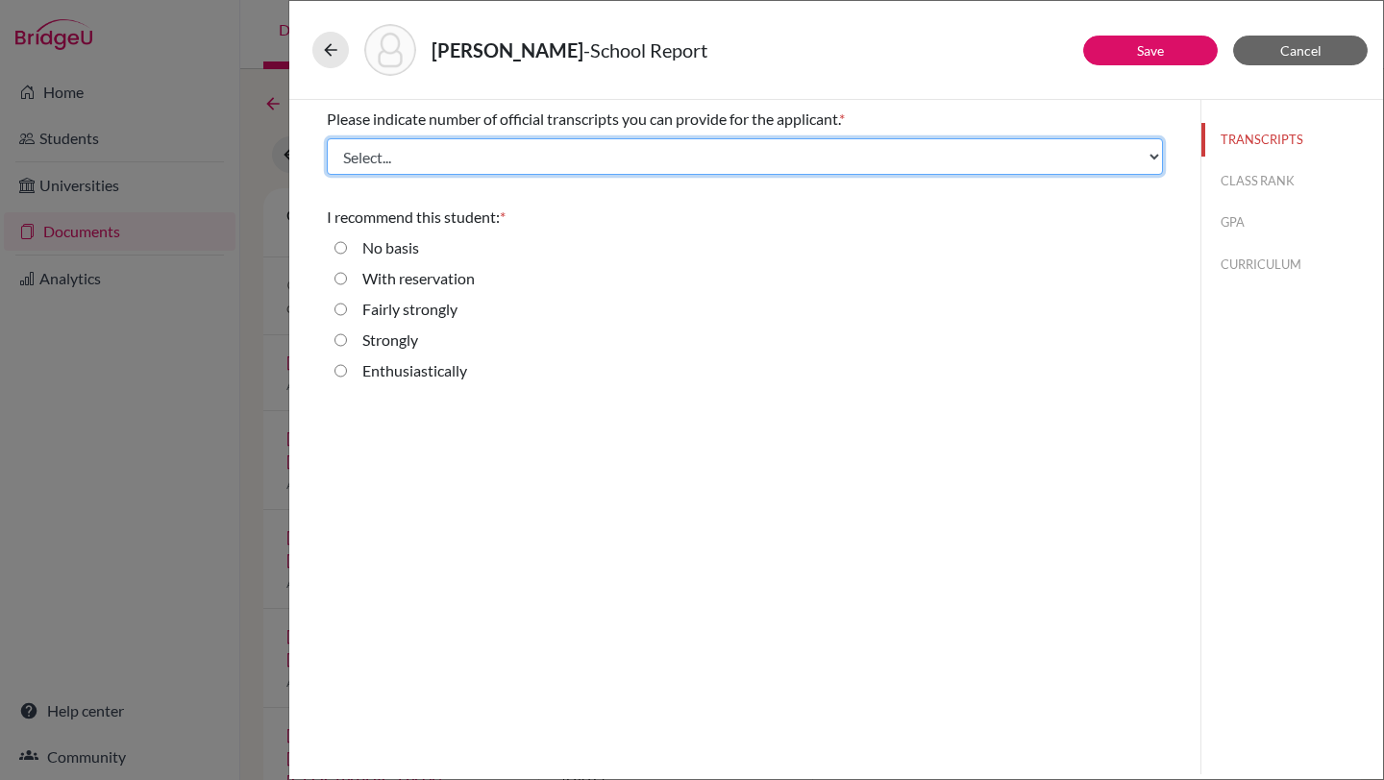
click at [823, 150] on select "Select... 1 2 3 4" at bounding box center [745, 156] width 836 height 37
click at [327, 138] on select "Select... 1 2 3 4" at bounding box center [745, 156] width 836 height 37
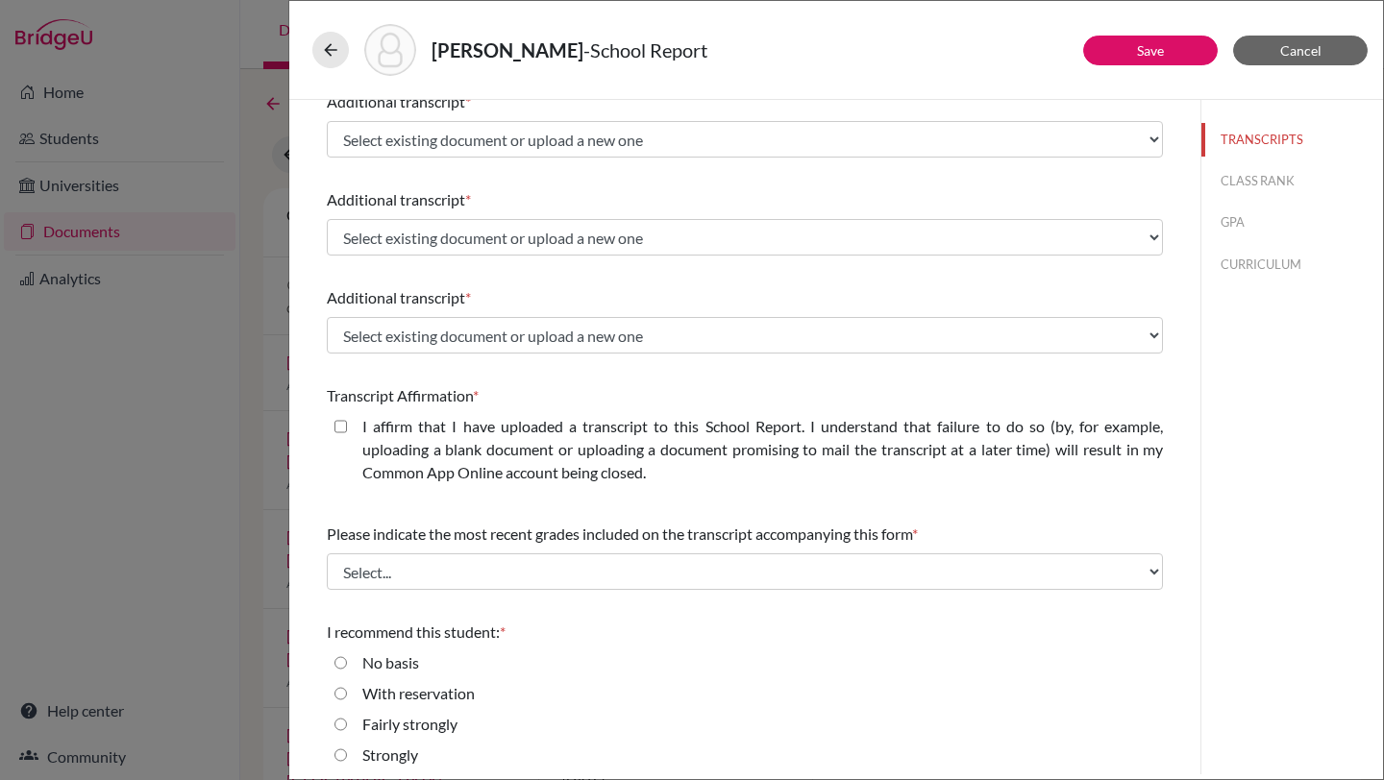
scroll to position [448, 0]
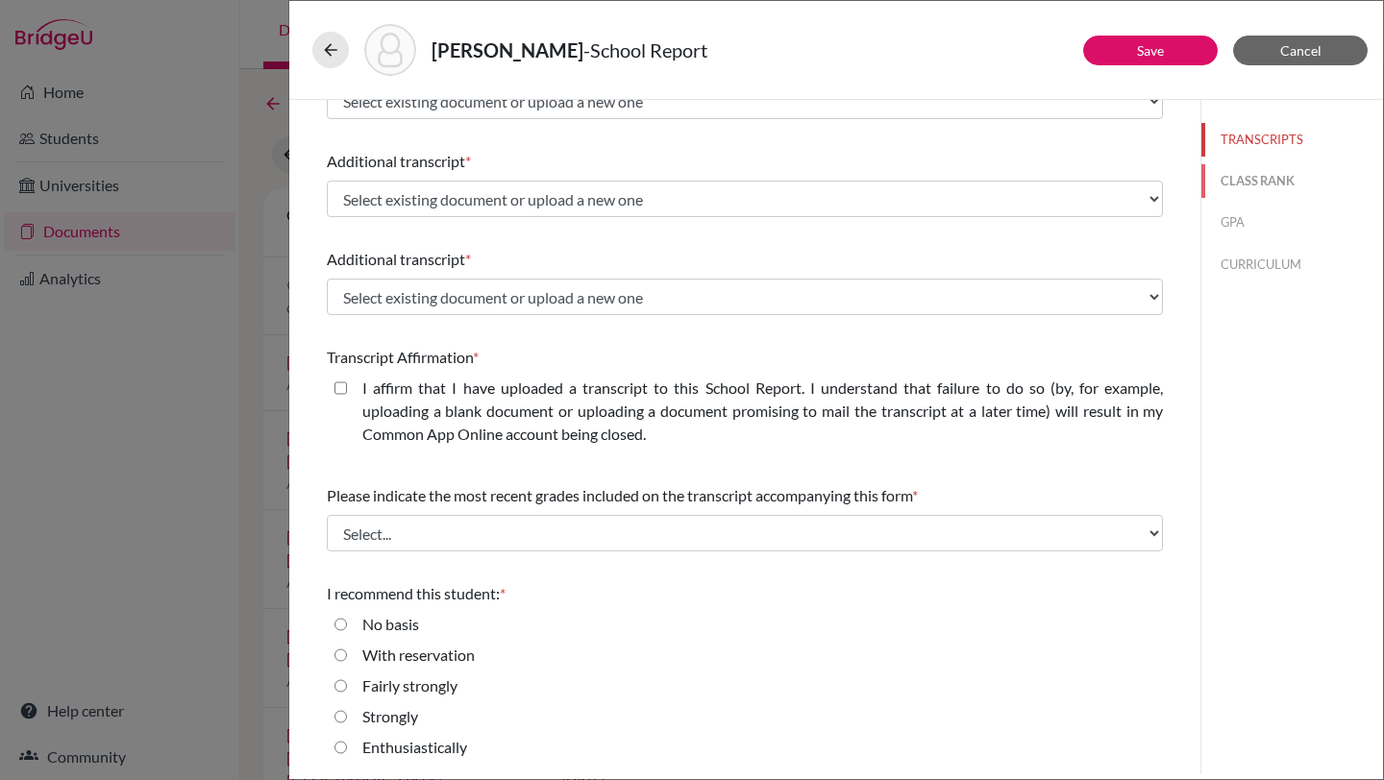
click at [1261, 182] on button "CLASS RANK" at bounding box center [1292, 181] width 182 height 34
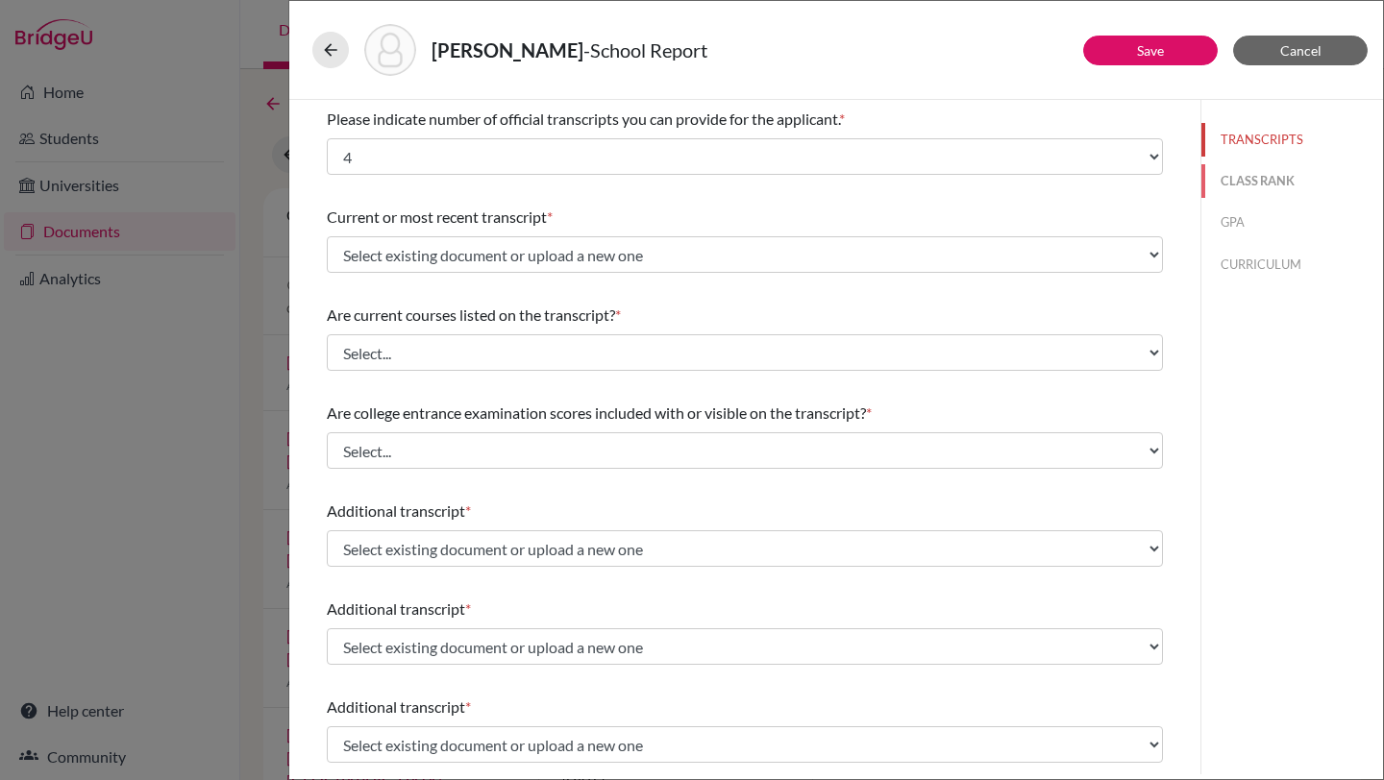
select select "Select..."
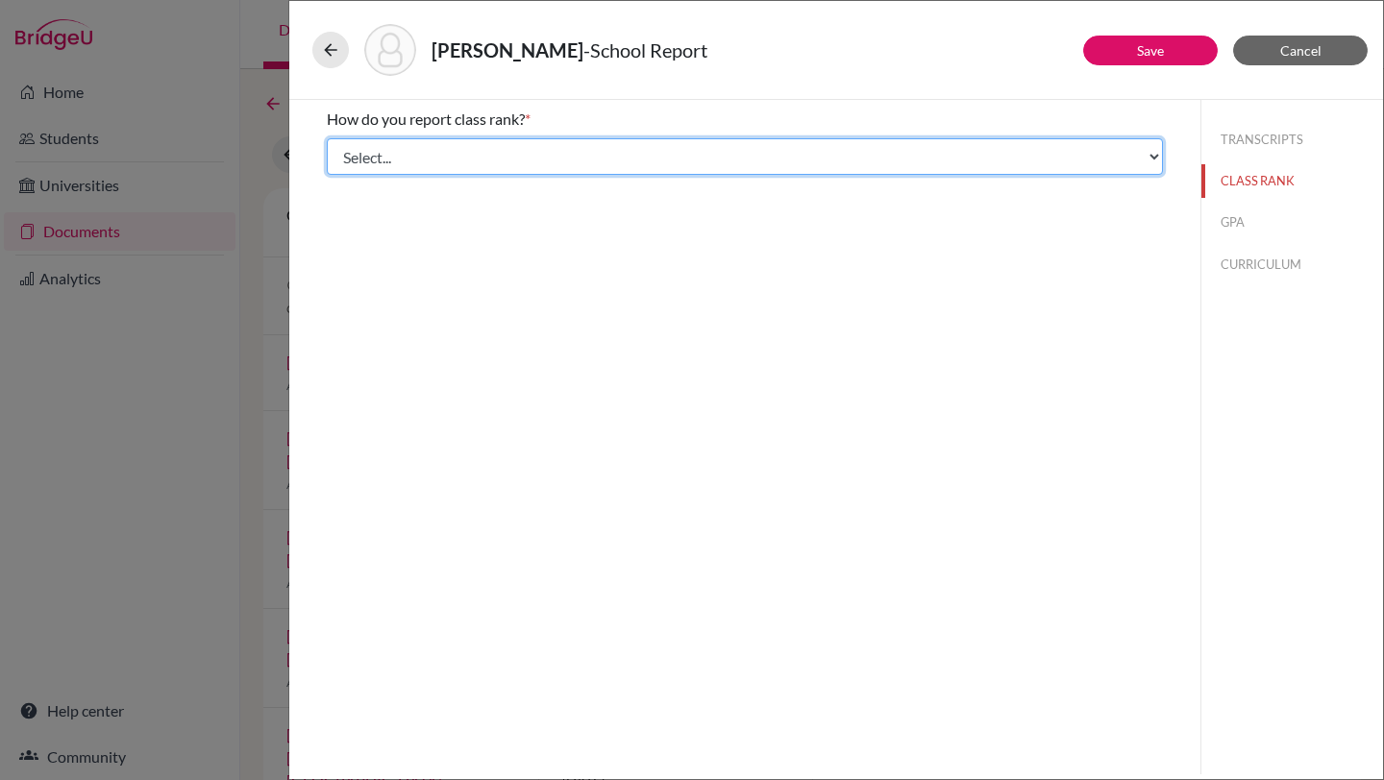
click at [1116, 156] on select "Select... Exact Decile Quintile Quartile None" at bounding box center [745, 156] width 836 height 37
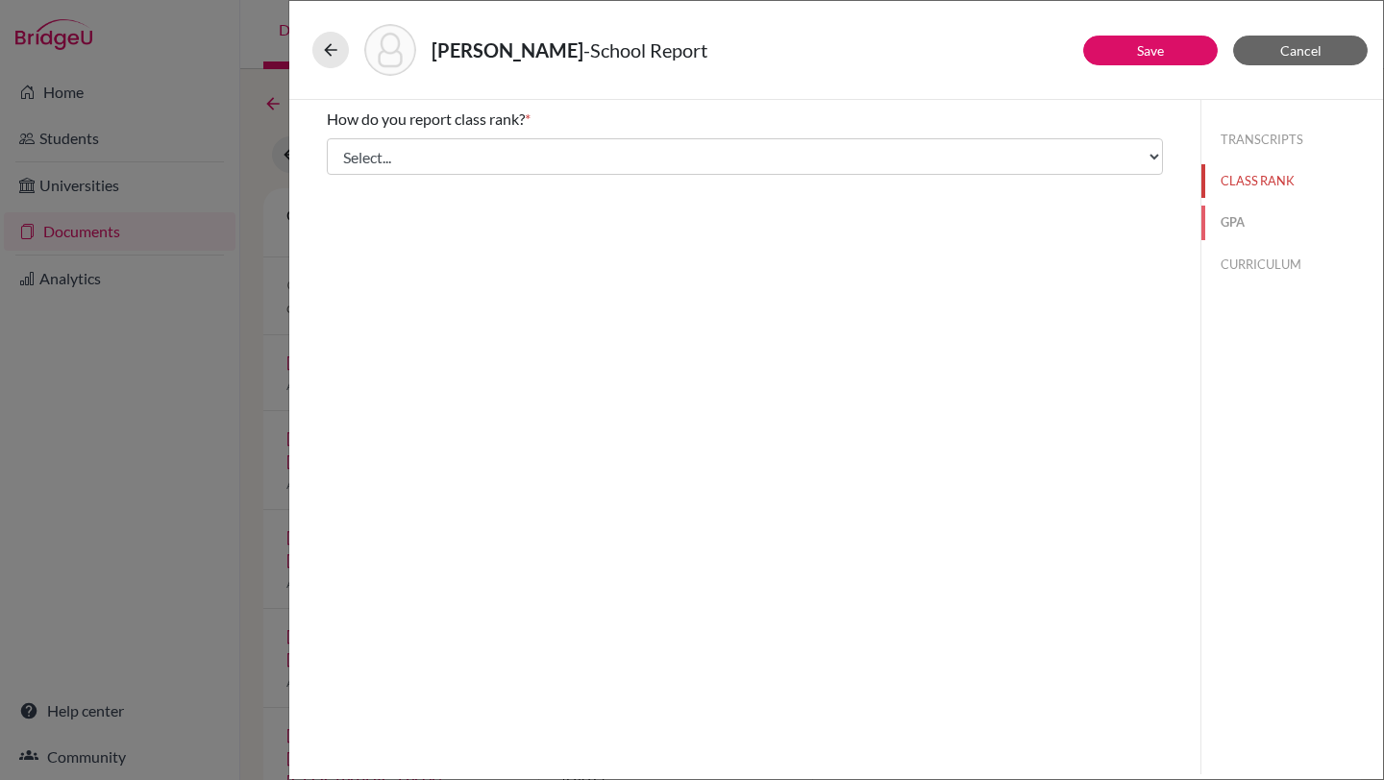
click at [1275, 211] on button "GPA" at bounding box center [1292, 223] width 182 height 34
click at [1232, 275] on button "CURRICULUM" at bounding box center [1292, 265] width 182 height 34
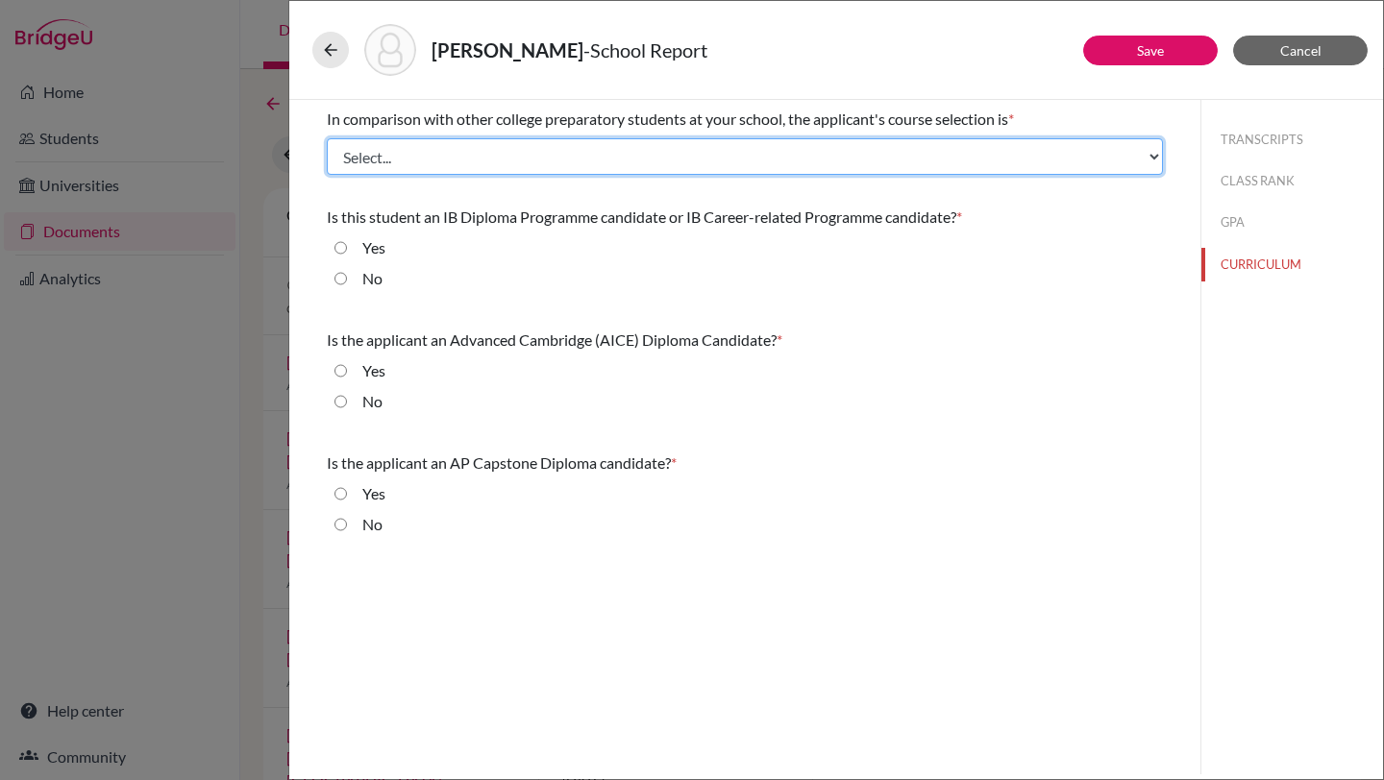
click at [1075, 160] on select "Select... Less than demanding Average [PERSON_NAME] Very demanding Most demandi…" at bounding box center [745, 156] width 836 height 37
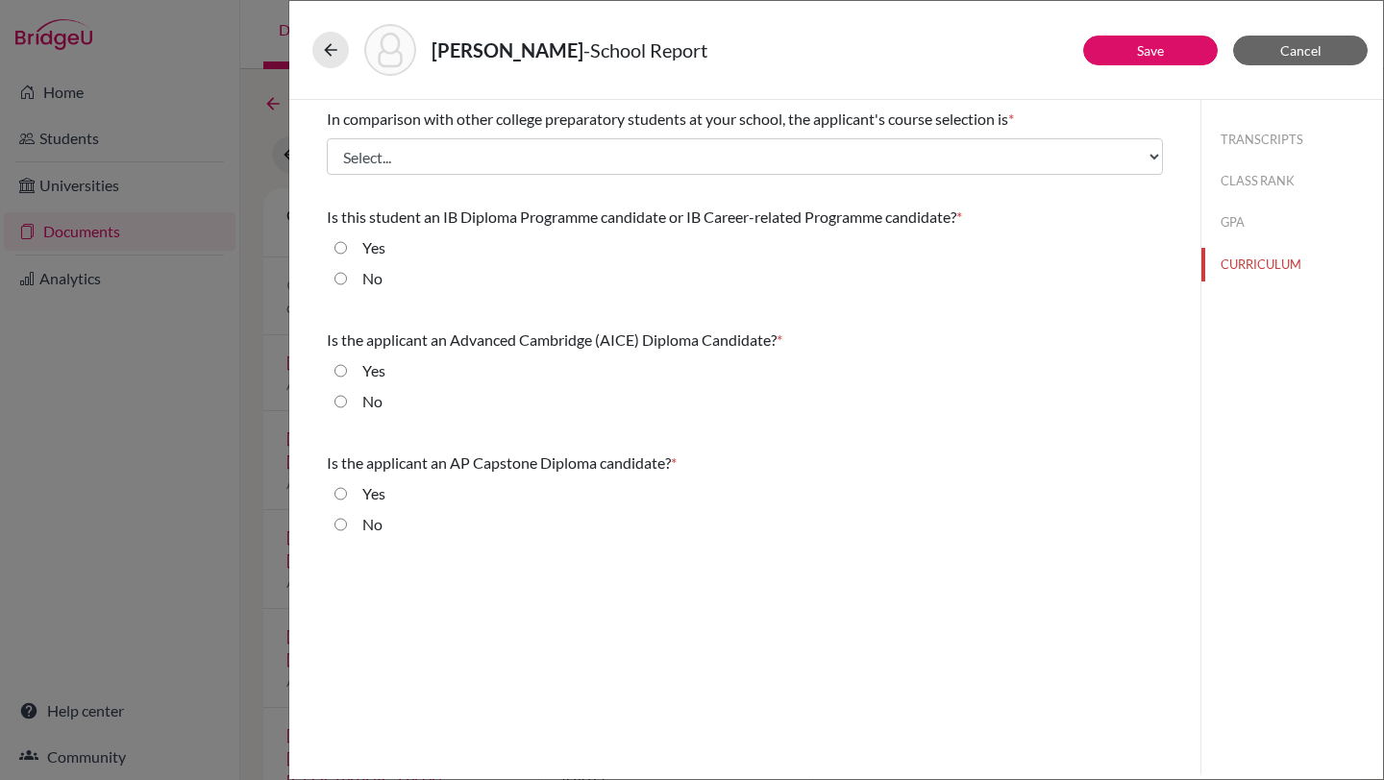
click at [345, 280] on input "No" at bounding box center [340, 278] width 12 height 23
radio input "true"
click at [332, 400] on div "No" at bounding box center [745, 405] width 836 height 31
click at [338, 396] on input "No" at bounding box center [340, 401] width 12 height 23
radio input "true"
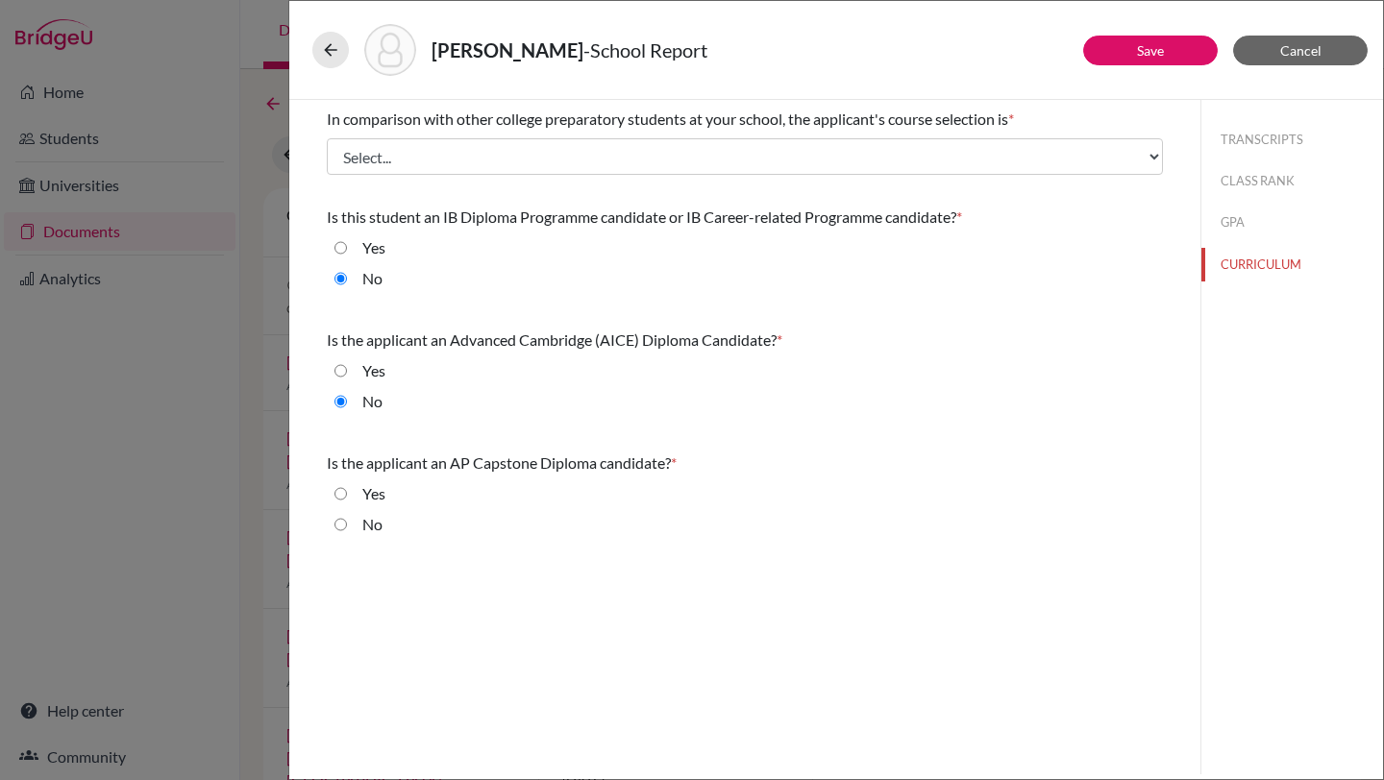
click at [344, 524] on input "No" at bounding box center [340, 524] width 12 height 23
radio input "true"
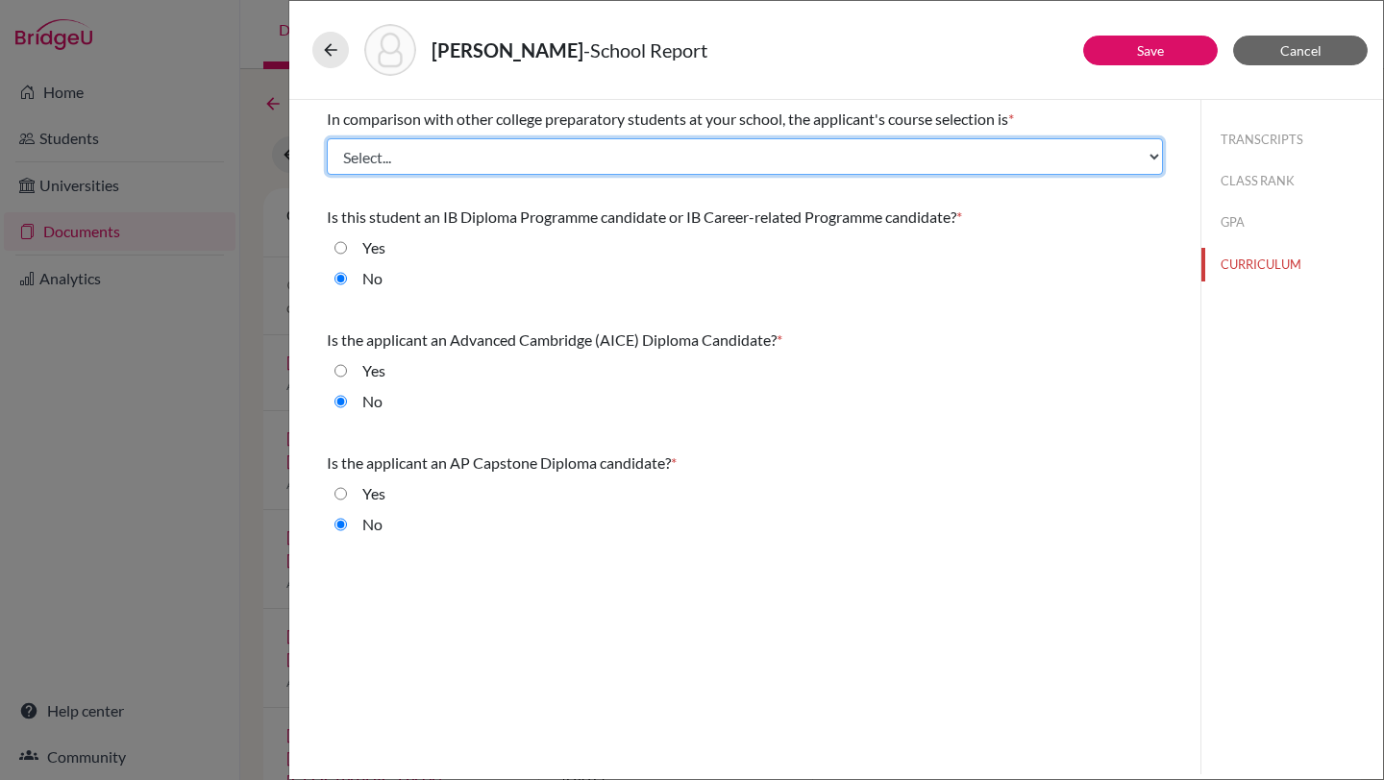
click at [485, 154] on select "Select... Less than demanding Average [PERSON_NAME] Very demanding Most demandi…" at bounding box center [745, 156] width 836 height 37
select select "3"
click at [327, 138] on select "Select... Less than demanding Average [PERSON_NAME] Very demanding Most demandi…" at bounding box center [745, 156] width 836 height 37
click at [1066, 156] on select "Select... Less than demanding Average [PERSON_NAME] Very demanding Most demandi…" at bounding box center [745, 156] width 836 height 37
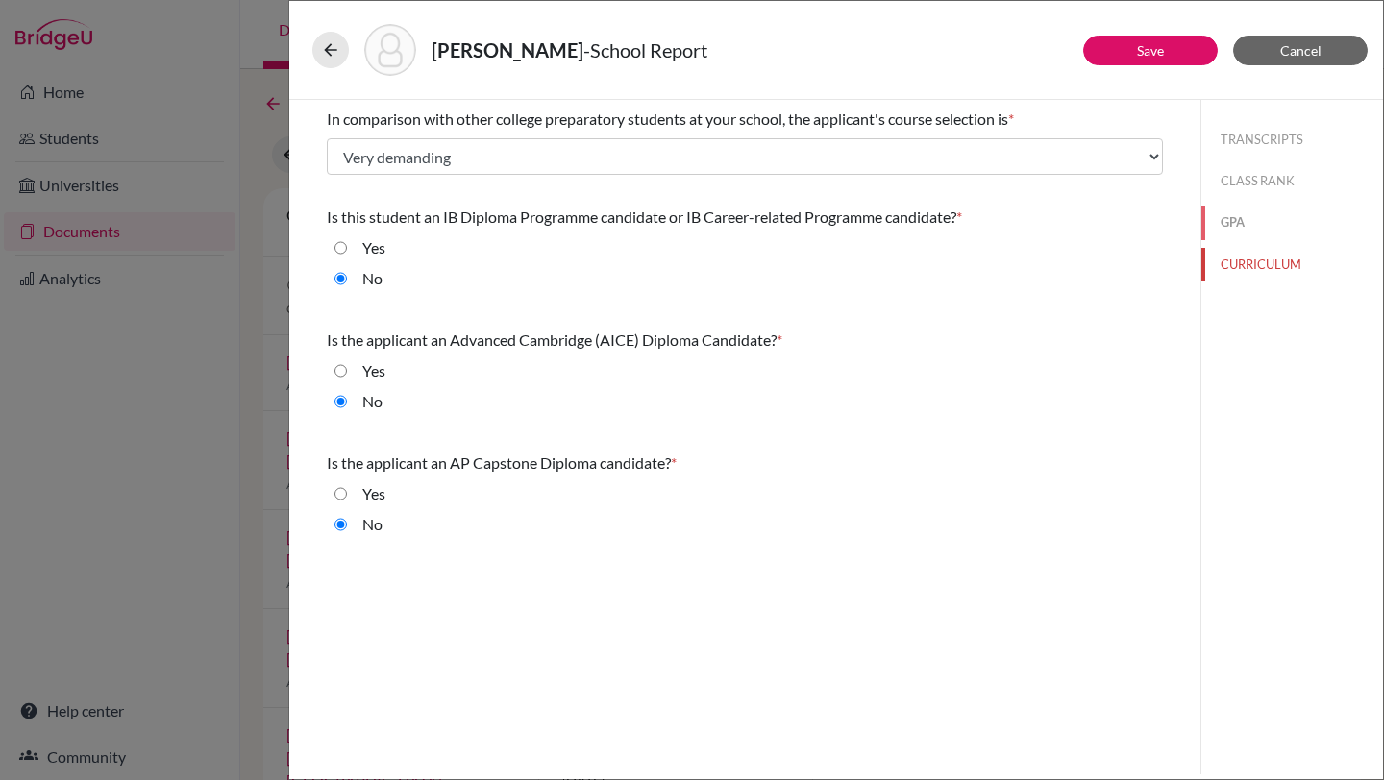
click at [1239, 220] on button "GPA" at bounding box center [1292, 223] width 182 height 34
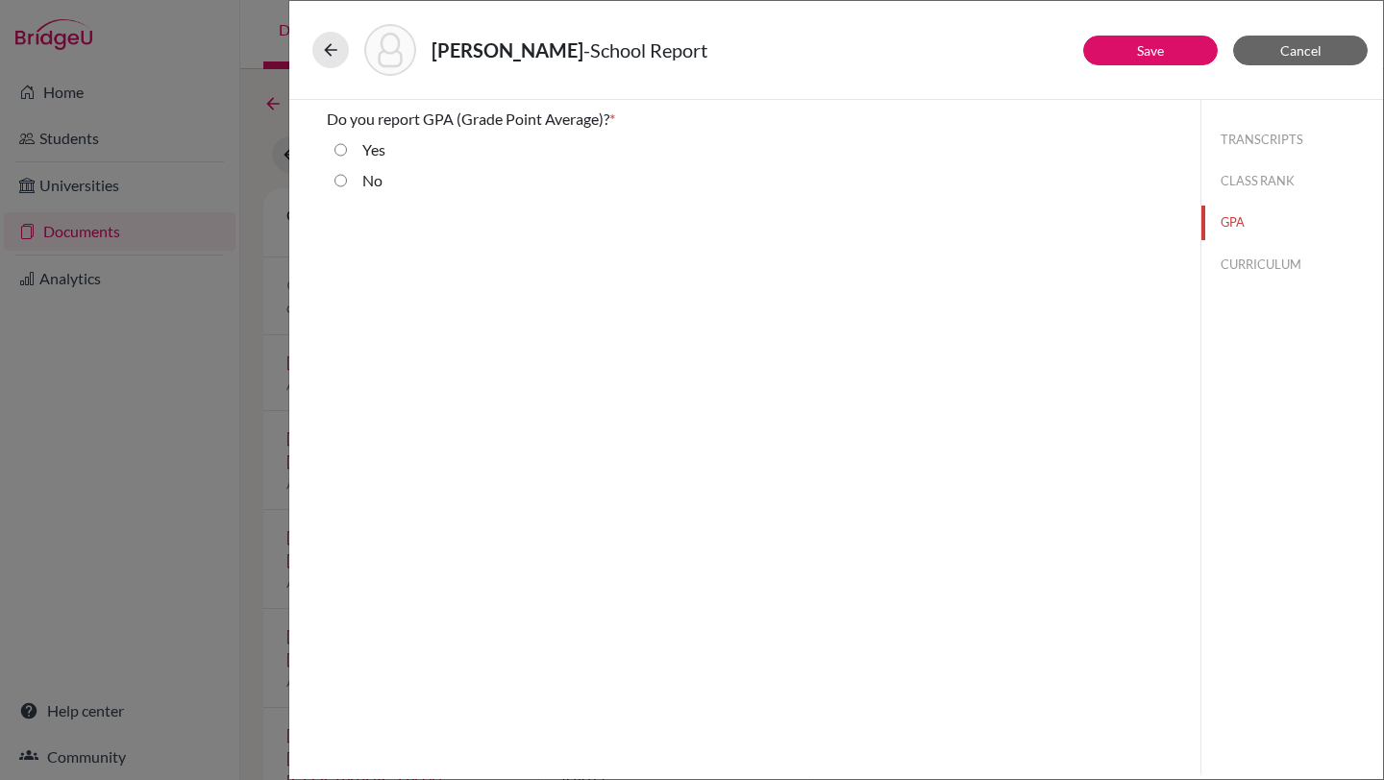
click at [340, 181] on input "No" at bounding box center [340, 180] width 12 height 23
radio input "true"
click at [1285, 179] on button "CLASS RANK" at bounding box center [1292, 181] width 182 height 34
click at [1247, 133] on button "TRANSCRIPTS" at bounding box center [1292, 140] width 182 height 34
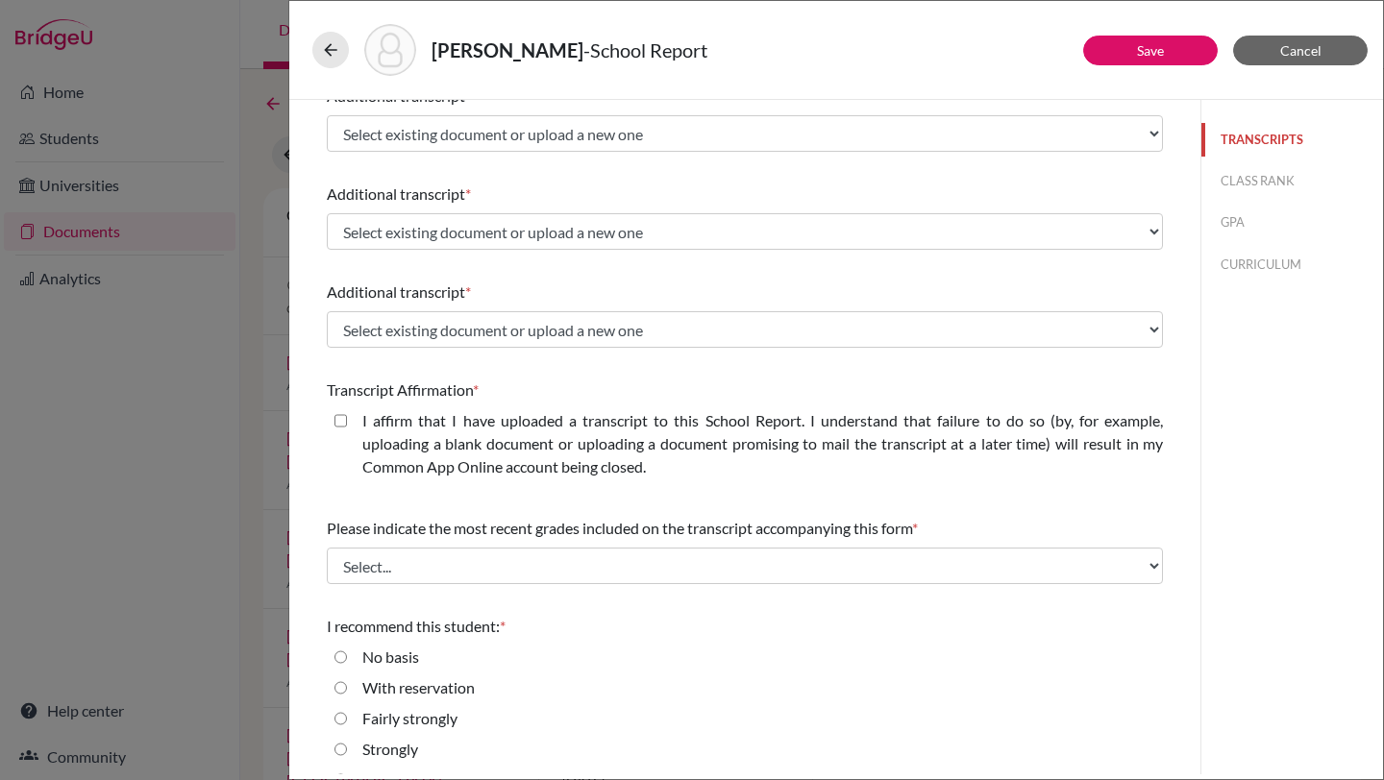
scroll to position [448, 0]
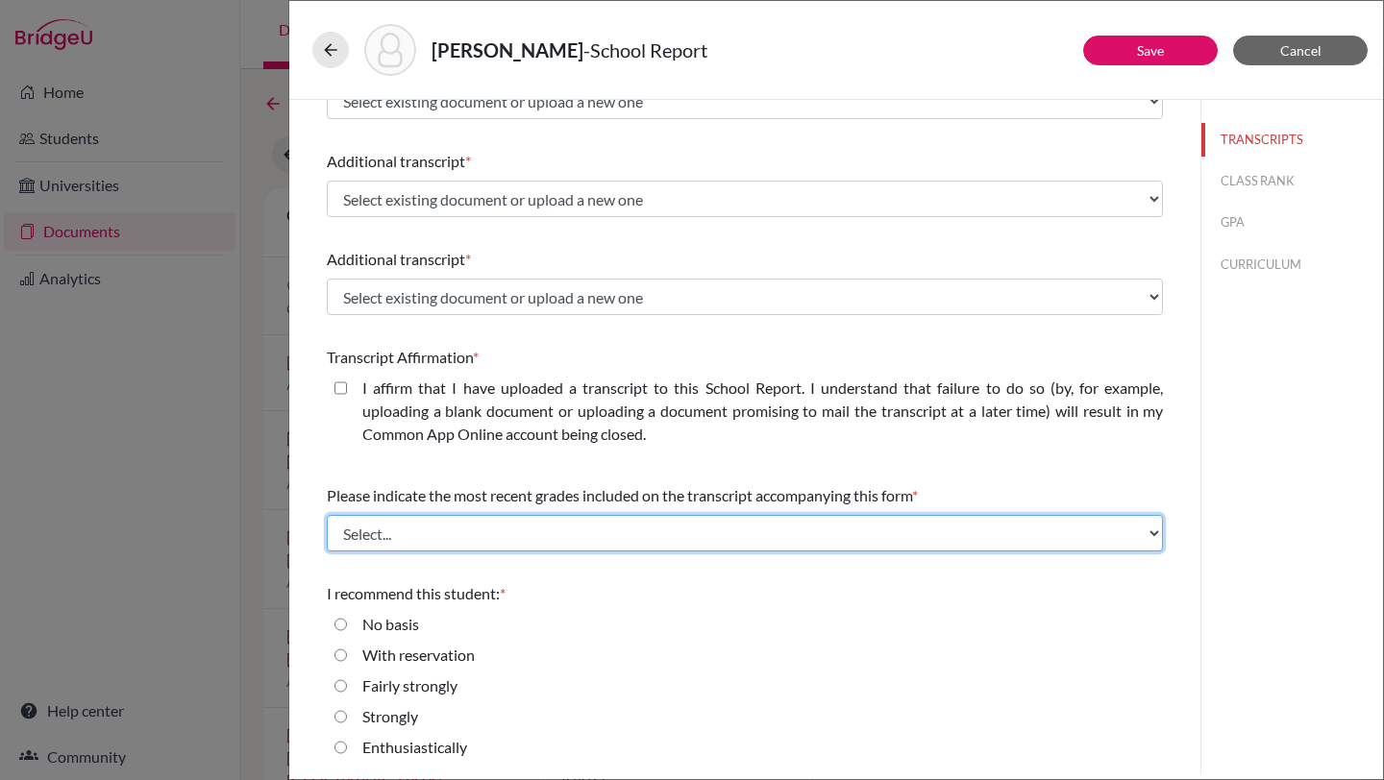
click at [823, 536] on select "Select... Final junior year grades 1st Quarter senior year grades 2nd Quarter/1…" at bounding box center [745, 533] width 836 height 37
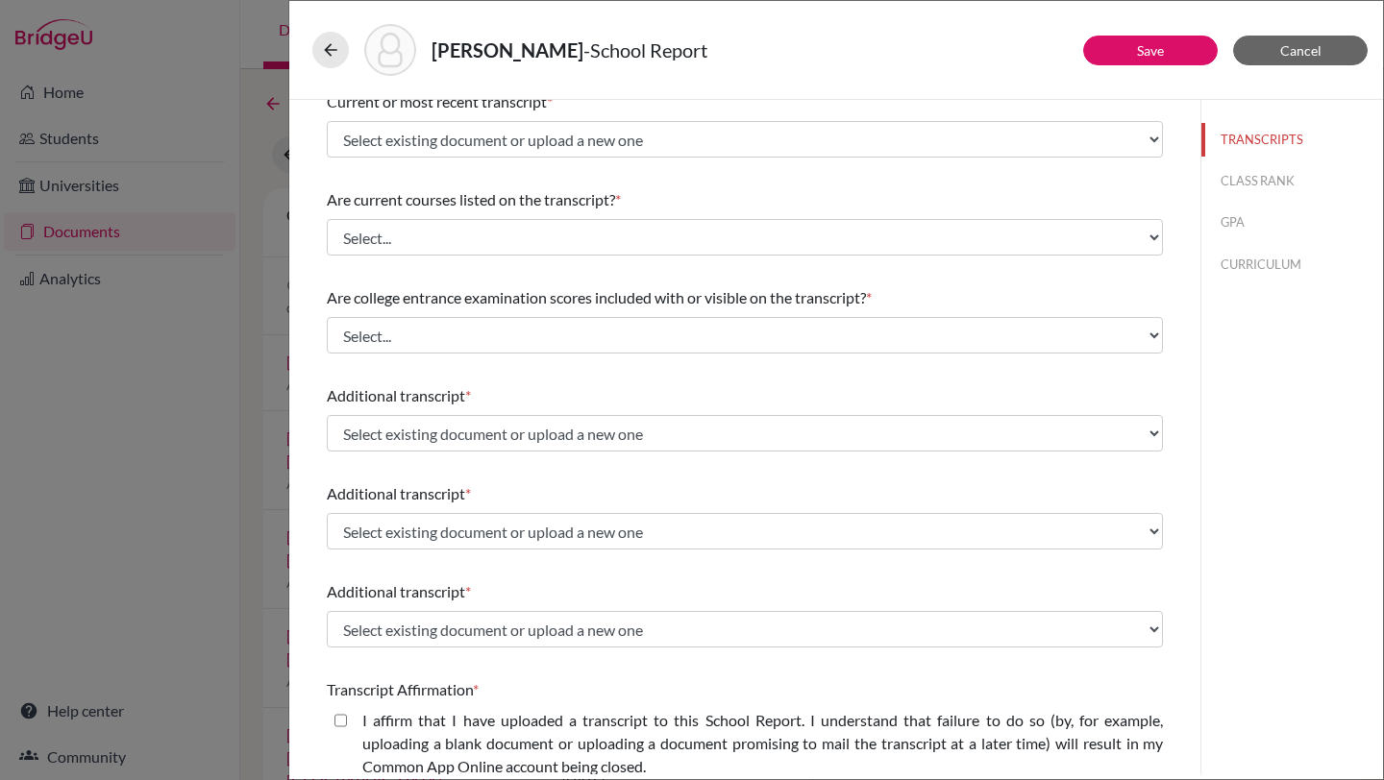
scroll to position [0, 0]
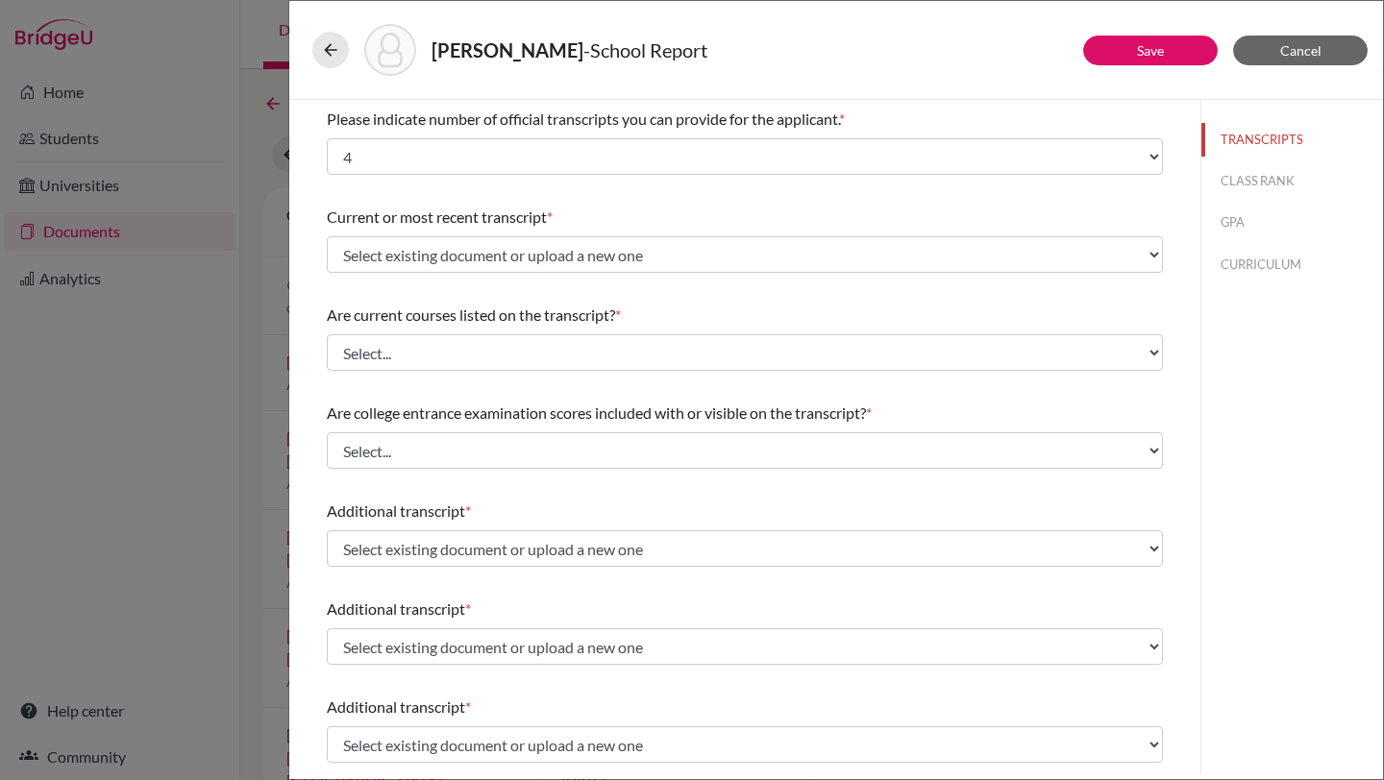
click at [1259, 258] on button "CURRICULUM" at bounding box center [1292, 265] width 182 height 34
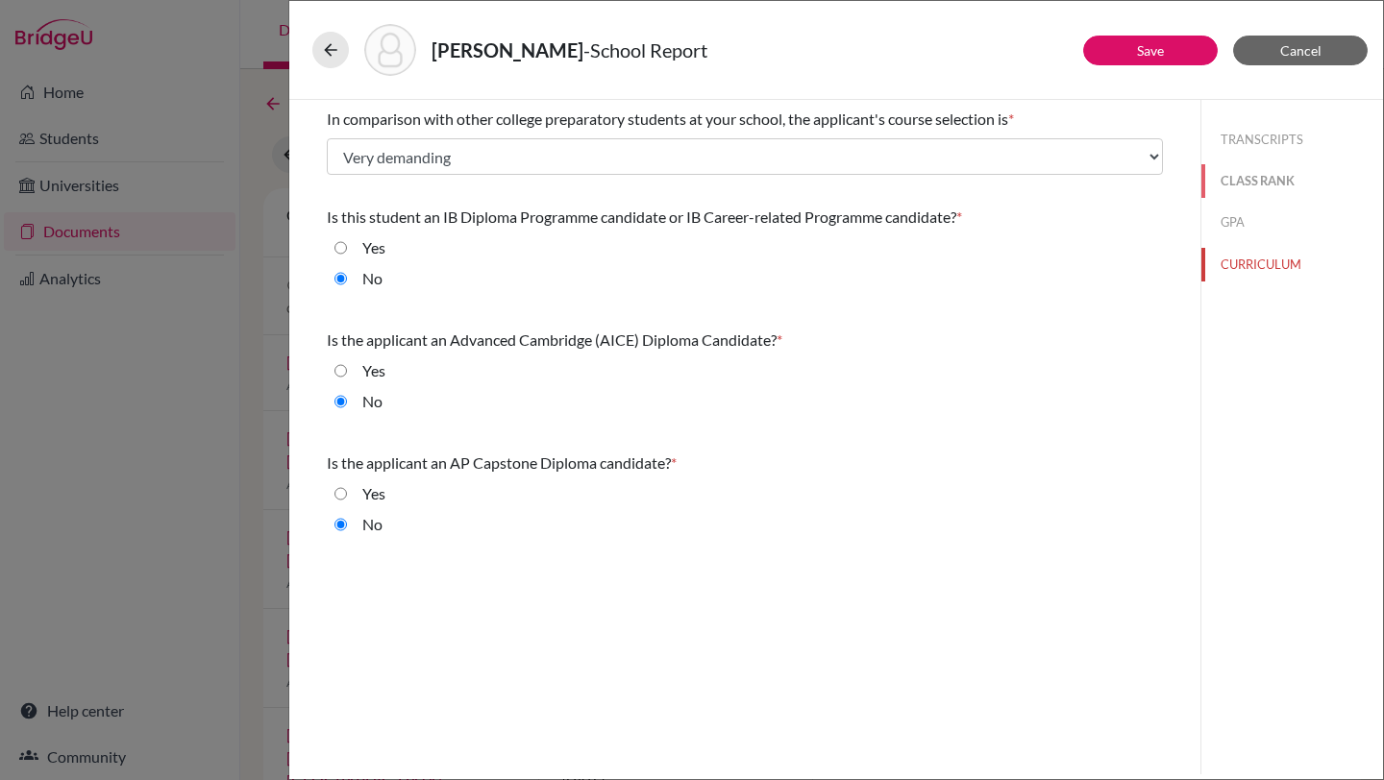
click at [1262, 165] on button "CLASS RANK" at bounding box center [1292, 181] width 182 height 34
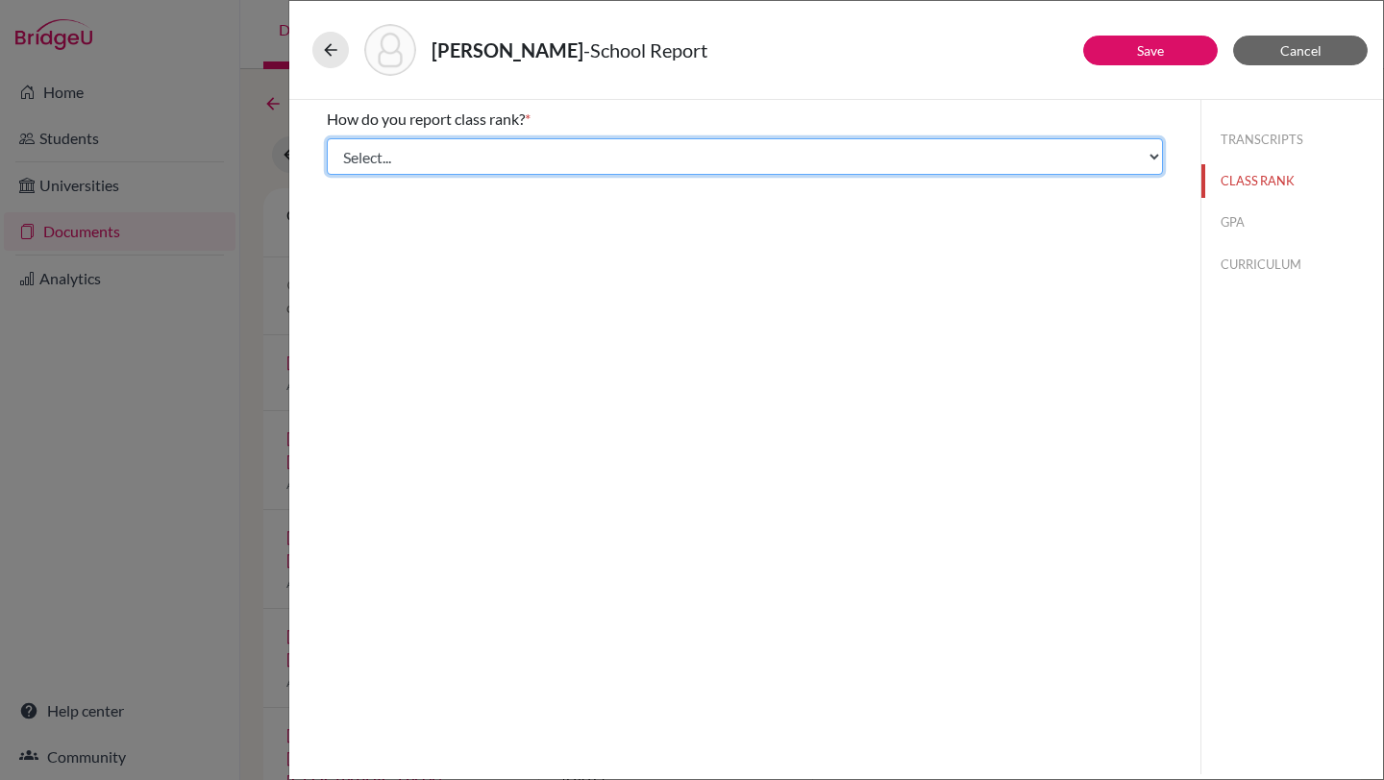
click at [1029, 150] on select "Select... Exact Decile Quintile Quartile None" at bounding box center [745, 156] width 836 height 37
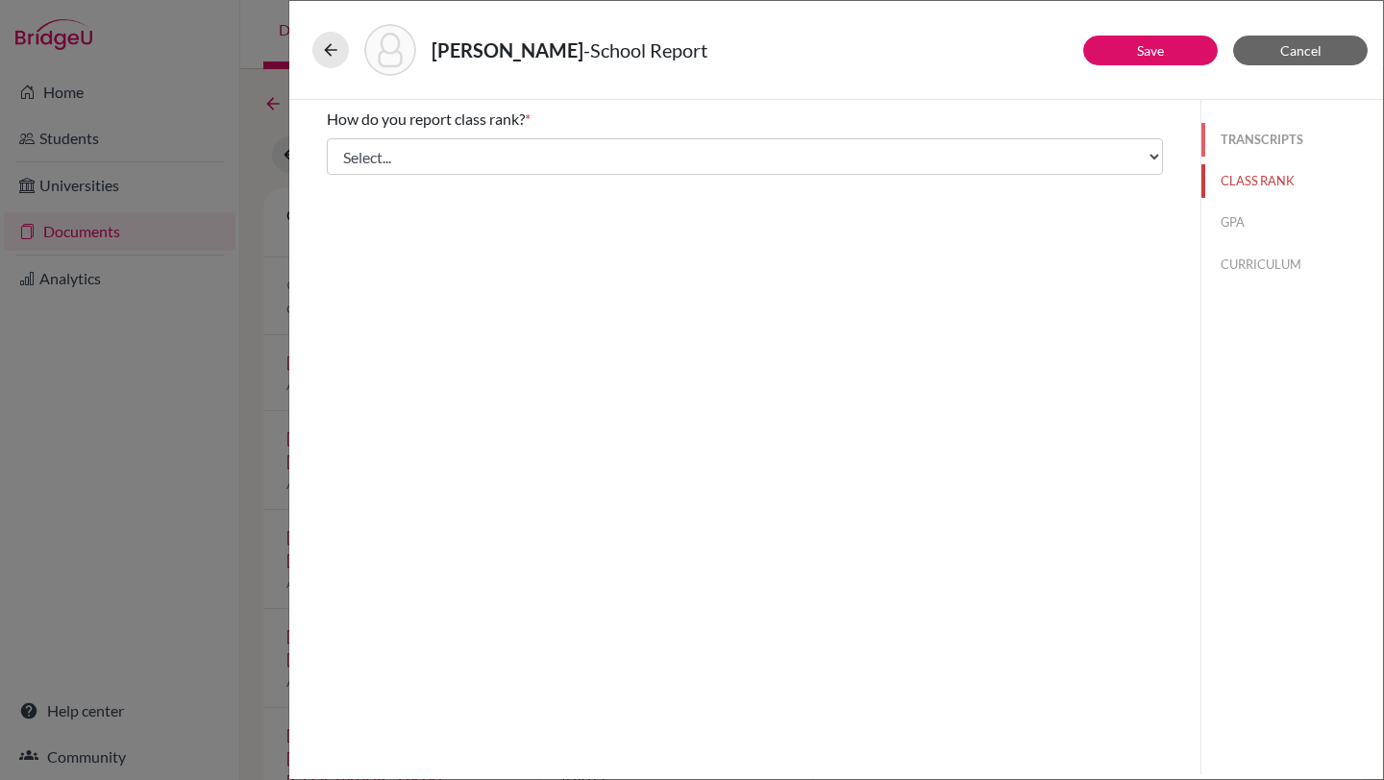
click at [1258, 135] on button "TRANSCRIPTS" at bounding box center [1292, 140] width 182 height 34
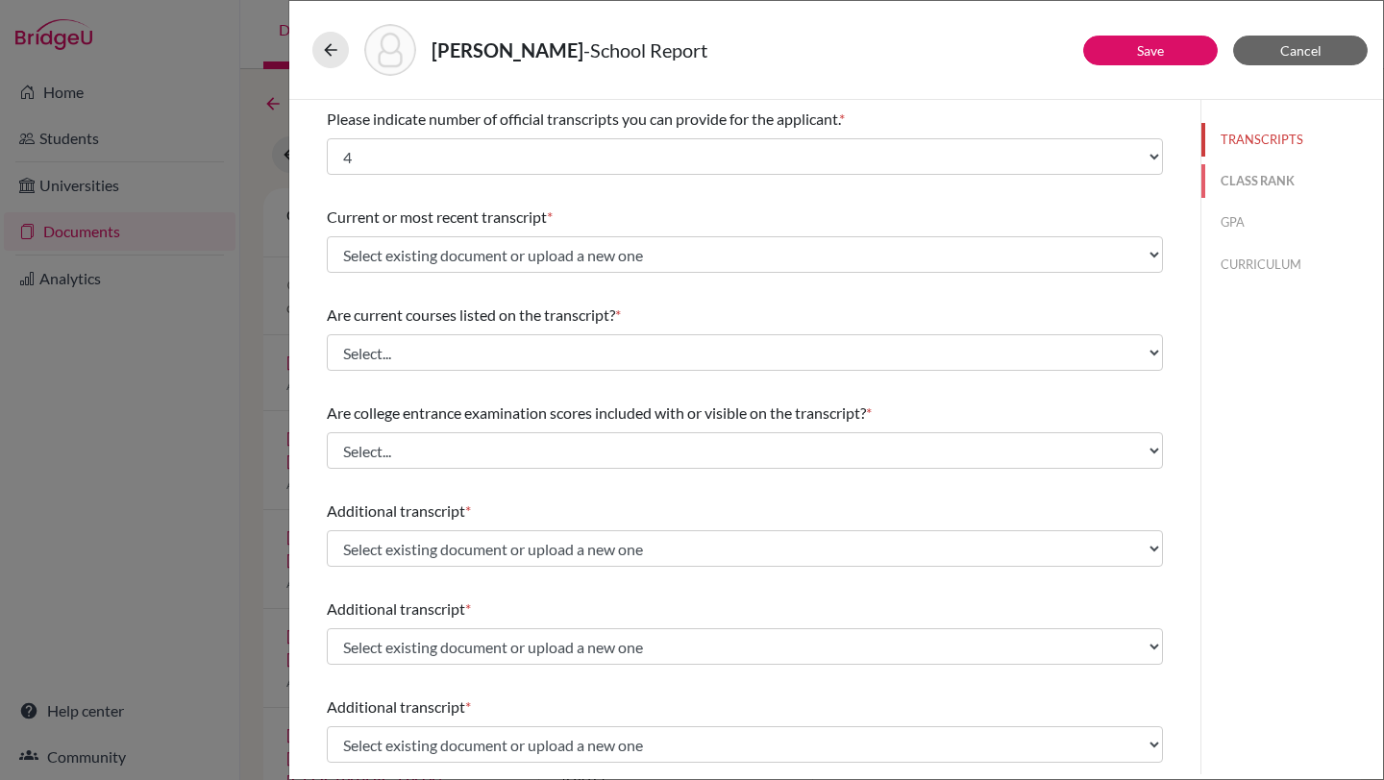
click at [1259, 180] on button "CLASS RANK" at bounding box center [1292, 181] width 182 height 34
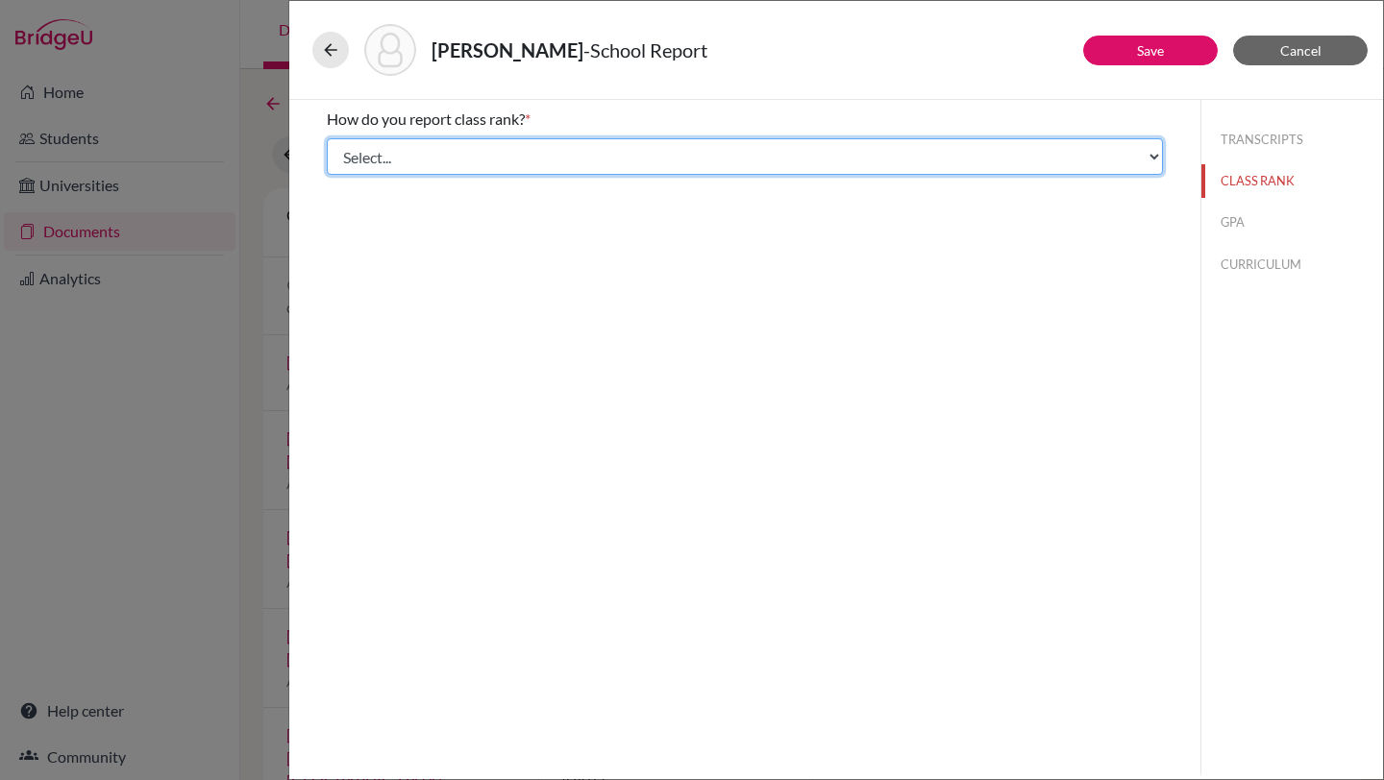
click at [889, 154] on select "Select... Exact Decile Quintile Quartile None" at bounding box center [745, 156] width 836 height 37
select select "1"
click at [327, 138] on select "Select... Exact Decile Quintile Quartile None" at bounding box center [745, 156] width 836 height 37
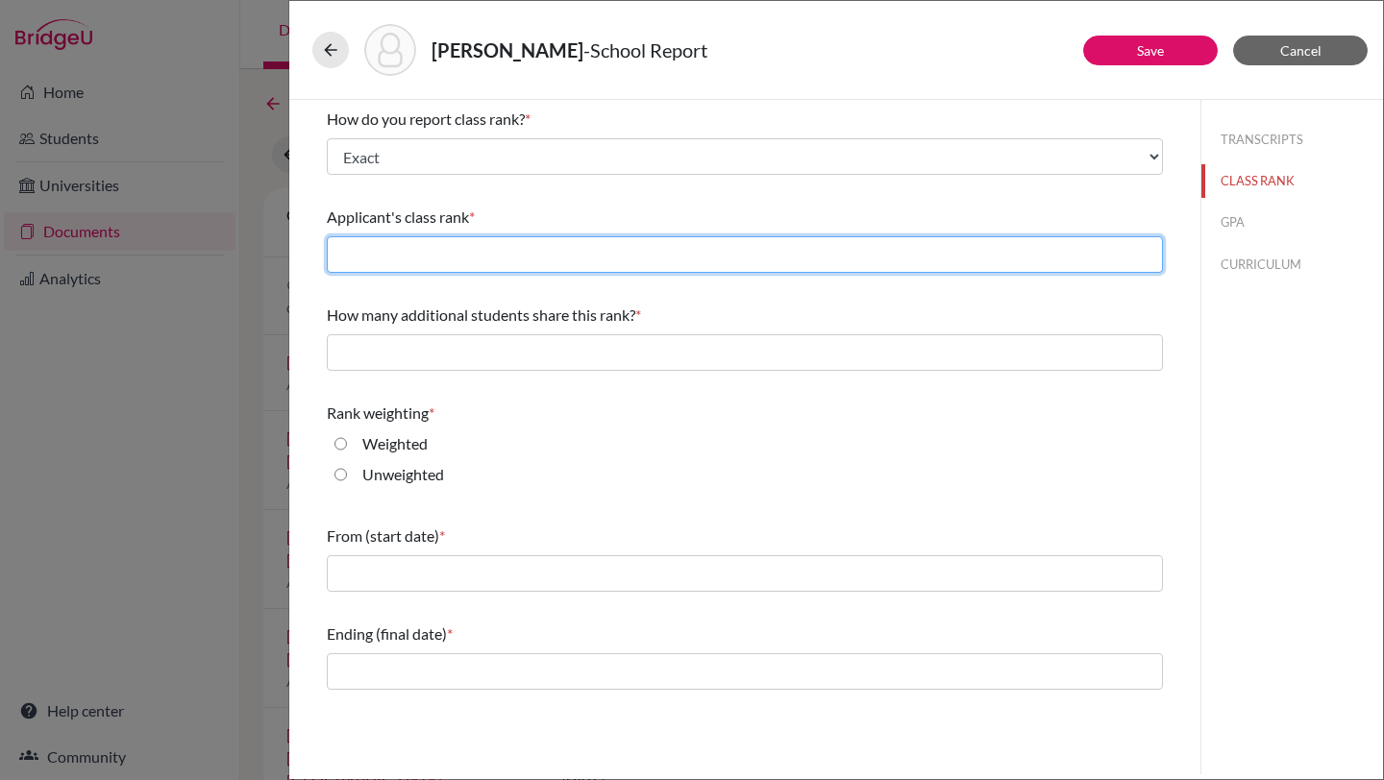
click at [802, 254] on input "text" at bounding box center [745, 254] width 836 height 37
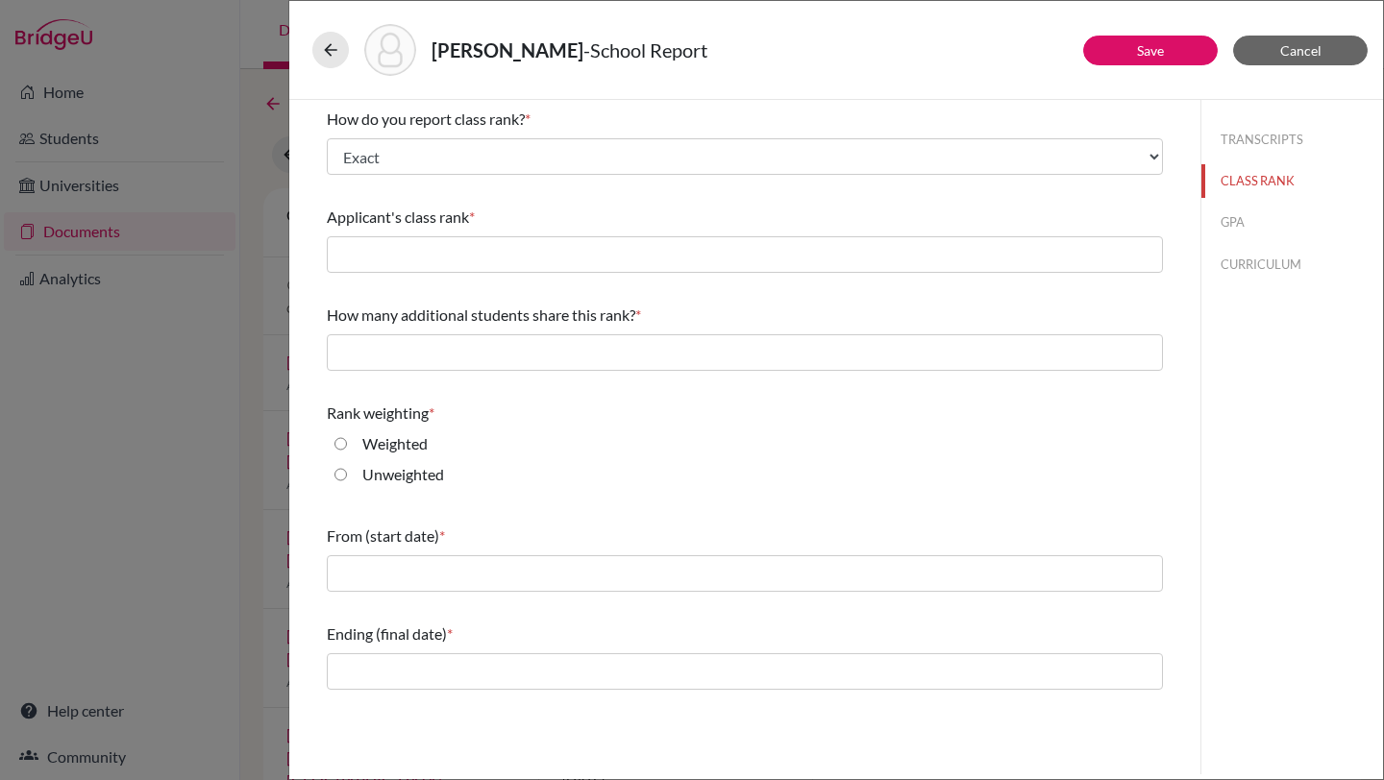
click at [374, 475] on label "Unweighted" at bounding box center [403, 474] width 82 height 23
click at [347, 475] on input "Unweighted" at bounding box center [340, 474] width 12 height 23
radio input "true"
drag, startPoint x: 1260, startPoint y: 222, endPoint x: 1036, endPoint y: 517, distance: 370.3
click at [1039, 515] on div "Save Cancel How do you report class rank? * Select... Exact Decile Quintile Qua…" at bounding box center [835, 437] width 1093 height 675
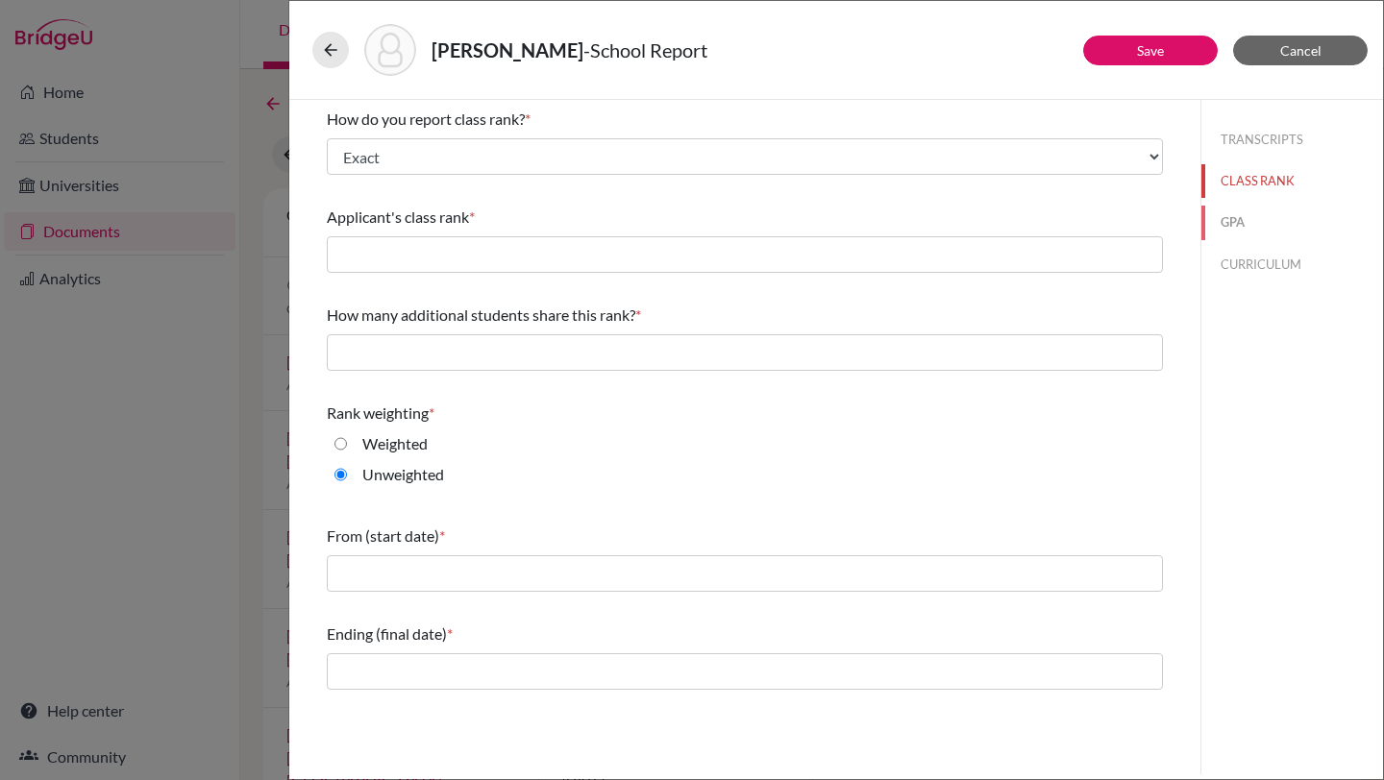
click at [1255, 230] on button "GPA" at bounding box center [1292, 223] width 182 height 34
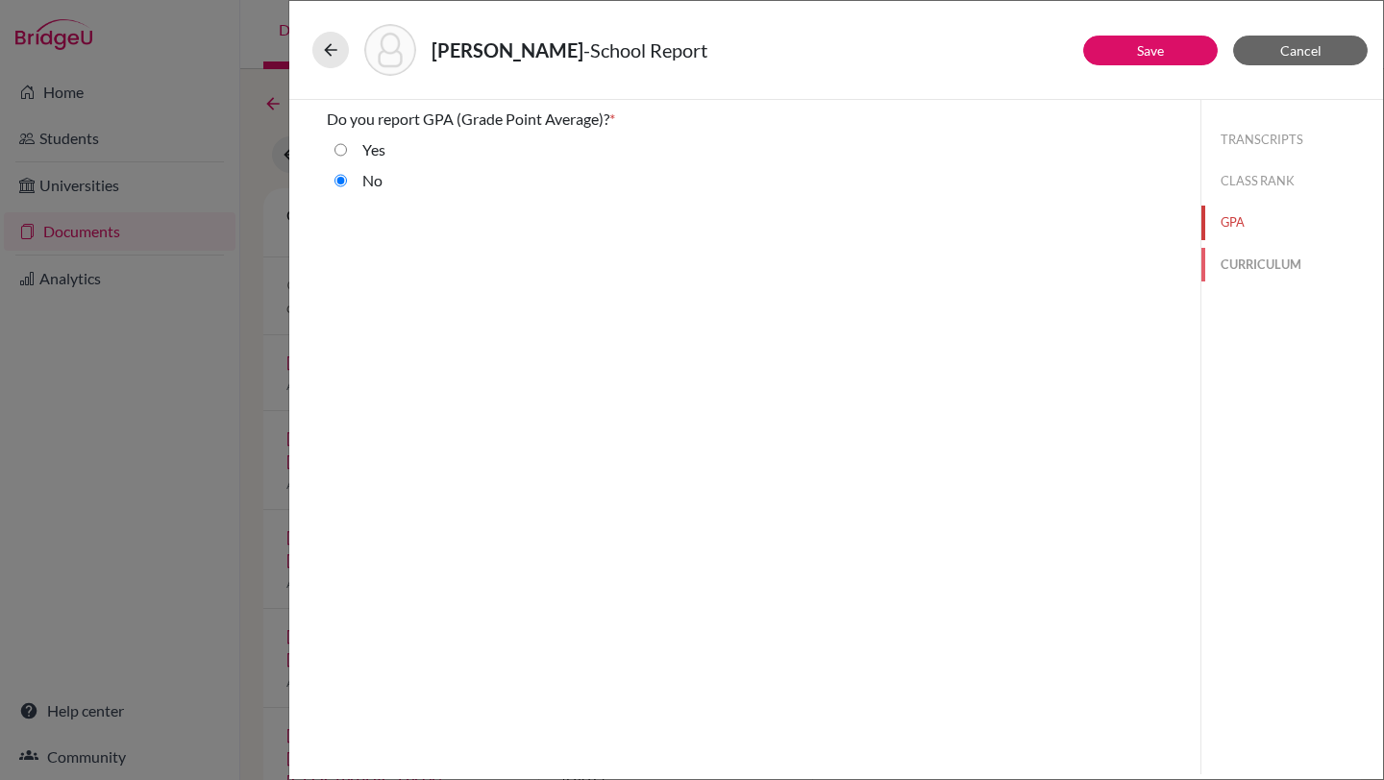
click at [1229, 258] on button "CURRICULUM" at bounding box center [1292, 265] width 182 height 34
select select "3"
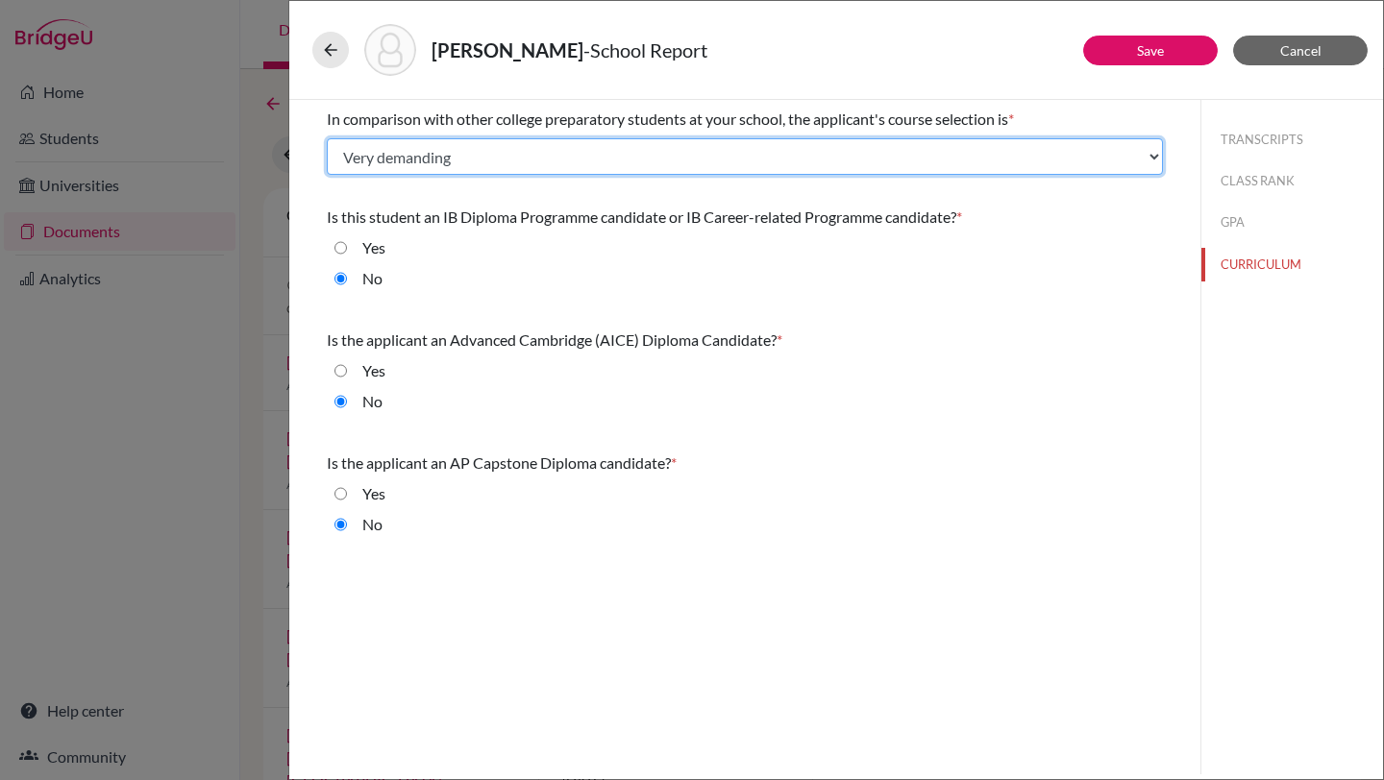
click at [871, 147] on select "Select... Less than demanding Average [PERSON_NAME] Very demanding Most demandi…" at bounding box center [745, 156] width 836 height 37
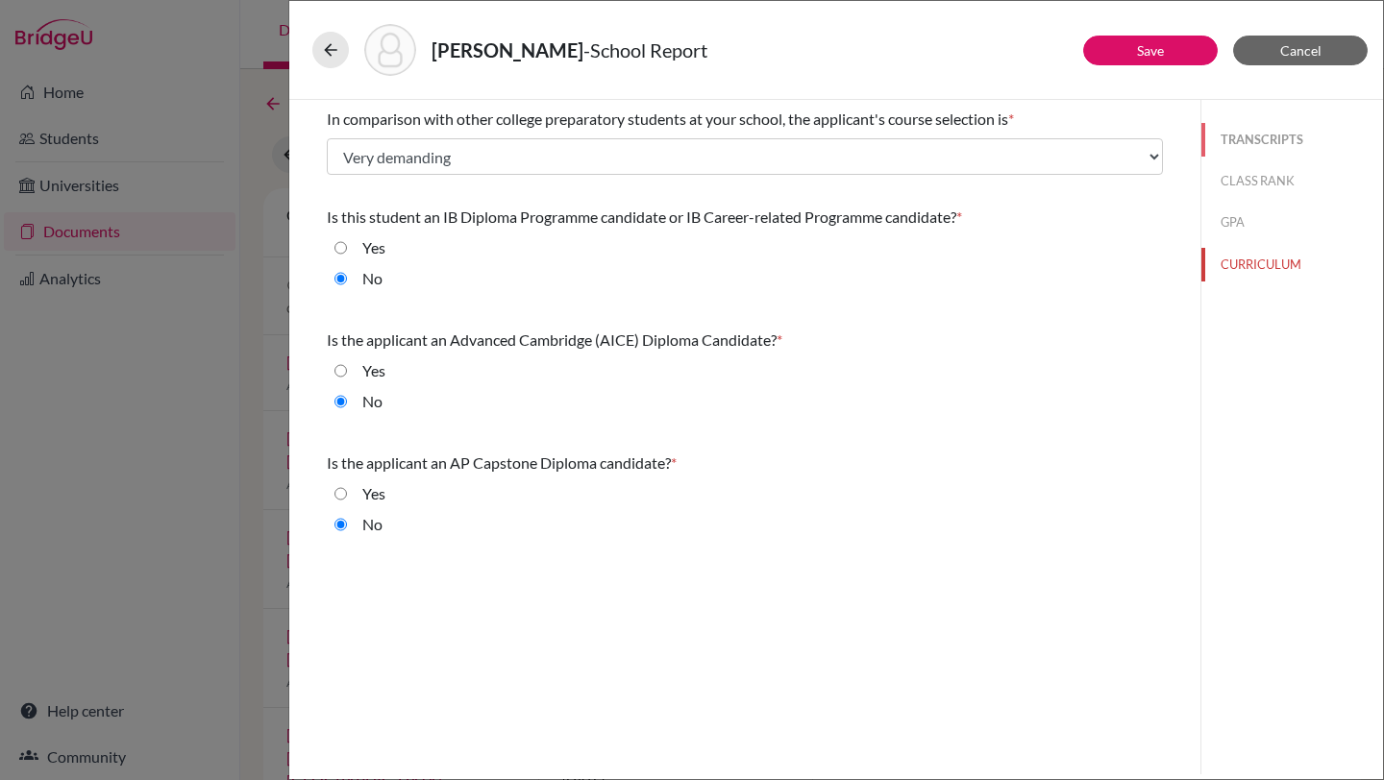
click at [1214, 140] on button "TRANSCRIPTS" at bounding box center [1292, 140] width 182 height 34
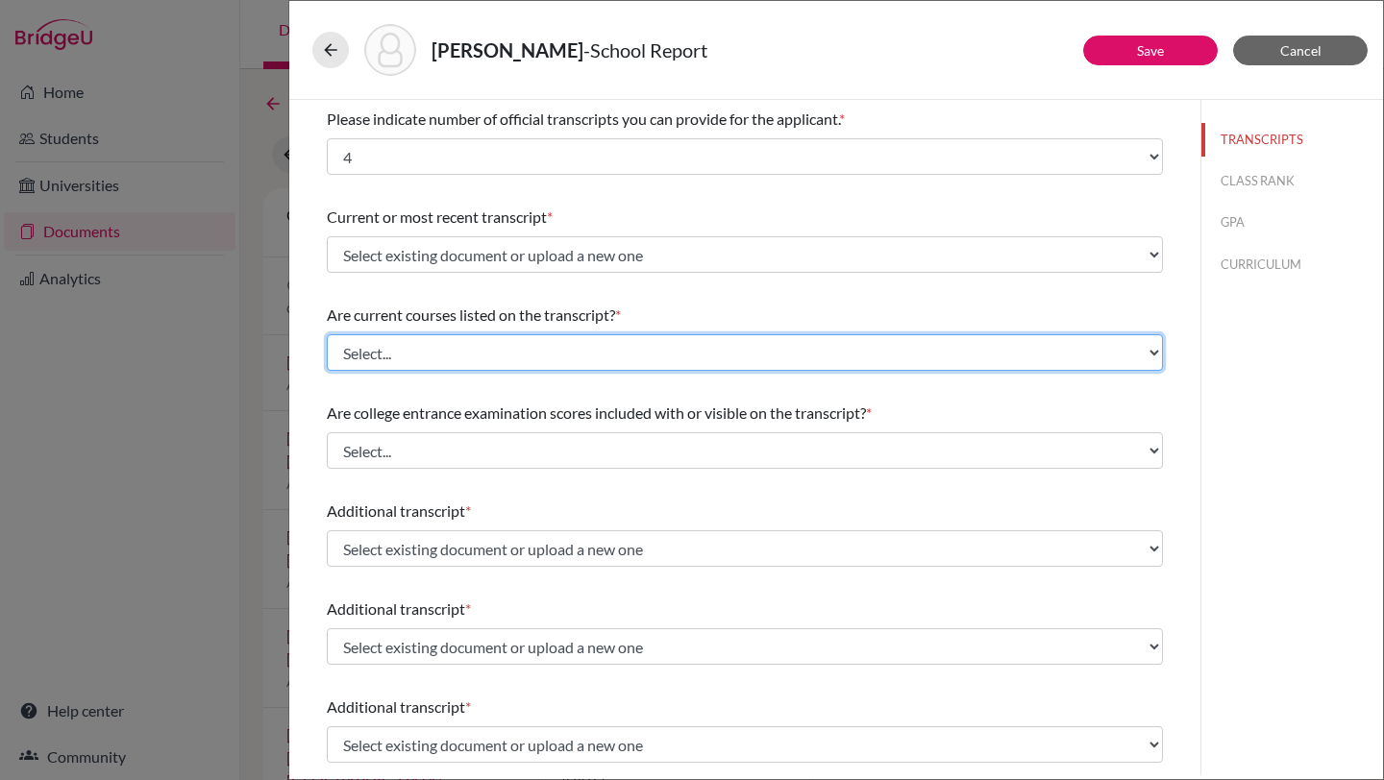
click at [674, 356] on select "Select... Yes No" at bounding box center [745, 352] width 836 height 37
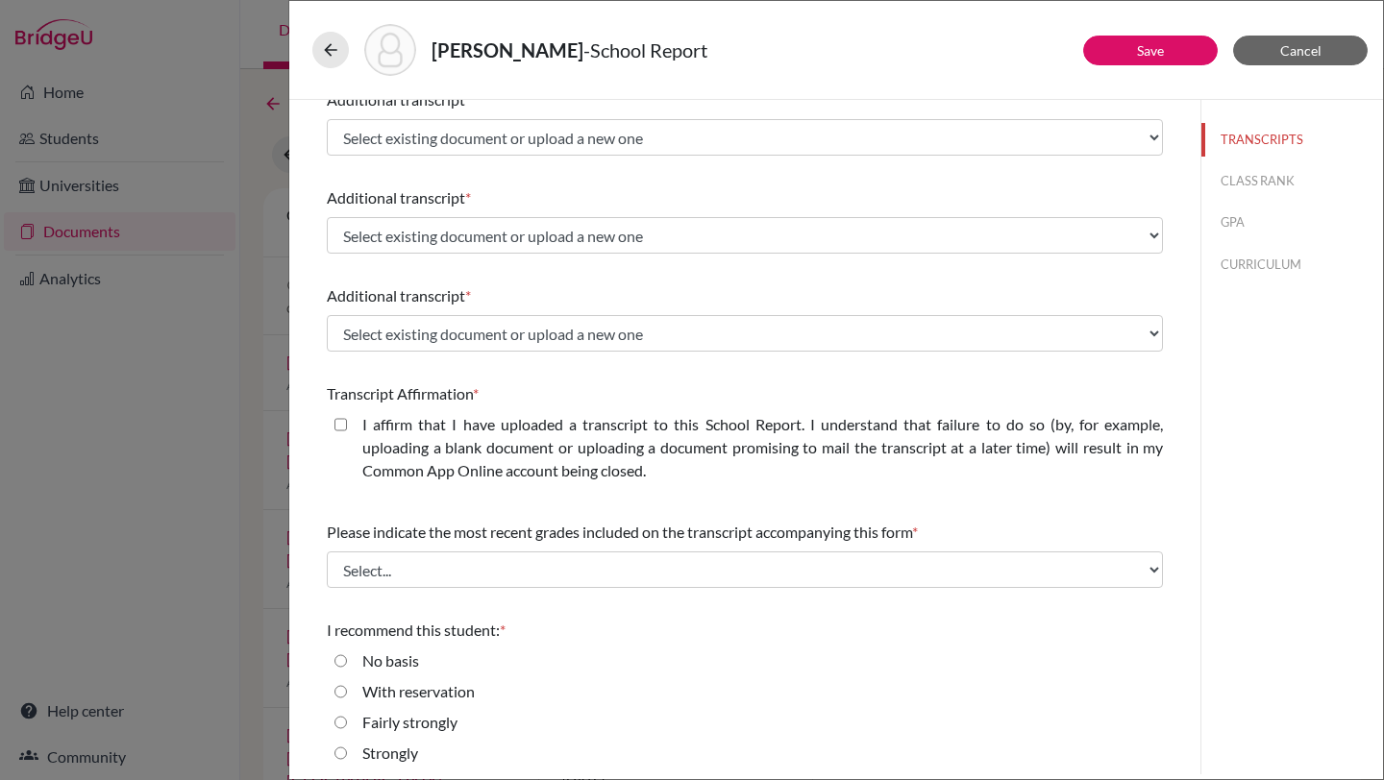
scroll to position [448, 0]
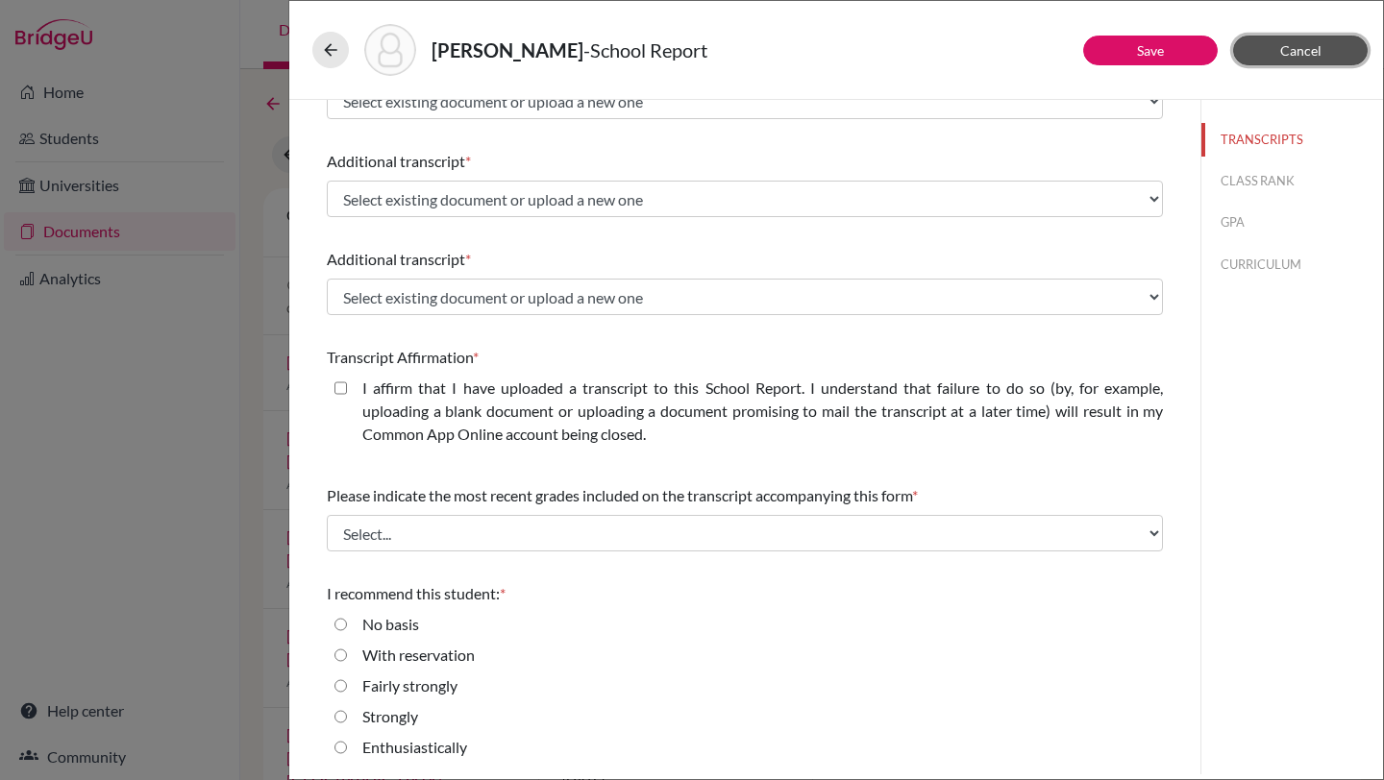
click at [1273, 56] on button "Cancel" at bounding box center [1300, 51] width 135 height 30
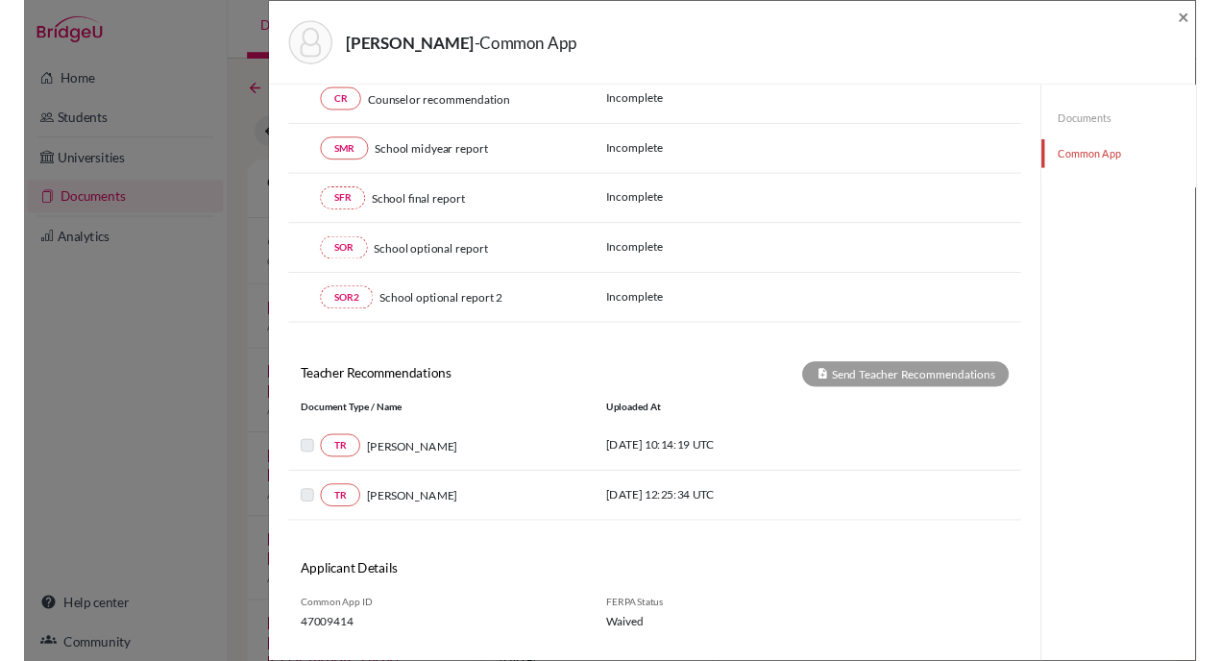
scroll to position [338, 0]
